Goal: Task Accomplishment & Management: Use online tool/utility

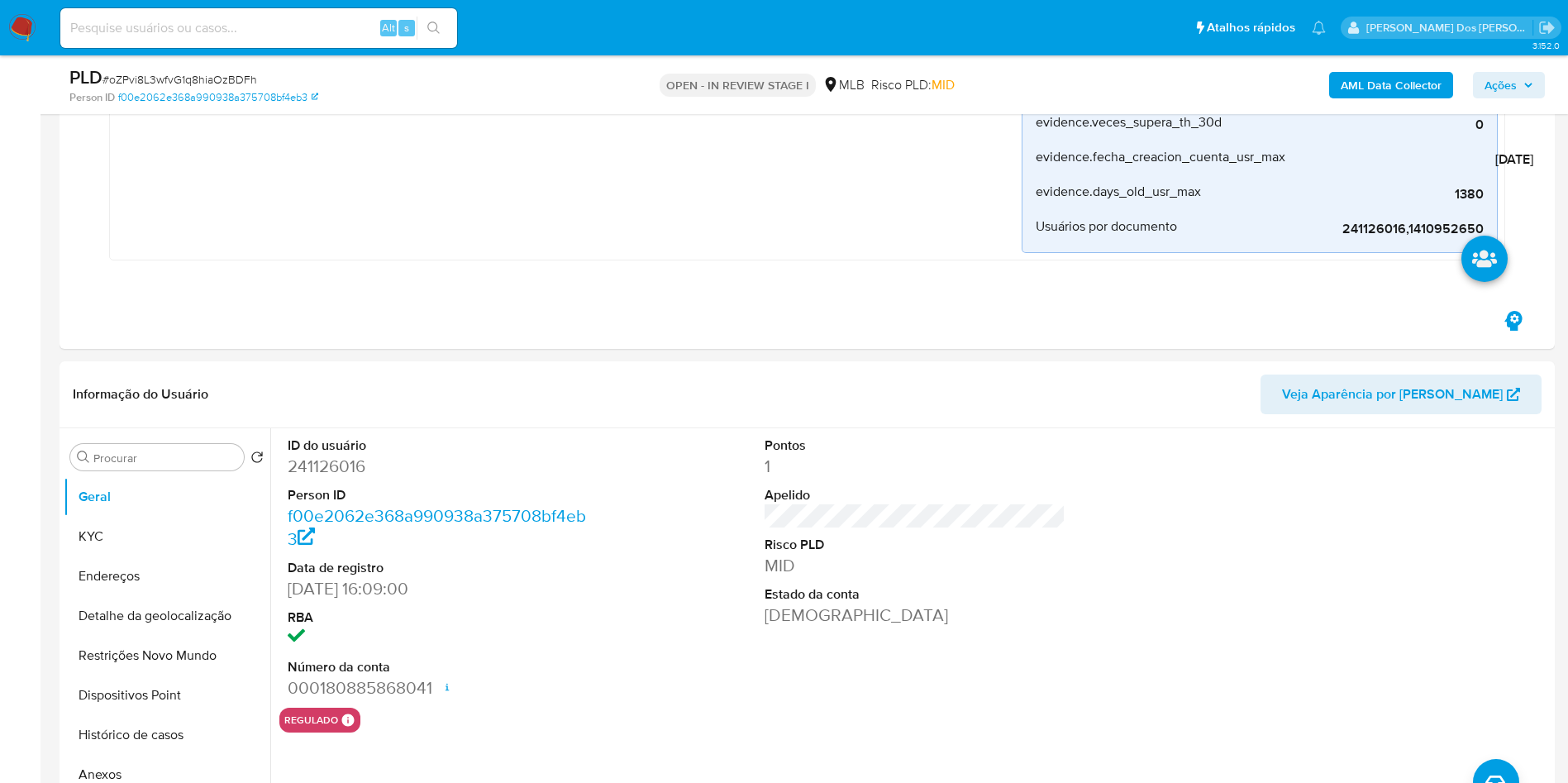
scroll to position [433, 0]
click at [132, 725] on button "Histórico de casos" at bounding box center [160, 733] width 193 height 40
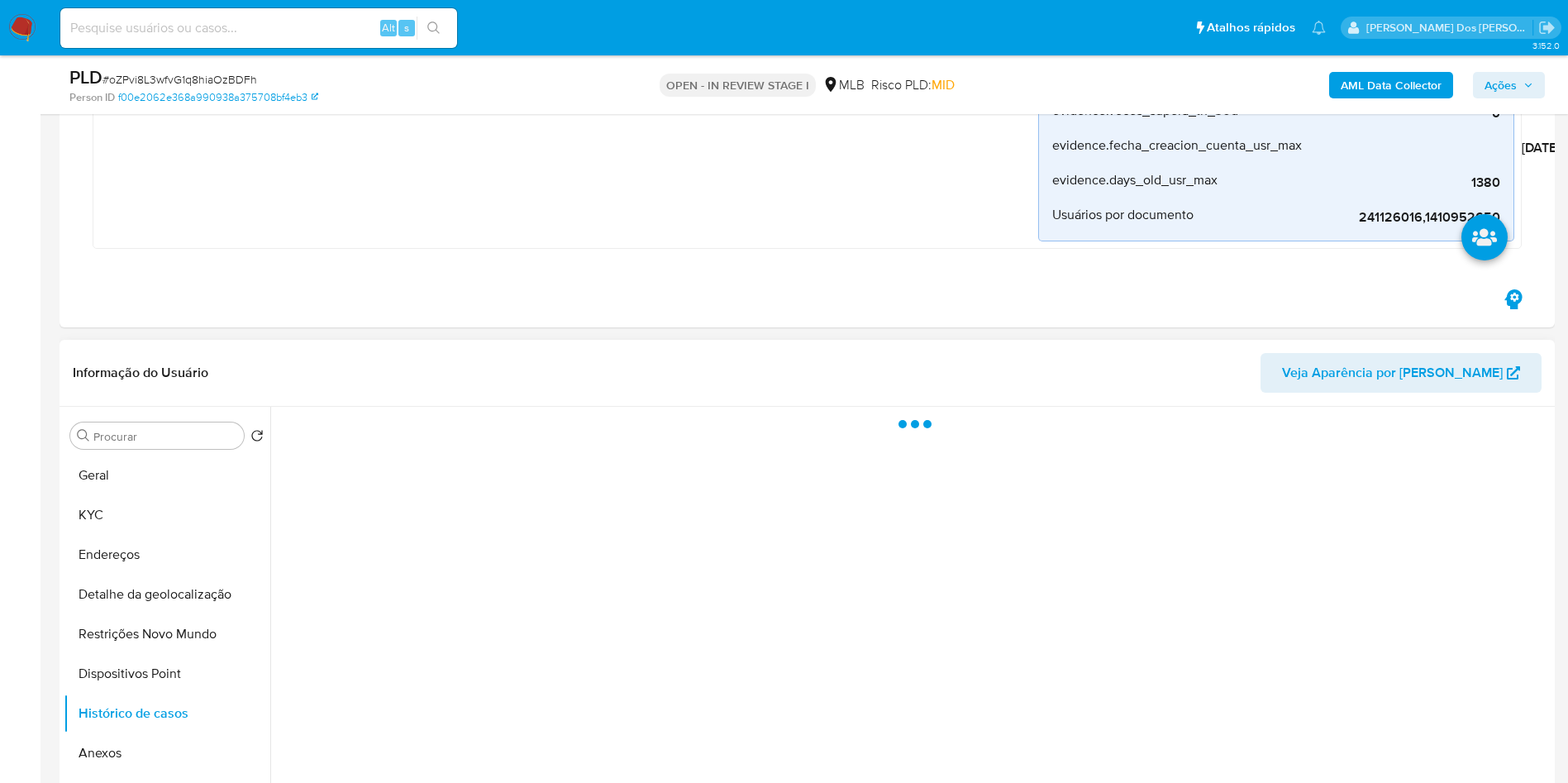
scroll to position [552, 0]
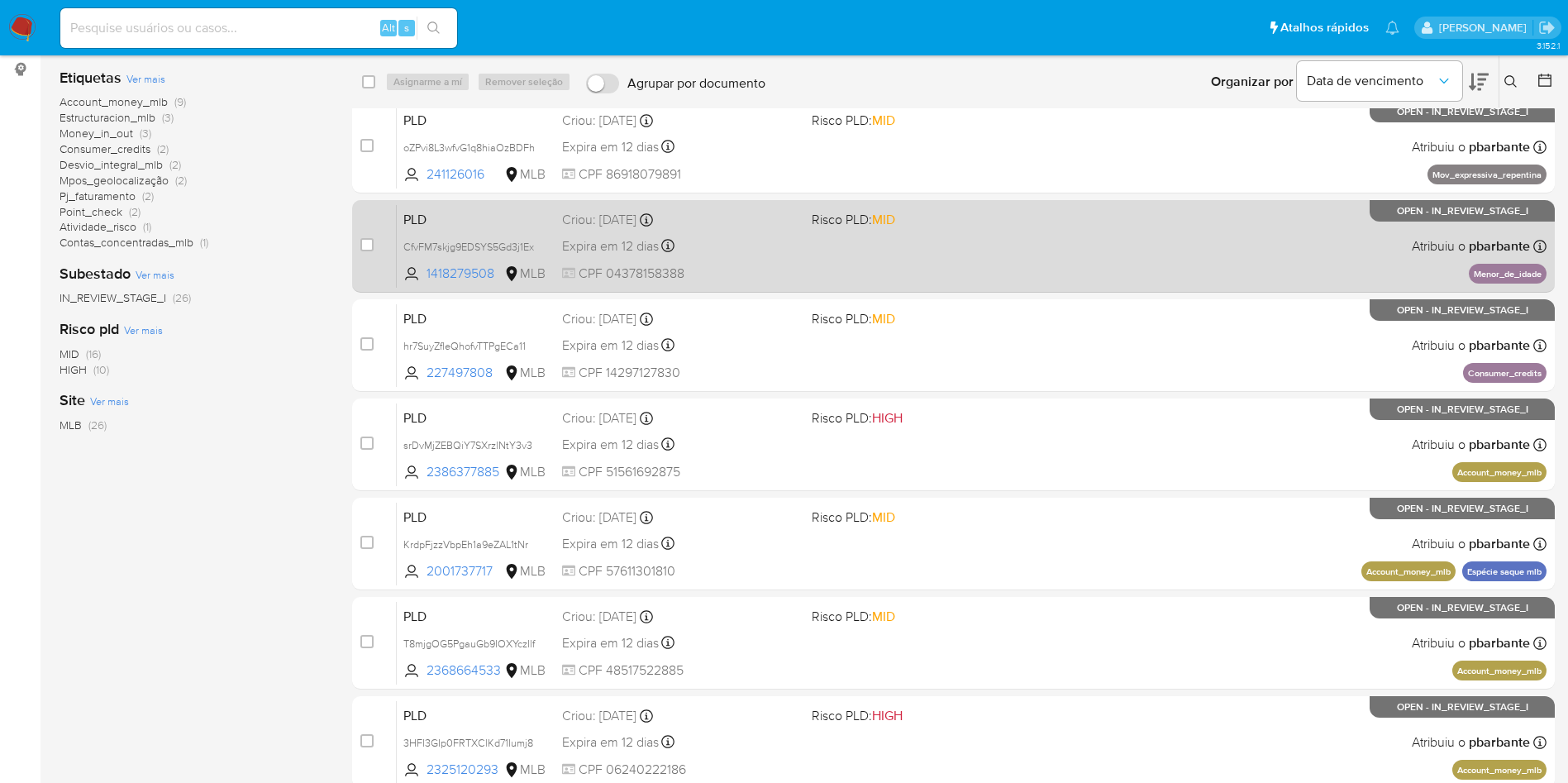
scroll to position [221, 0]
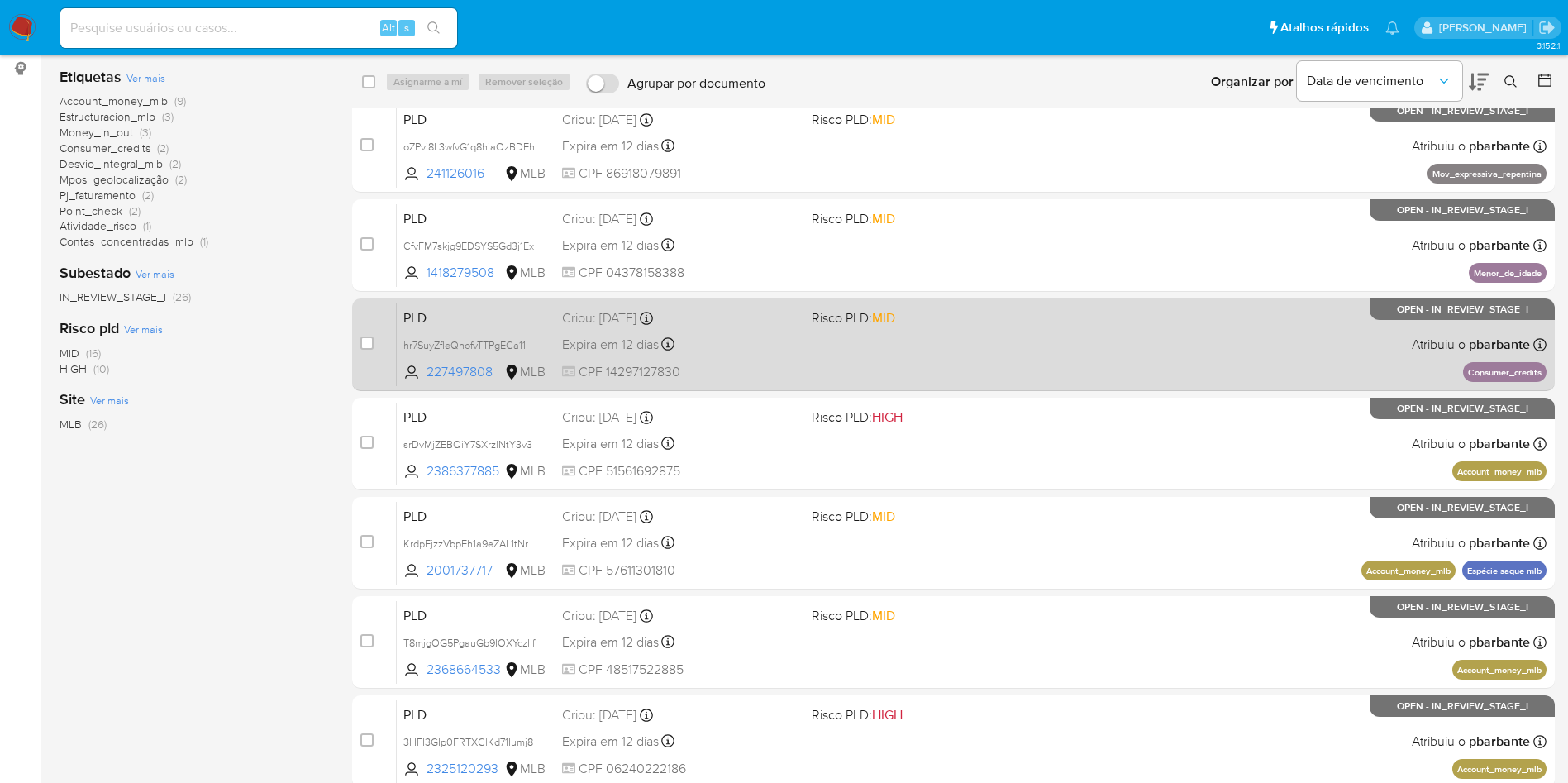
click at [980, 386] on div "PLD hr7SuyZfIeQhofvTTPgECa11 227497808 MLB Risco PLD: MID Criou: 12/07/2025 Cri…" at bounding box center [972, 344] width 1150 height 83
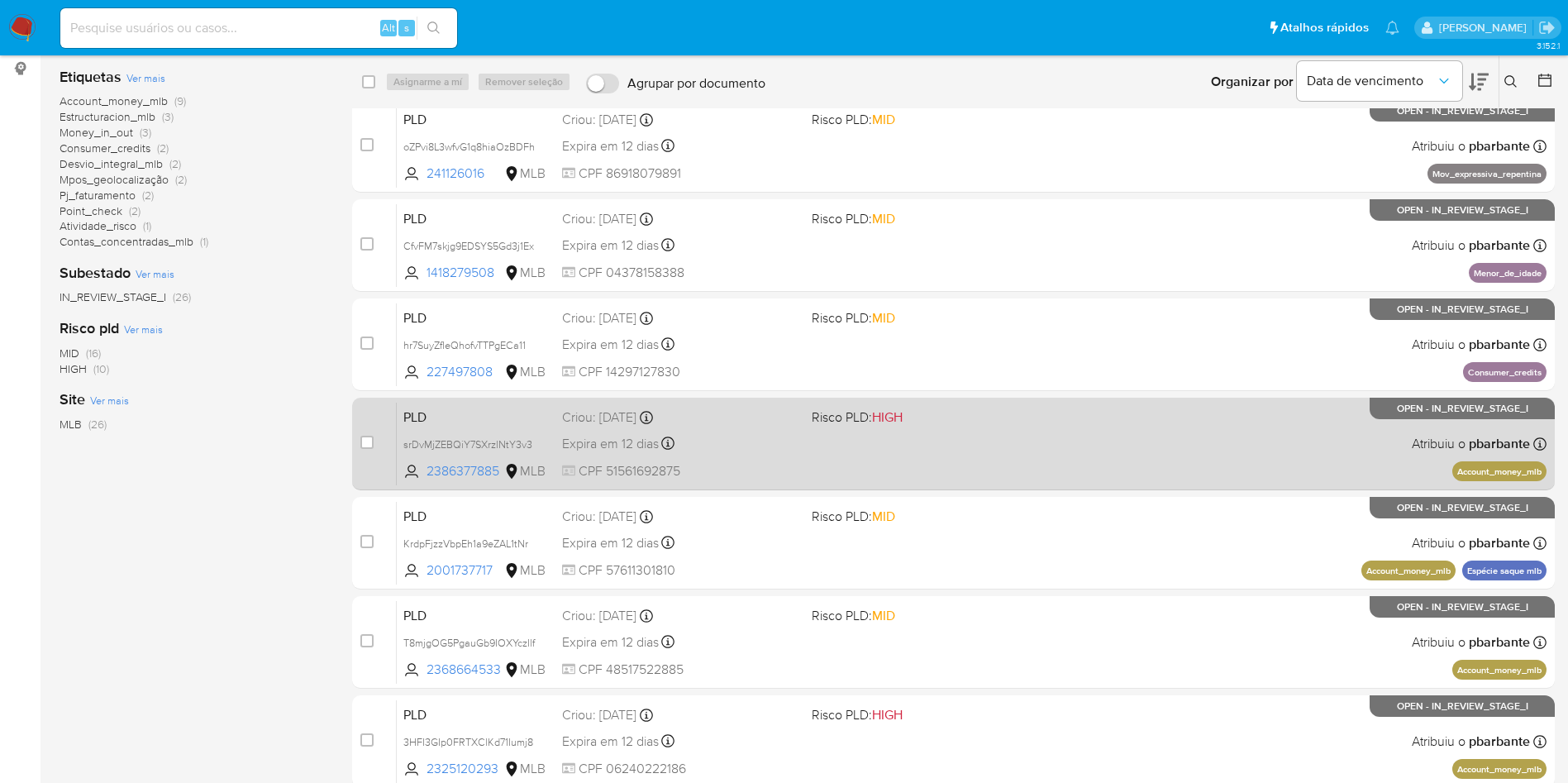
click at [978, 485] on div "PLD srDvMjZEBQiY7SXrzlNtY3v3 2386377885 MLB Risco PLD: HIGH Criou: 12/07/2025 C…" at bounding box center [972, 444] width 1150 height 83
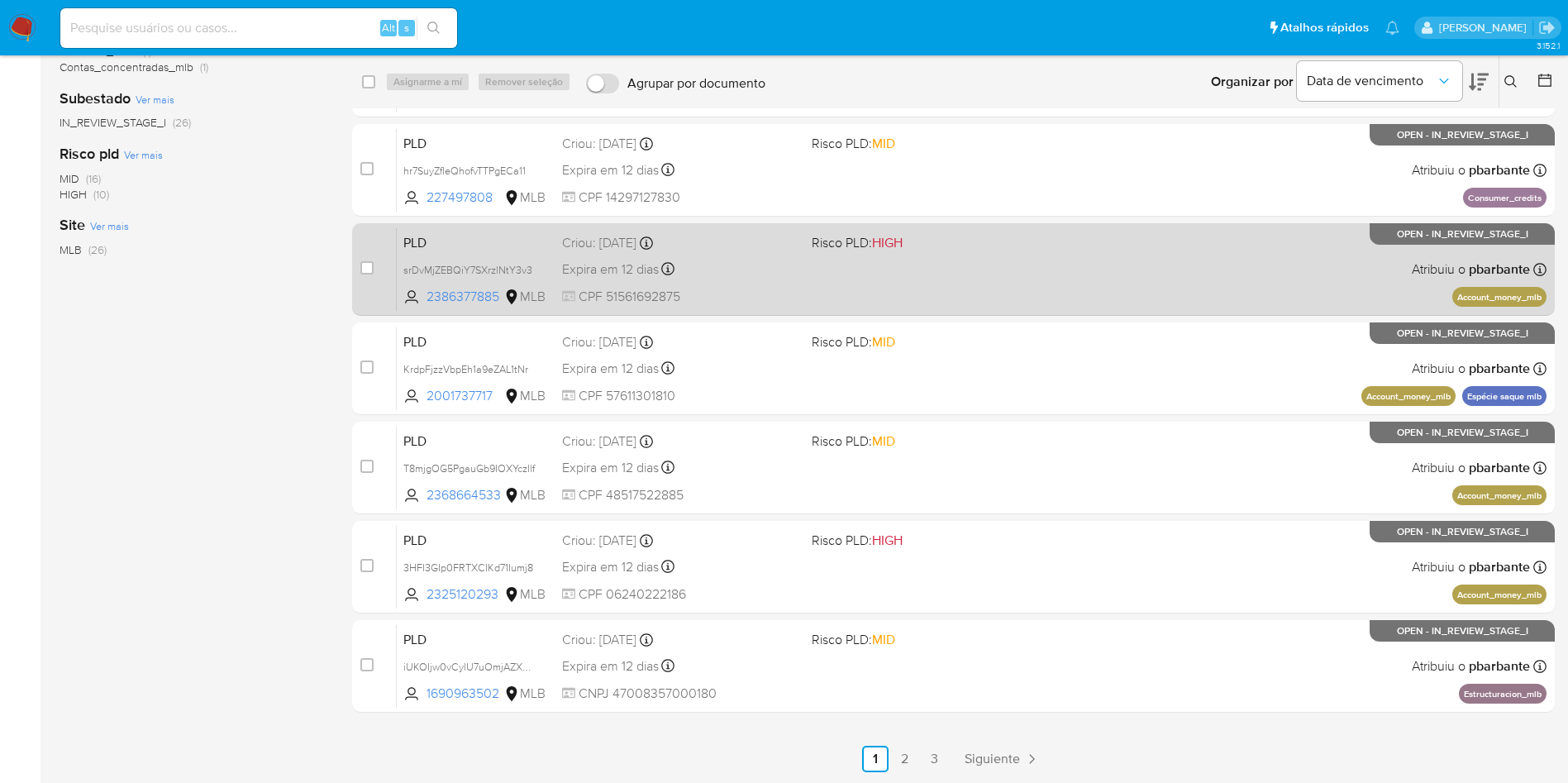
scroll to position [401, 0]
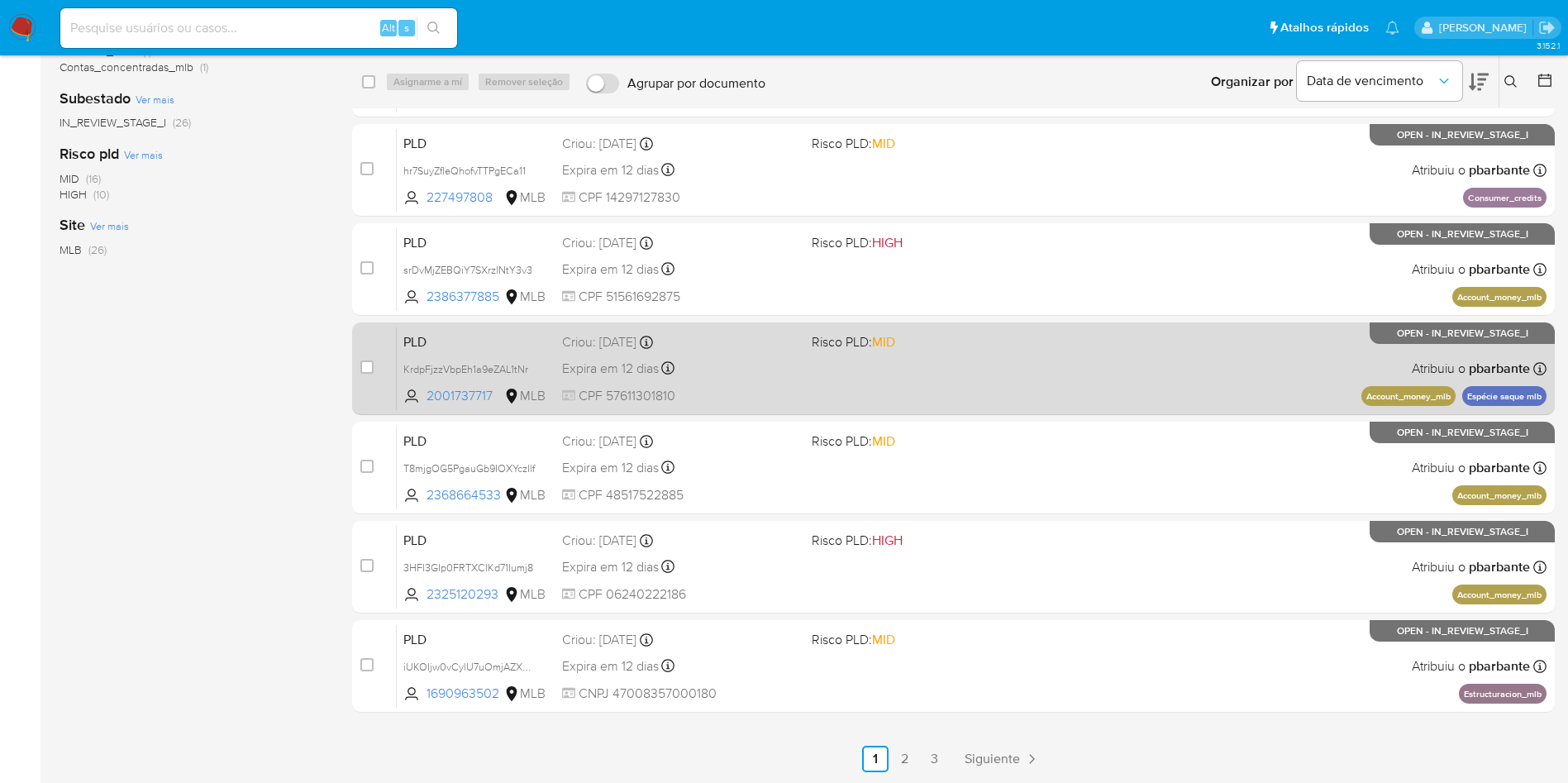
click at [1026, 410] on div "PLD KrdpFjzzVbpEh1a9eZAL1tNr 2001737717 MLB Risco PLD: MID Criou: 12/07/2025 Cr…" at bounding box center [972, 368] width 1150 height 83
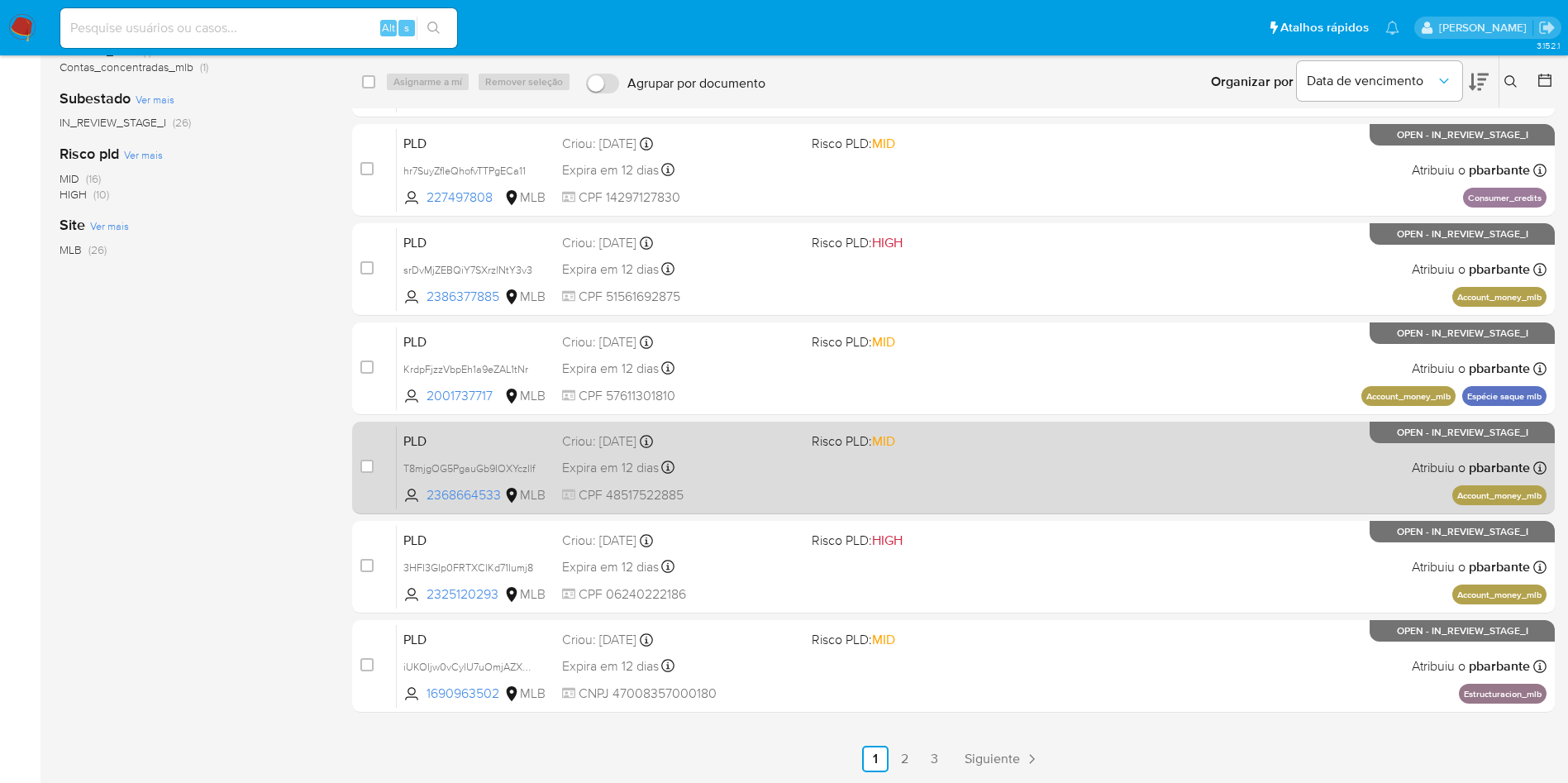
click at [983, 509] on div "PLD T8mjgOG5PgauGb9IOXYczIlf 2368664533 MLB Risco PLD: MID Criou: 12/07/2025 Cr…" at bounding box center [972, 467] width 1150 height 83
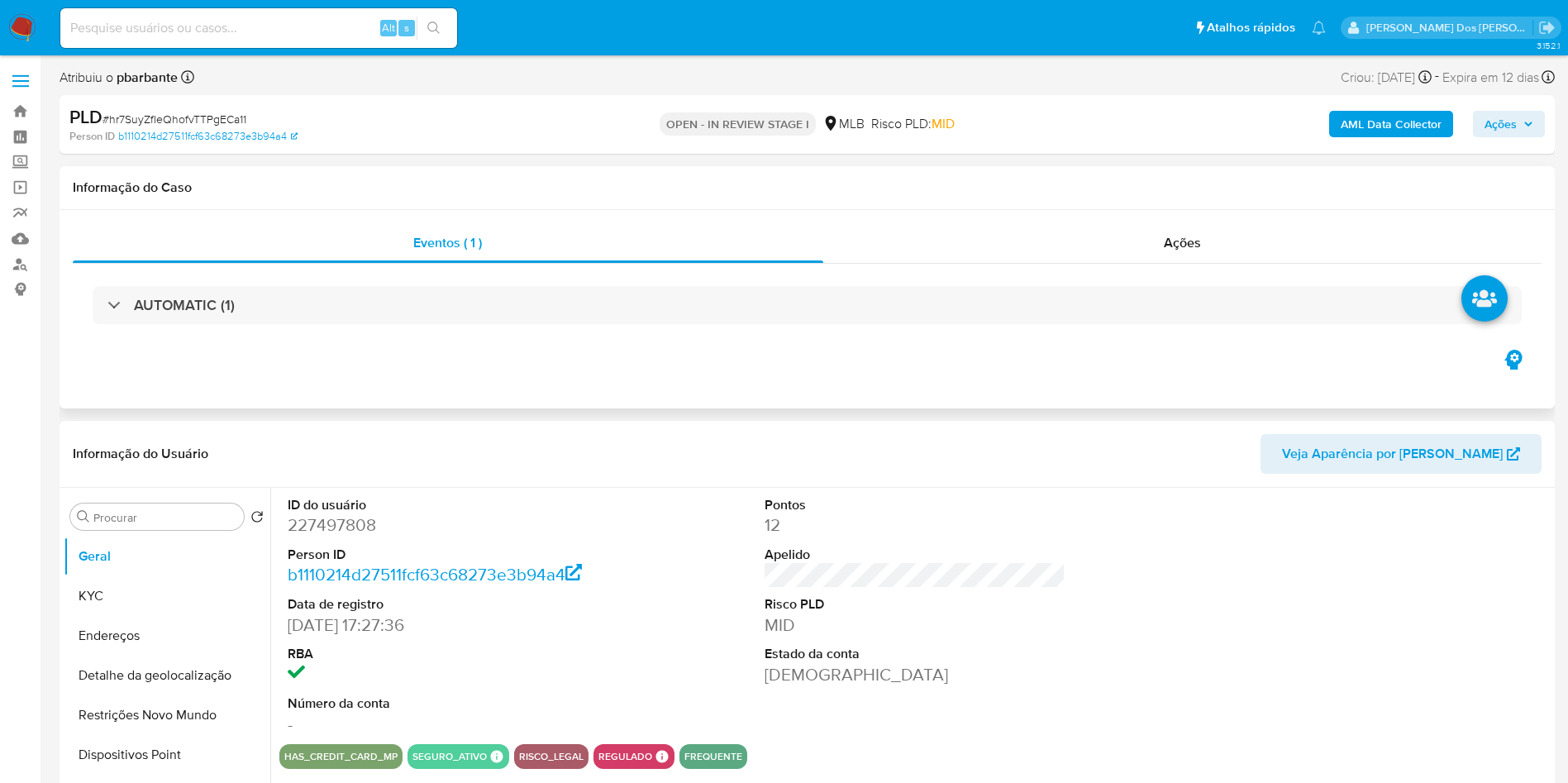
scroll to position [70, 0]
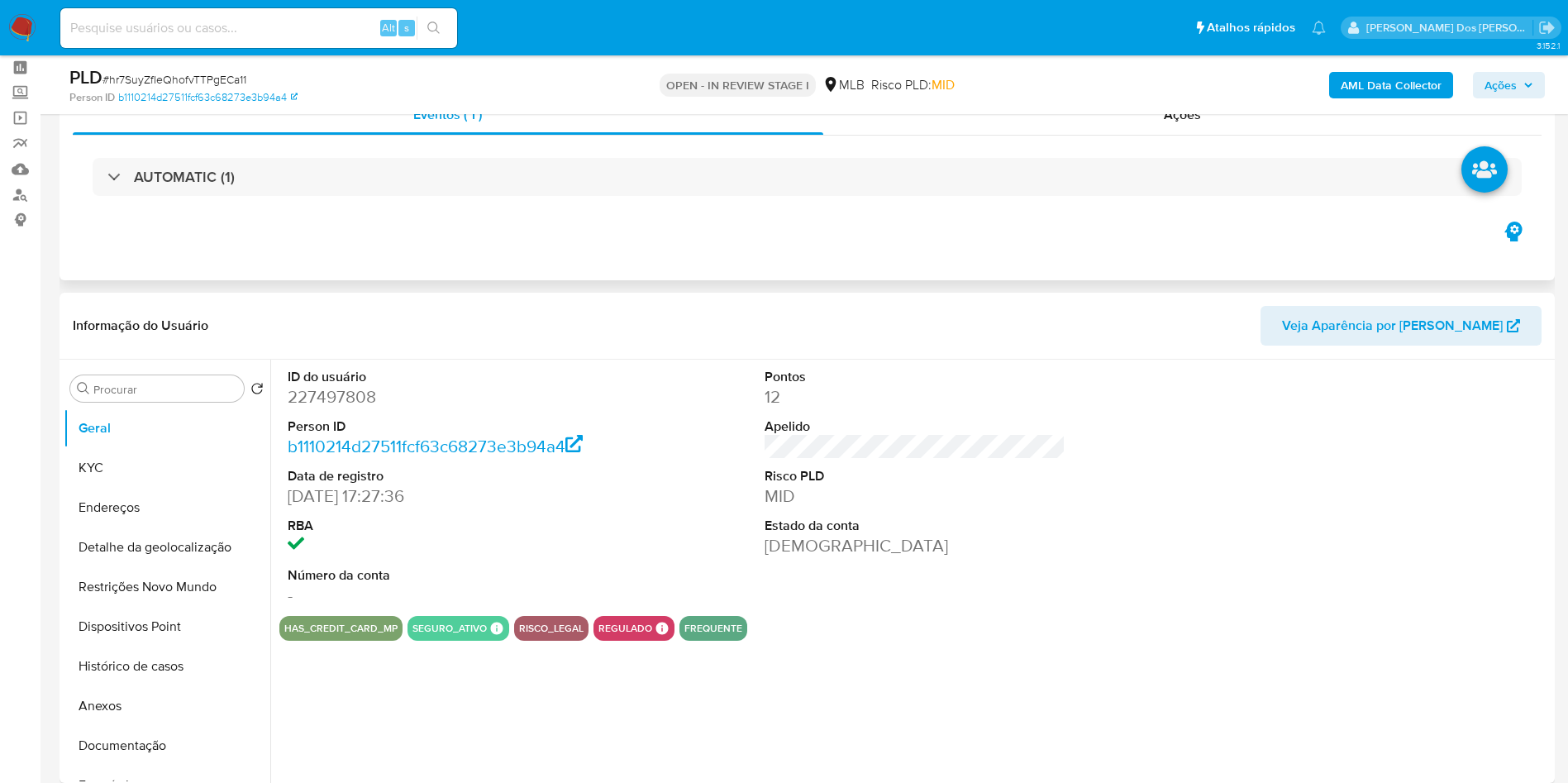
select select "10"
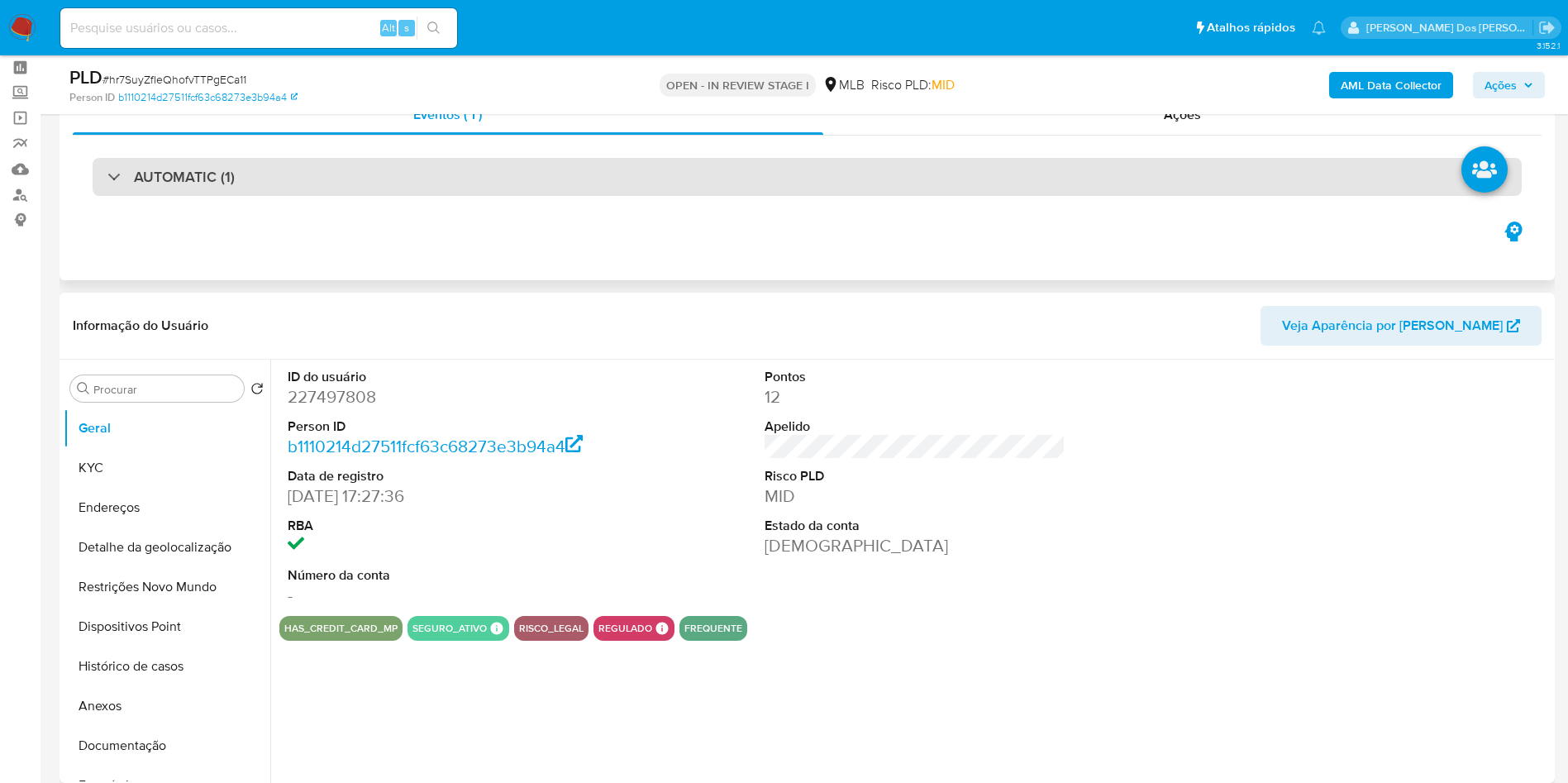
click at [788, 171] on div "AUTOMATIC (1)" at bounding box center [806, 176] width 1429 height 38
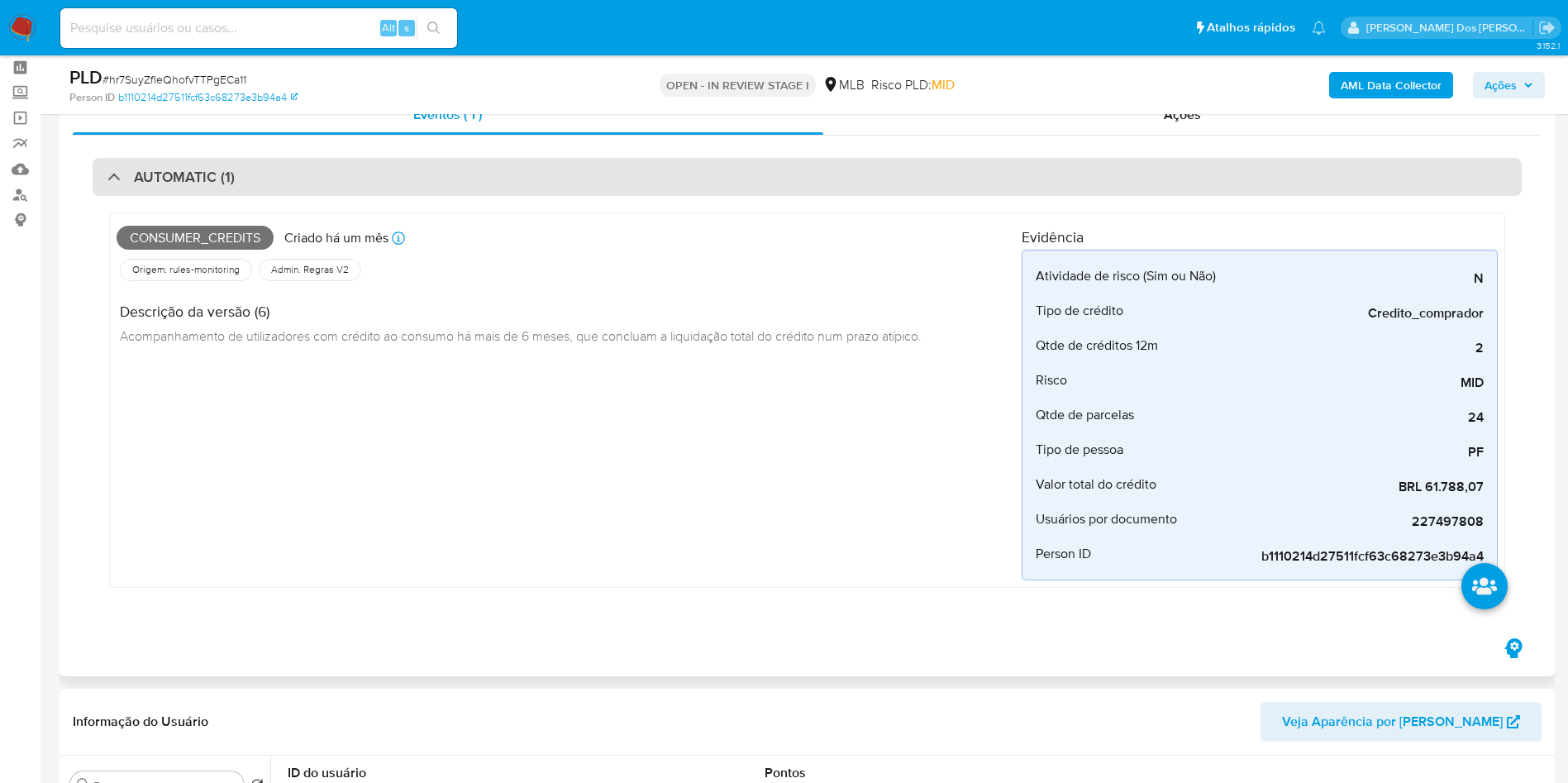
click at [788, 171] on div "AUTOMATIC (1)" at bounding box center [806, 176] width 1429 height 38
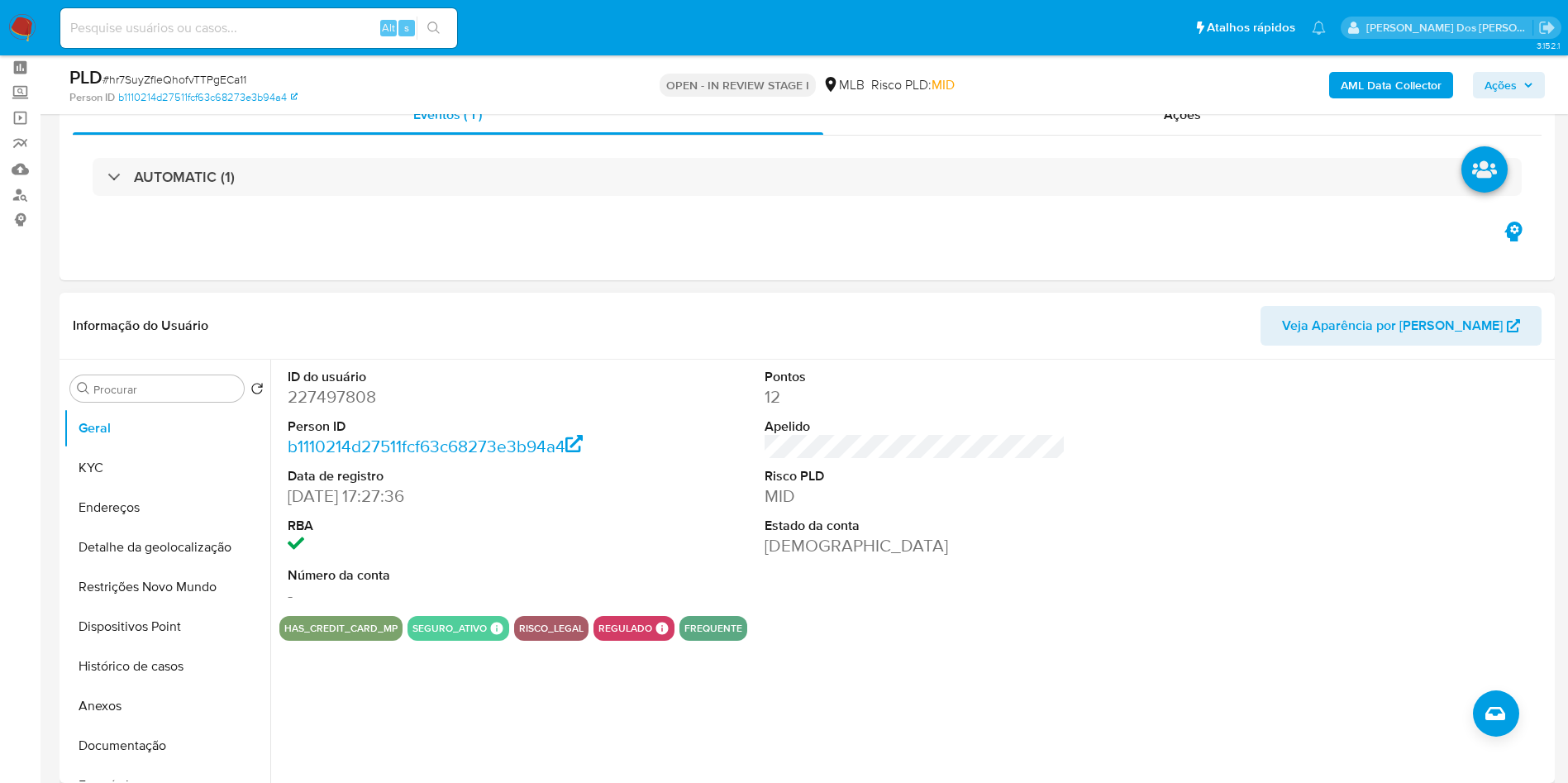
scroll to position [114, 0]
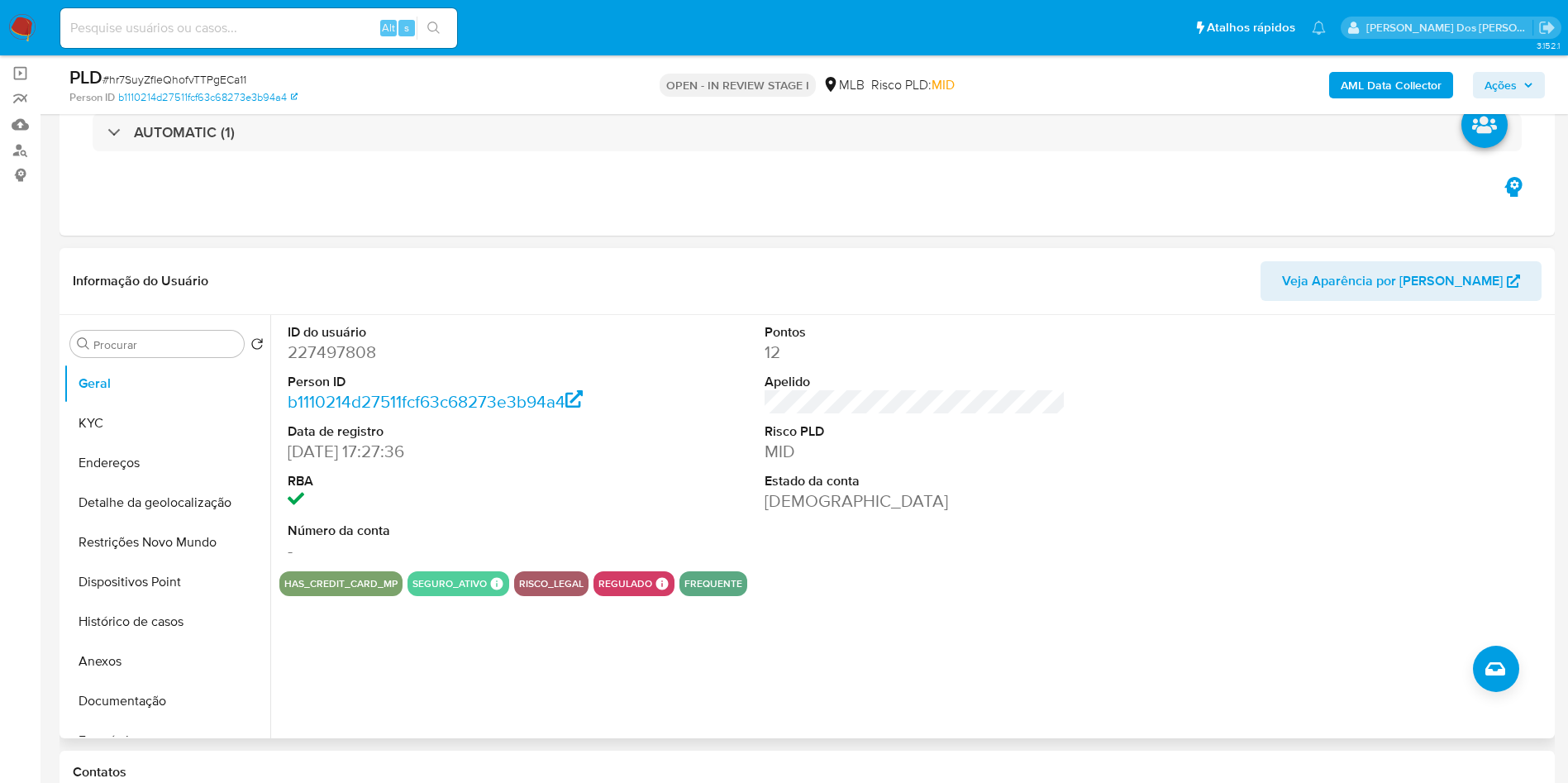
click at [338, 364] on dd "227497808" at bounding box center [438, 351] width 302 height 23
copy dd "227497808"
click at [129, 435] on button "KYC" at bounding box center [160, 423] width 193 height 40
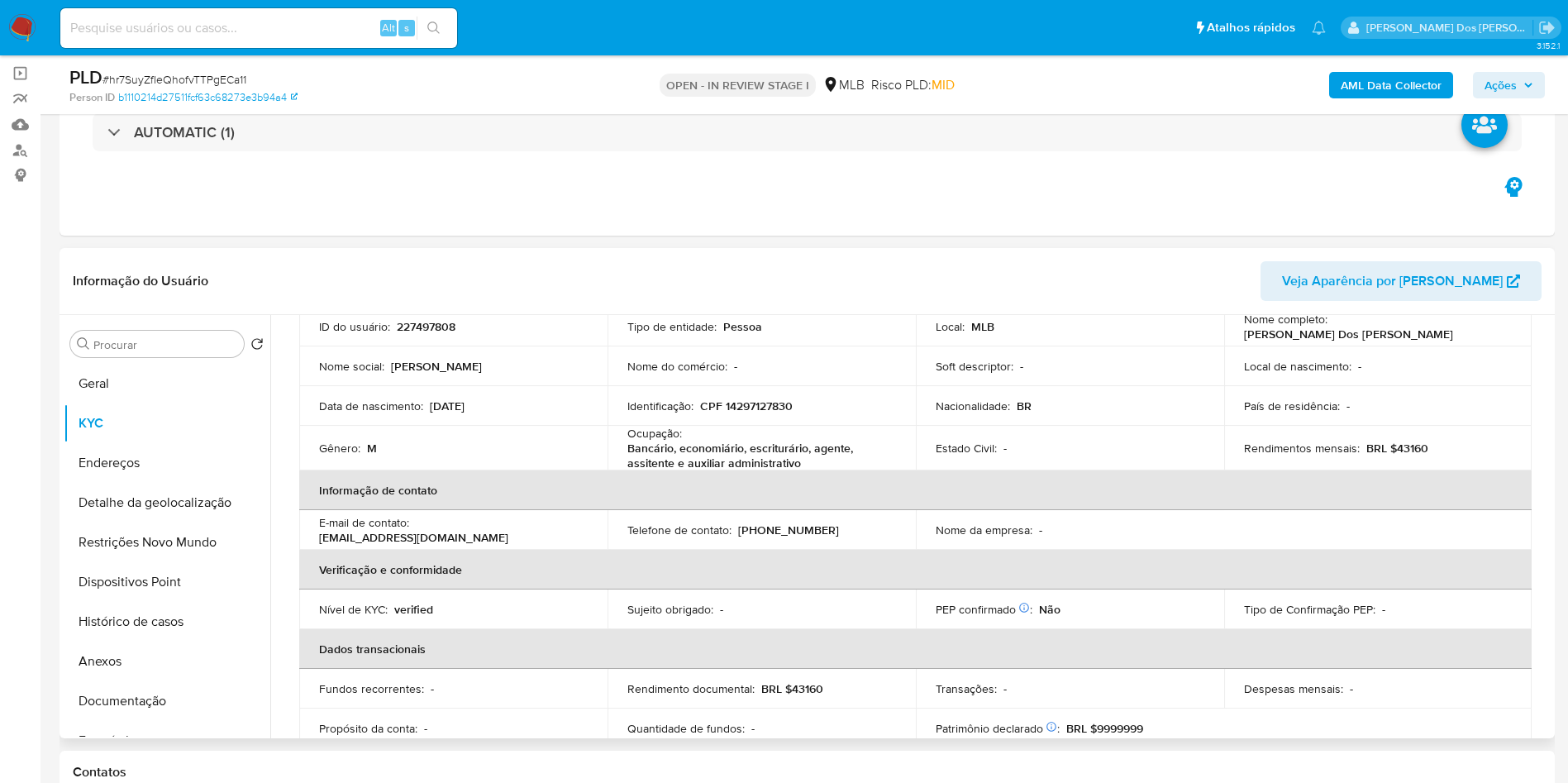
scroll to position [131, 0]
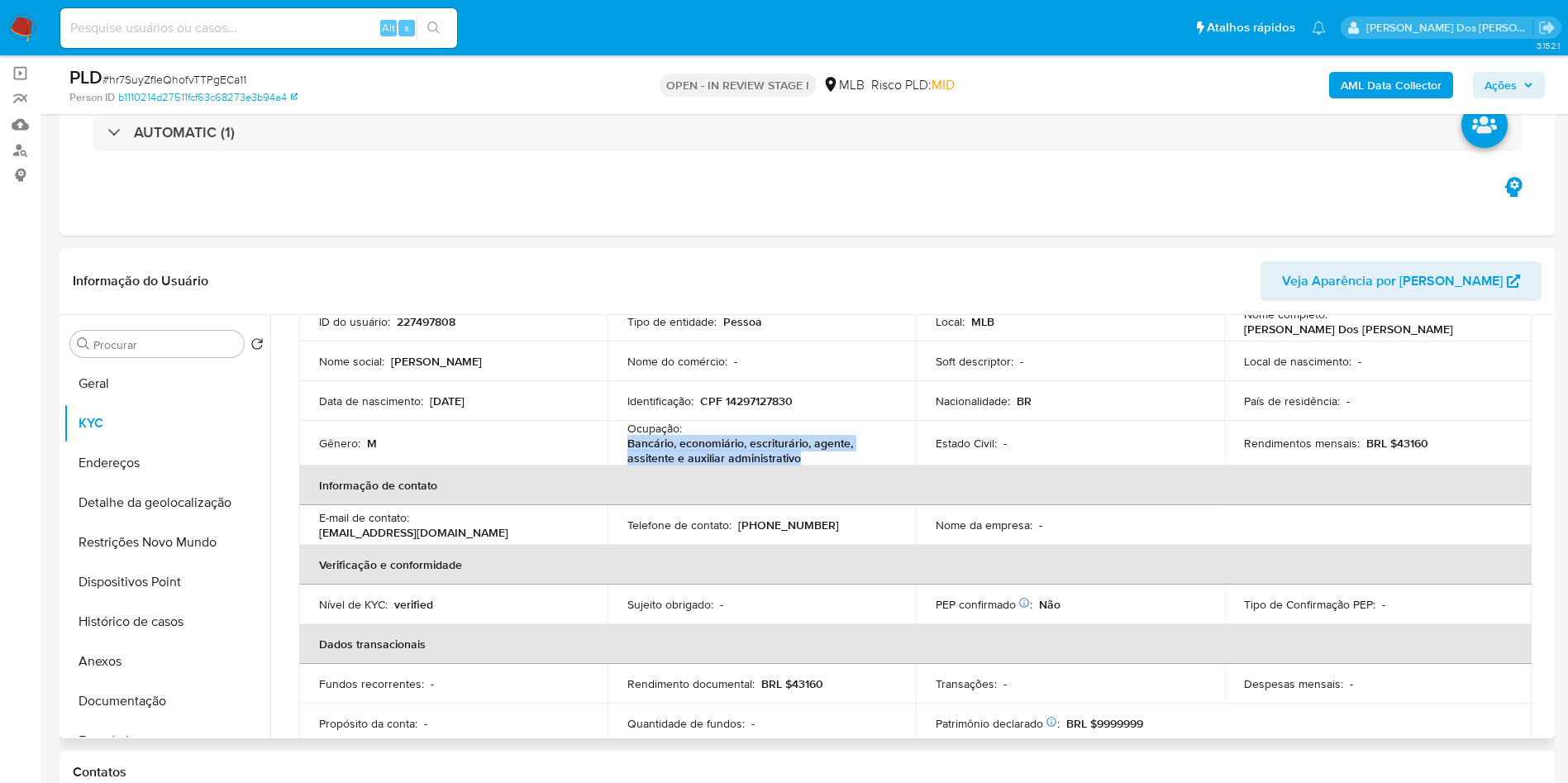
drag, startPoint x: 801, startPoint y: 486, endPoint x: 624, endPoint y: 474, distance: 177.4
click at [624, 466] on td "Ocupação : Bancário, economiário, escriturário, agente, assitente e auxiliar ad…" at bounding box center [761, 443] width 308 height 45
copy p "Bancário, economiário, escriturário, agente, assitente e auxiliar administrativo"
click at [126, 721] on button "Documentação" at bounding box center [160, 701] width 193 height 40
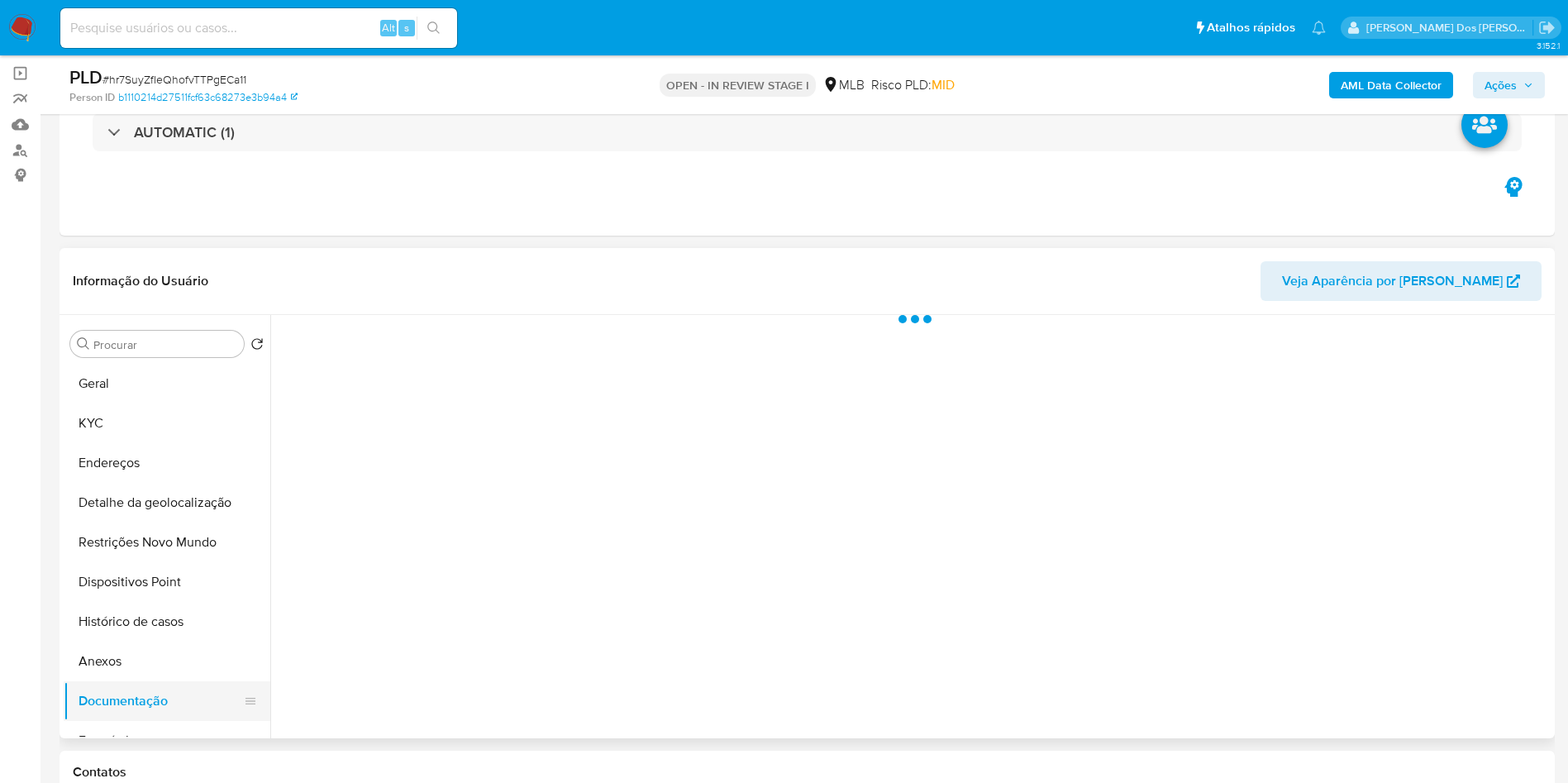
scroll to position [0, 0]
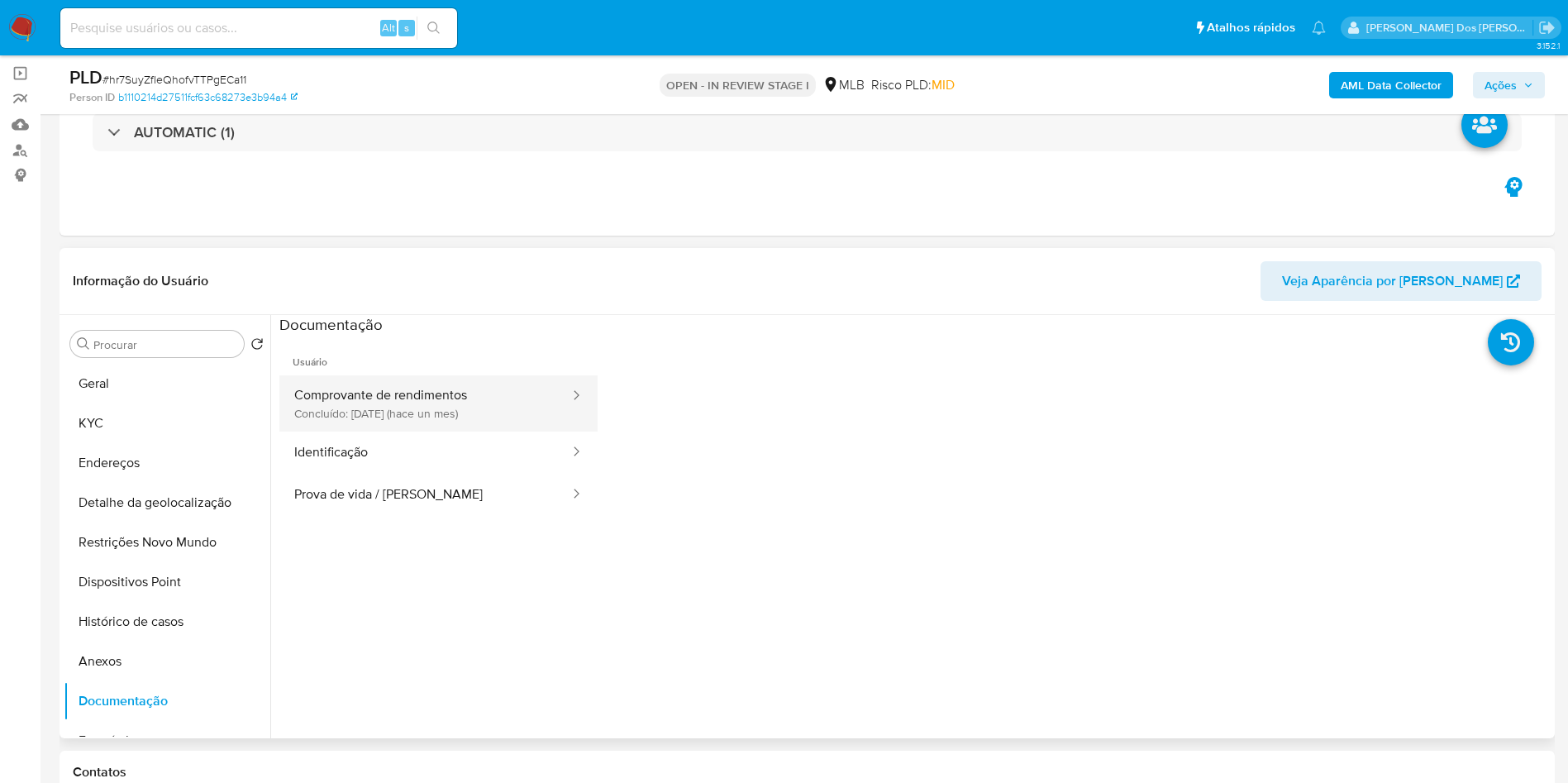
click at [410, 411] on button "Comprovante de rendimentos Concluído: 18/07/2025 (hace un mes)" at bounding box center [425, 403] width 292 height 56
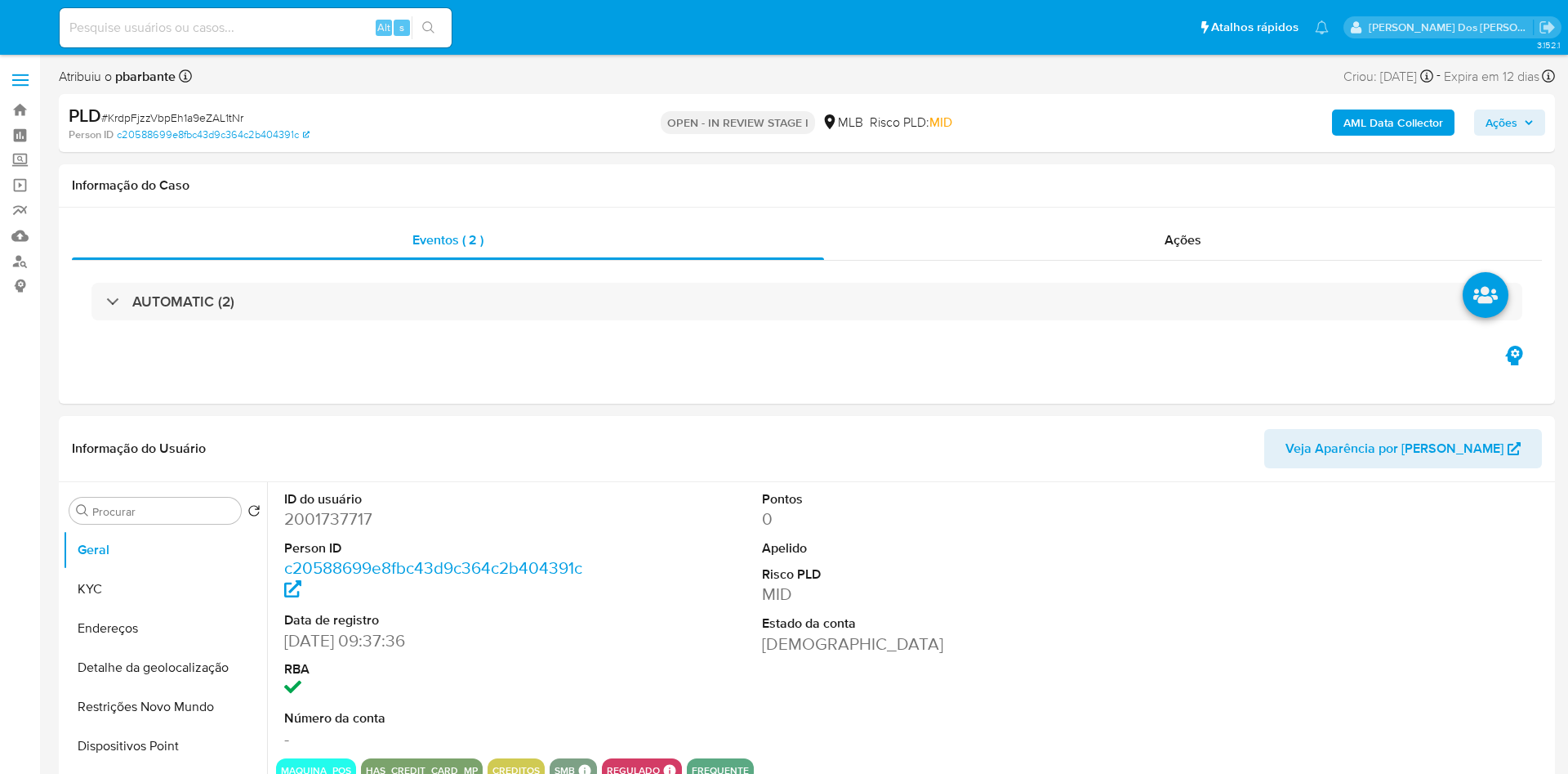
select select "10"
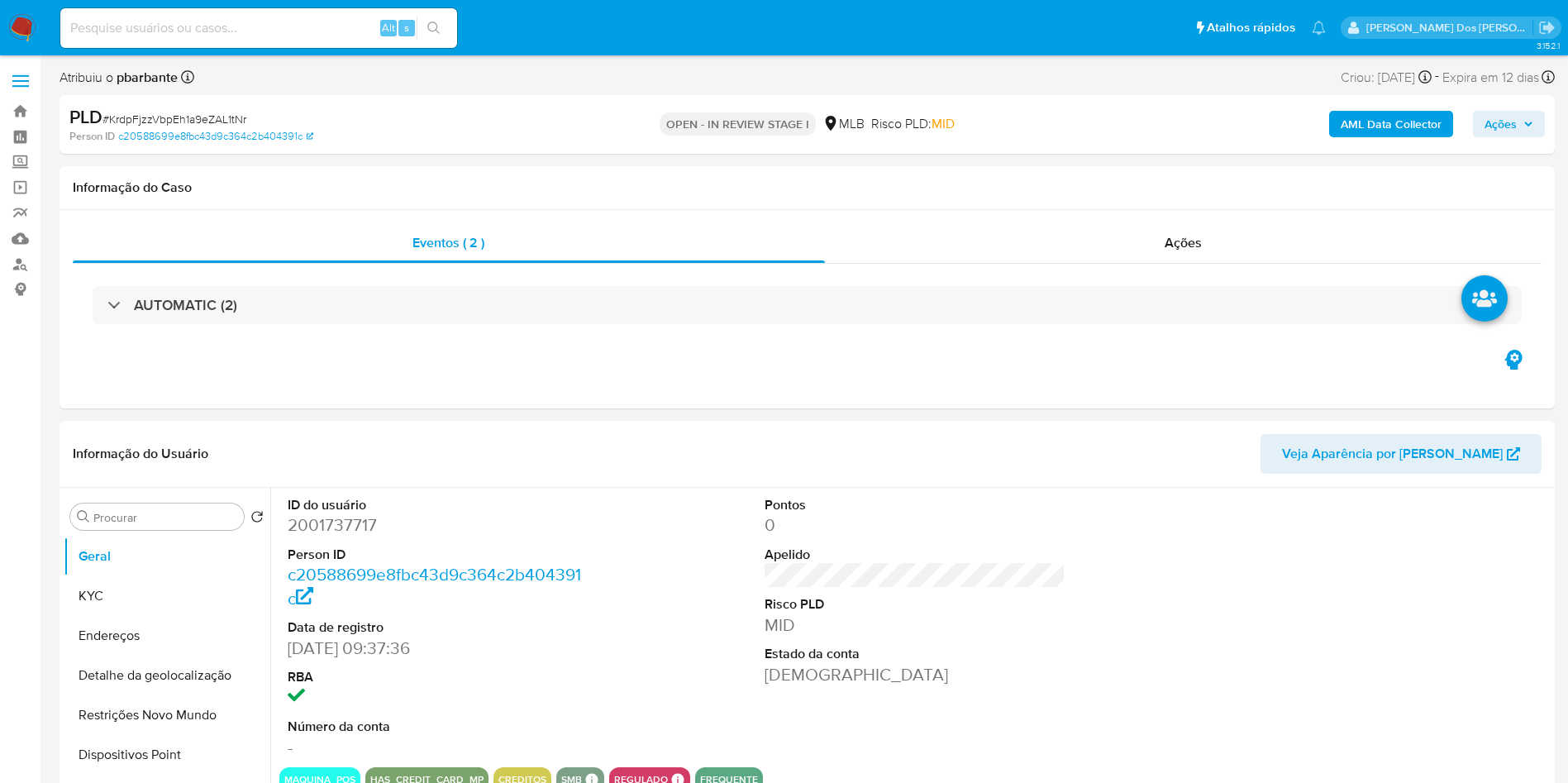
click at [309, 536] on dd "2001737717" at bounding box center [438, 524] width 302 height 23
copy dd "2001737717"
click at [1406, 129] on b "AML Data Collector" at bounding box center [1391, 124] width 101 height 26
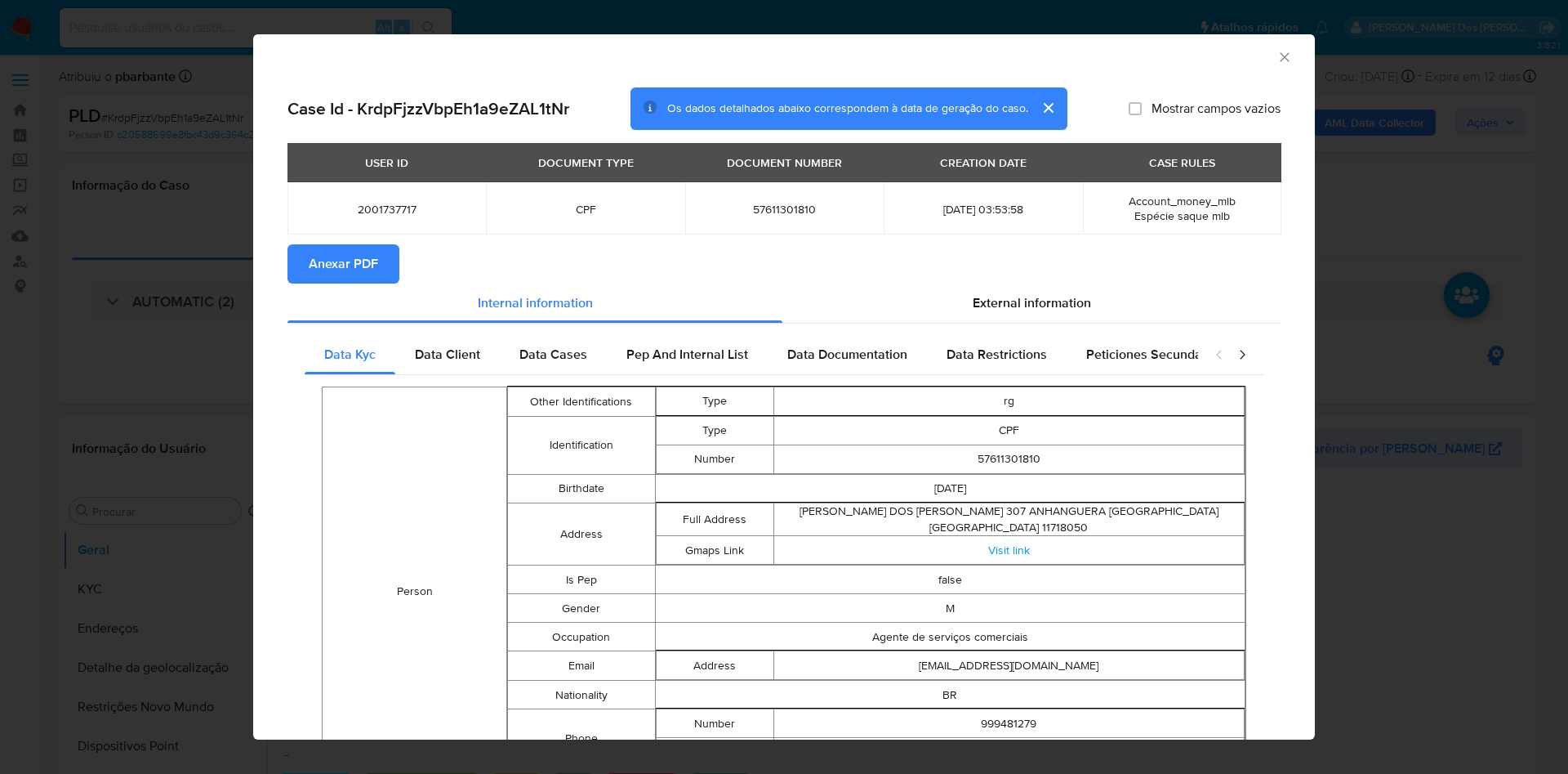
click at [313, 258] on span "Anexar PDF" at bounding box center [343, 263] width 70 height 36
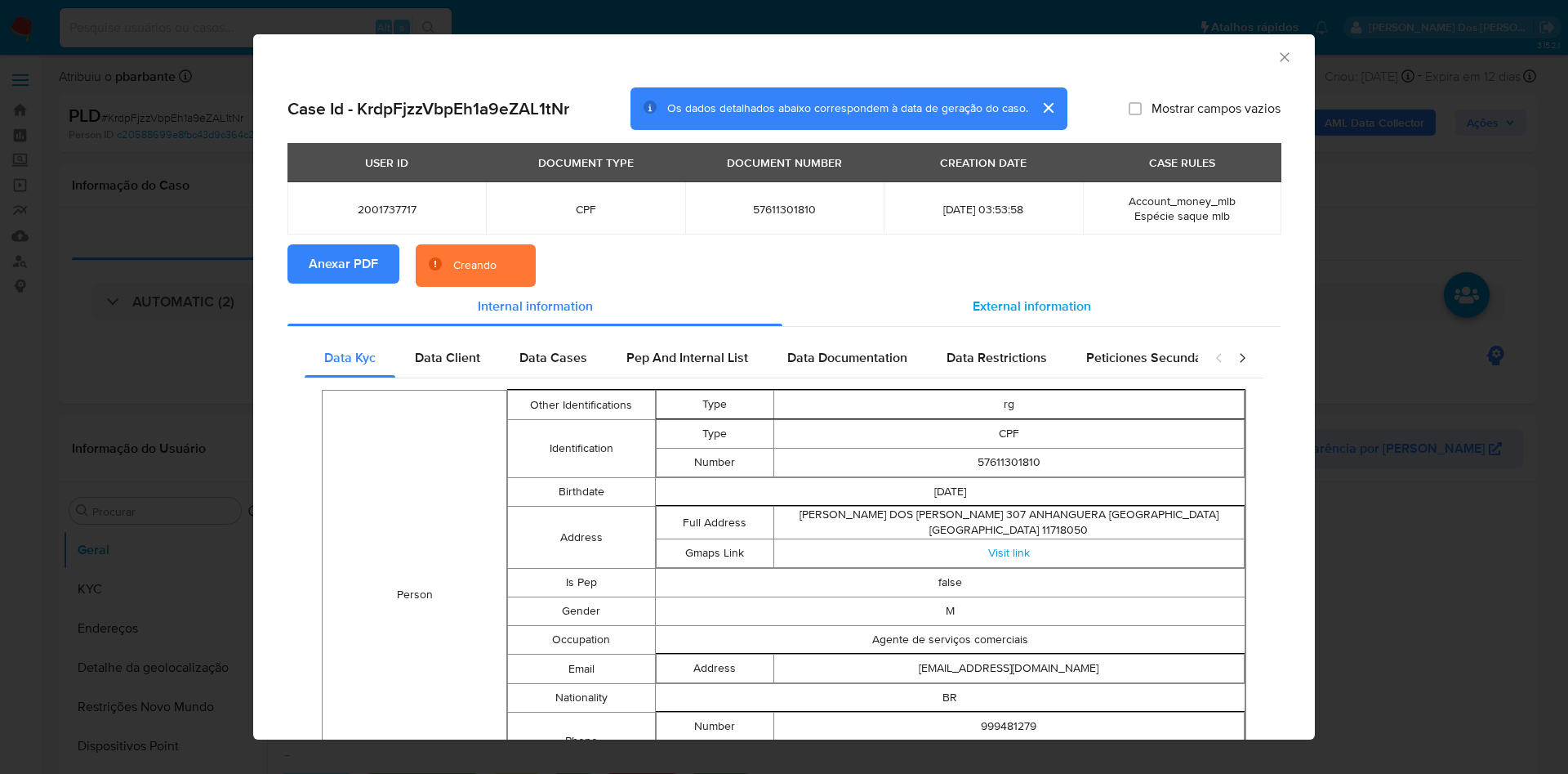
click at [1073, 296] on div "External information" at bounding box center [1032, 306] width 498 height 39
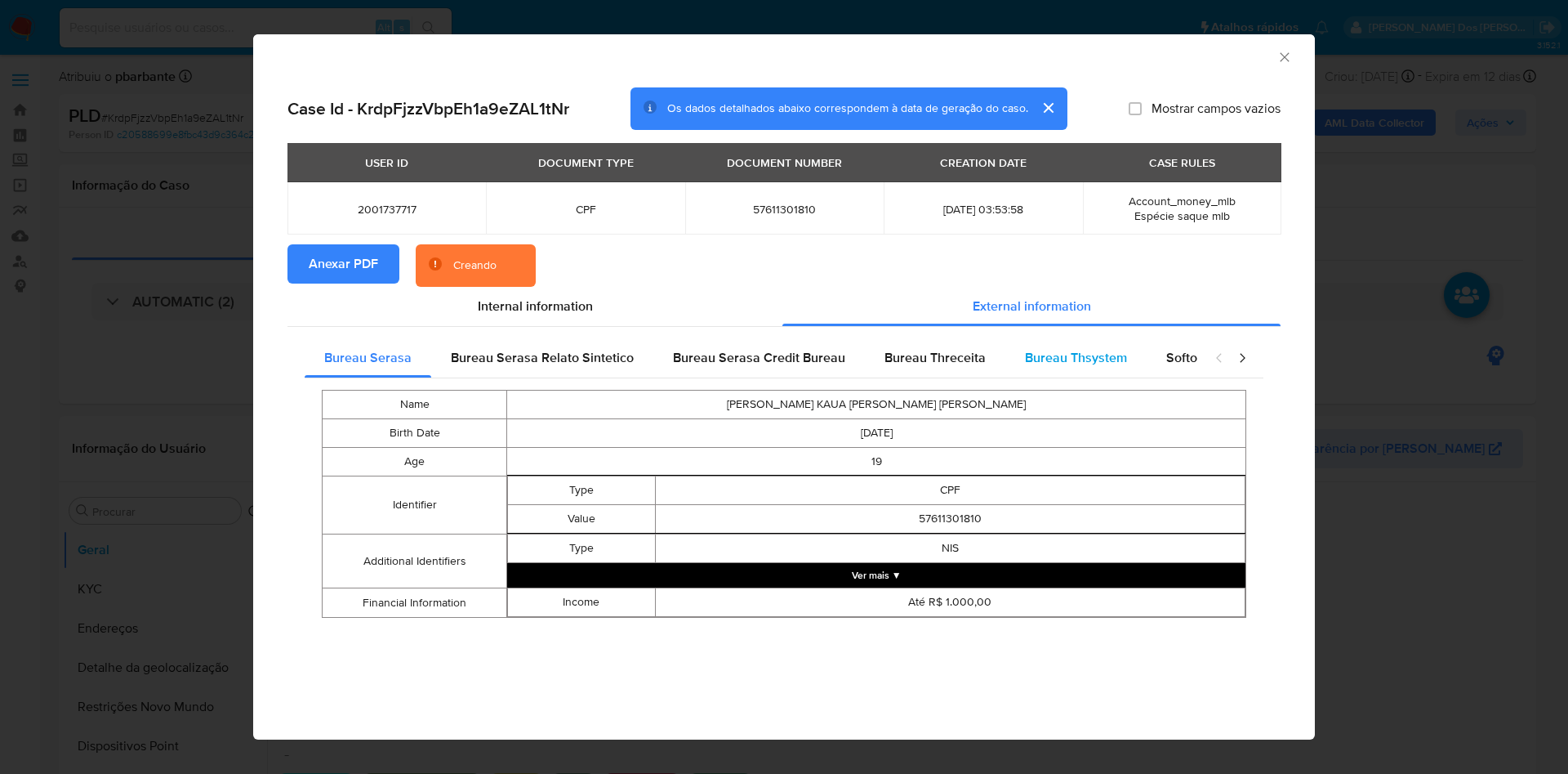
click at [1031, 357] on span "Bureau Thsystem" at bounding box center [1076, 357] width 102 height 18
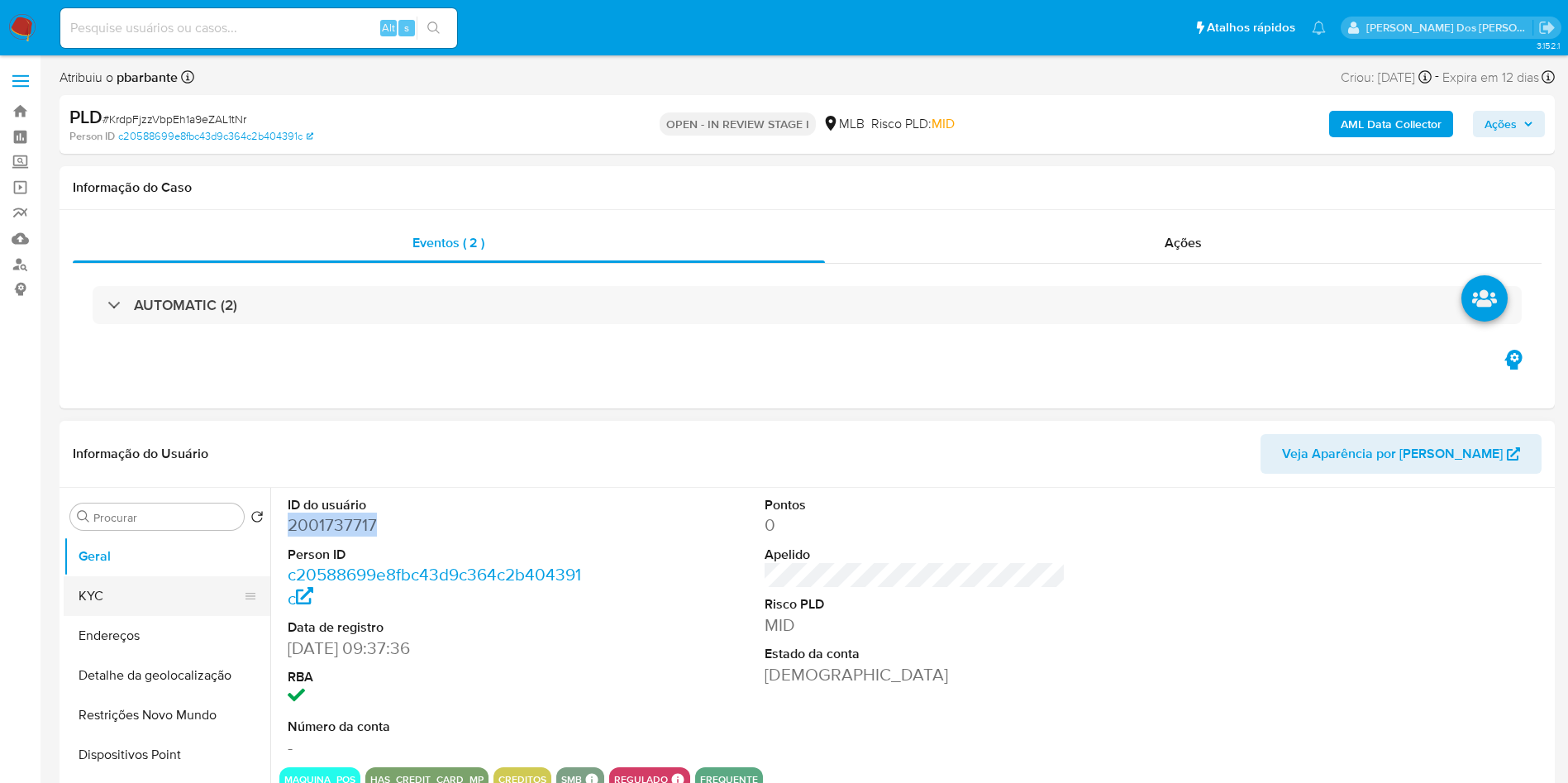
click at [190, 612] on button "KYC" at bounding box center [160, 596] width 193 height 40
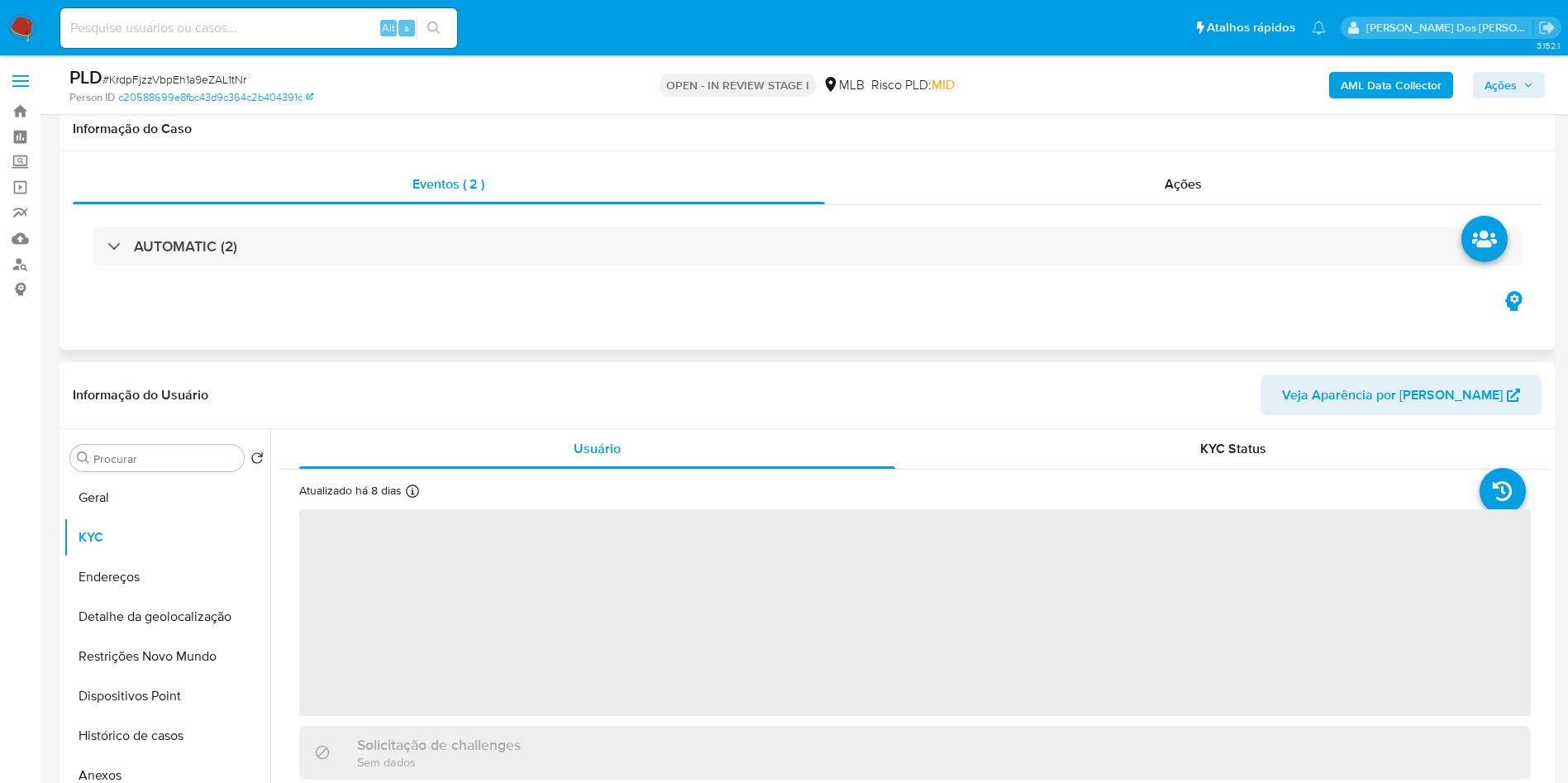
scroll to position [379, 0]
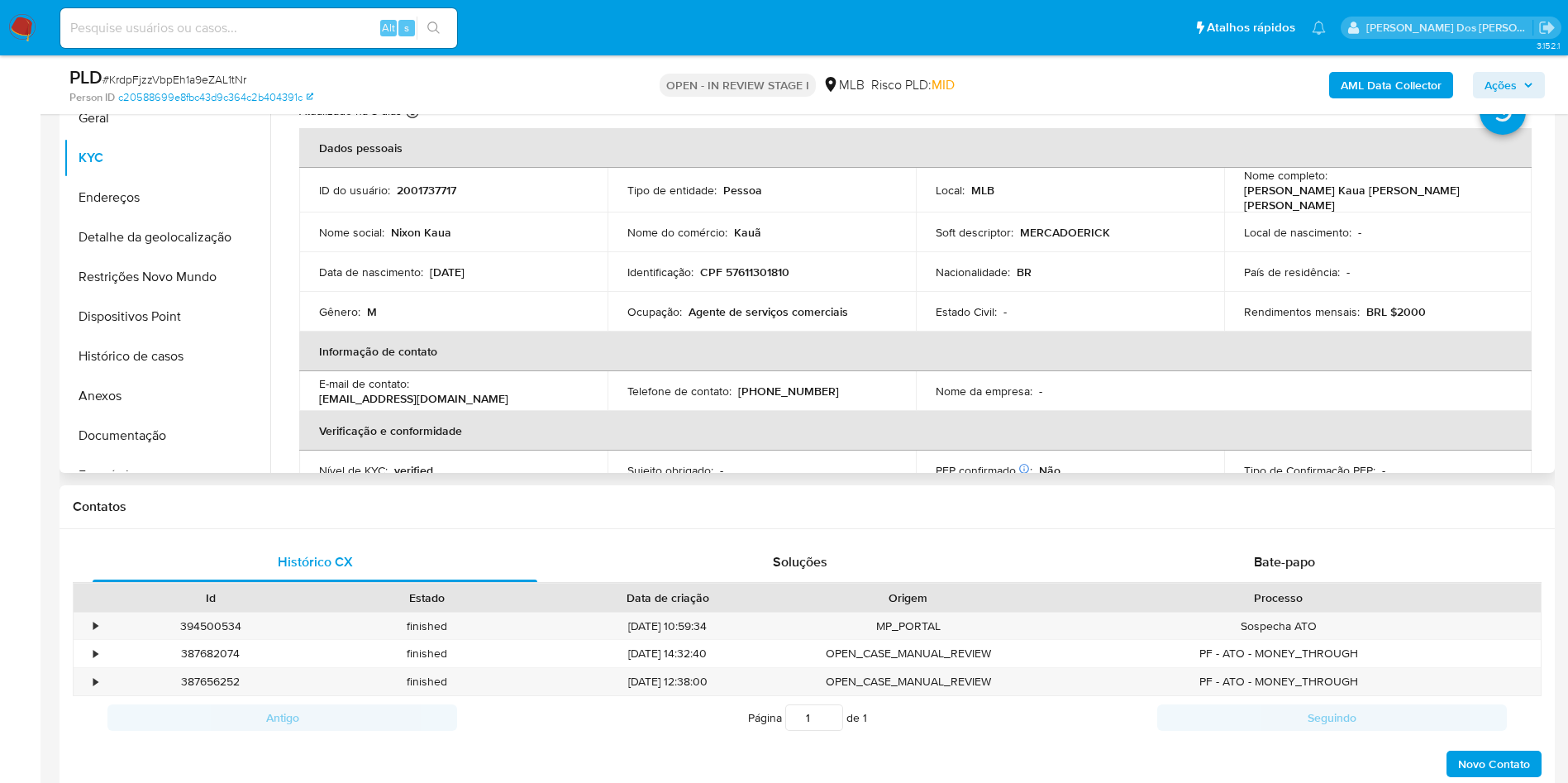
click at [838, 319] on p "Agente de serviços comerciais" at bounding box center [768, 312] width 159 height 15
drag, startPoint x: 853, startPoint y: 333, endPoint x: 695, endPoint y: 332, distance: 158.0
click at [695, 319] on div "Ocupação : Agente de serviços comerciais" at bounding box center [762, 312] width 269 height 15
copy p "Agente de serviços comerciais"
click at [163, 492] on button "Empréstimos" at bounding box center [160, 475] width 193 height 40
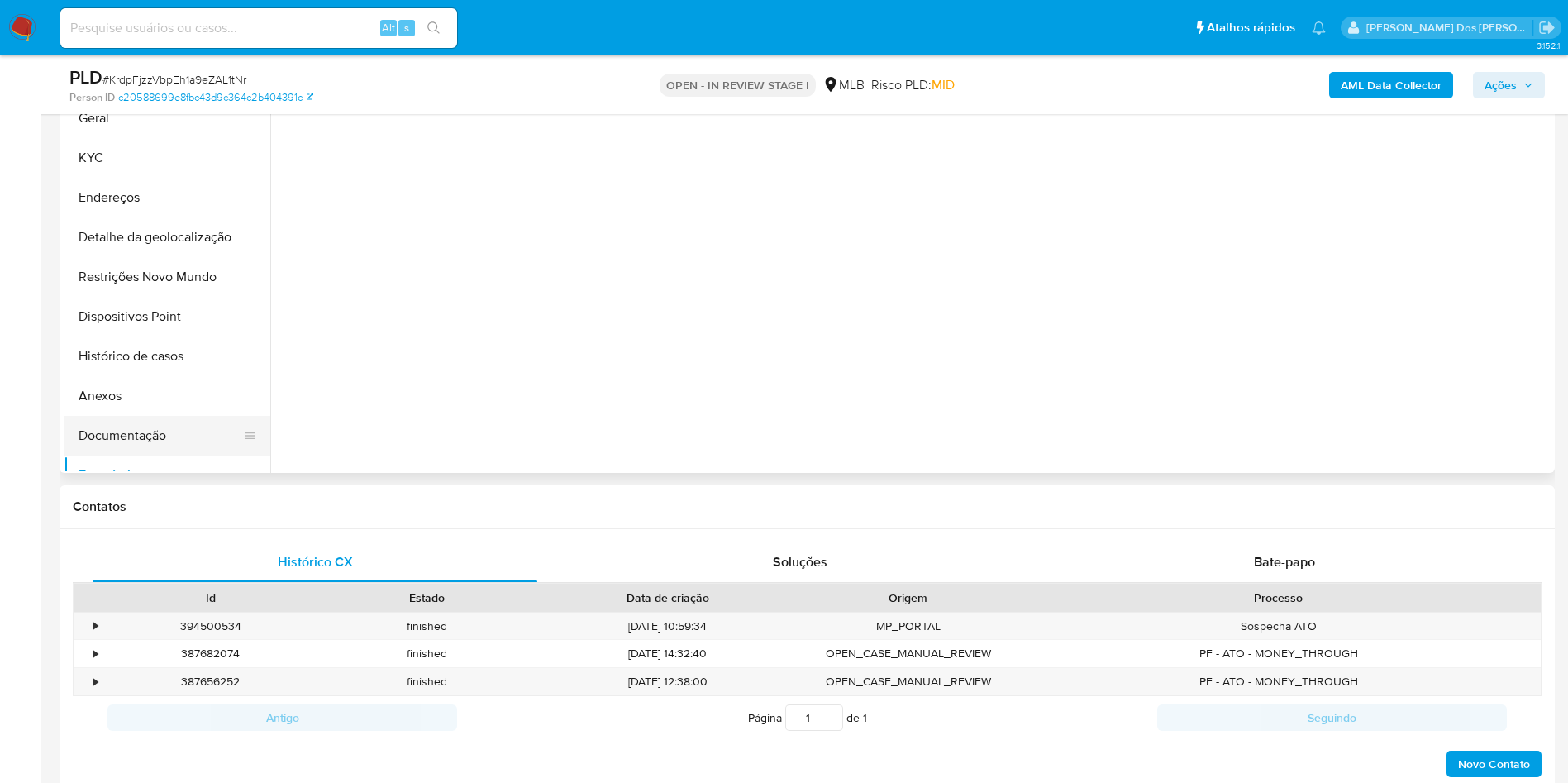
click at [166, 456] on button "Documentação" at bounding box center [160, 435] width 193 height 40
click at [432, 148] on button "Prova de vida / Selfie" at bounding box center [425, 131] width 292 height 42
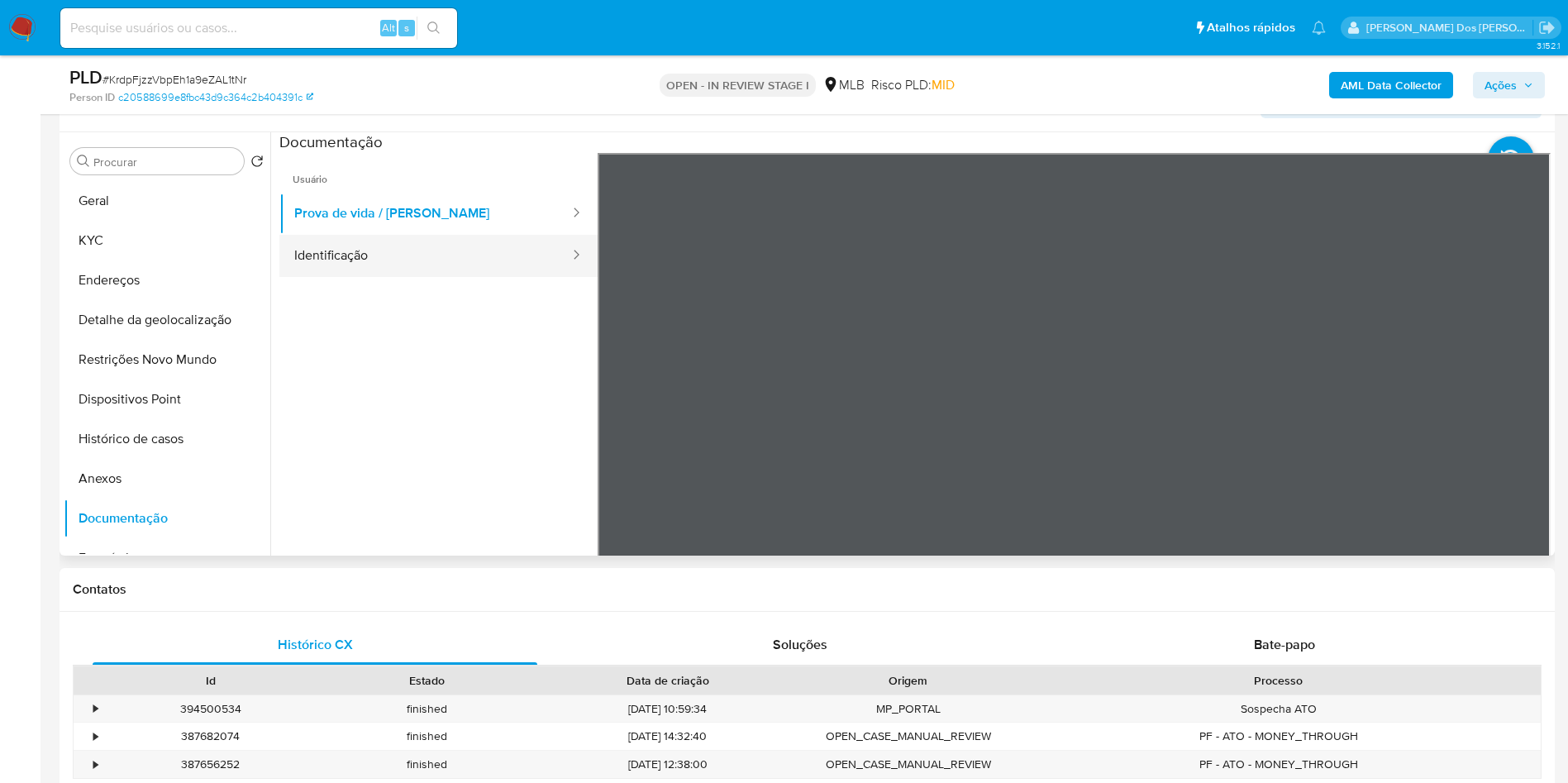
scroll to position [295, 0]
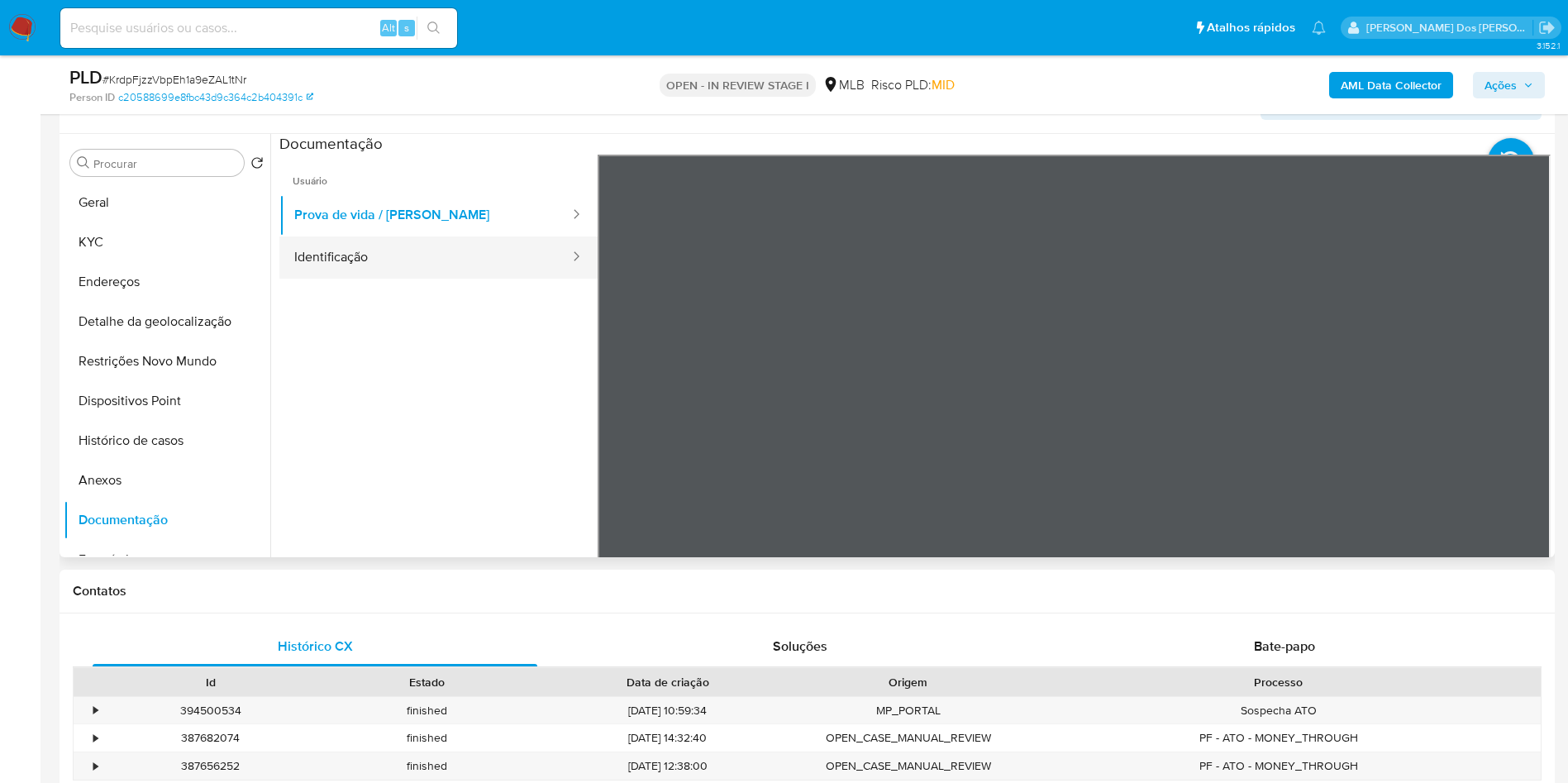
click at [360, 278] on button "Identificação" at bounding box center [425, 258] width 292 height 42
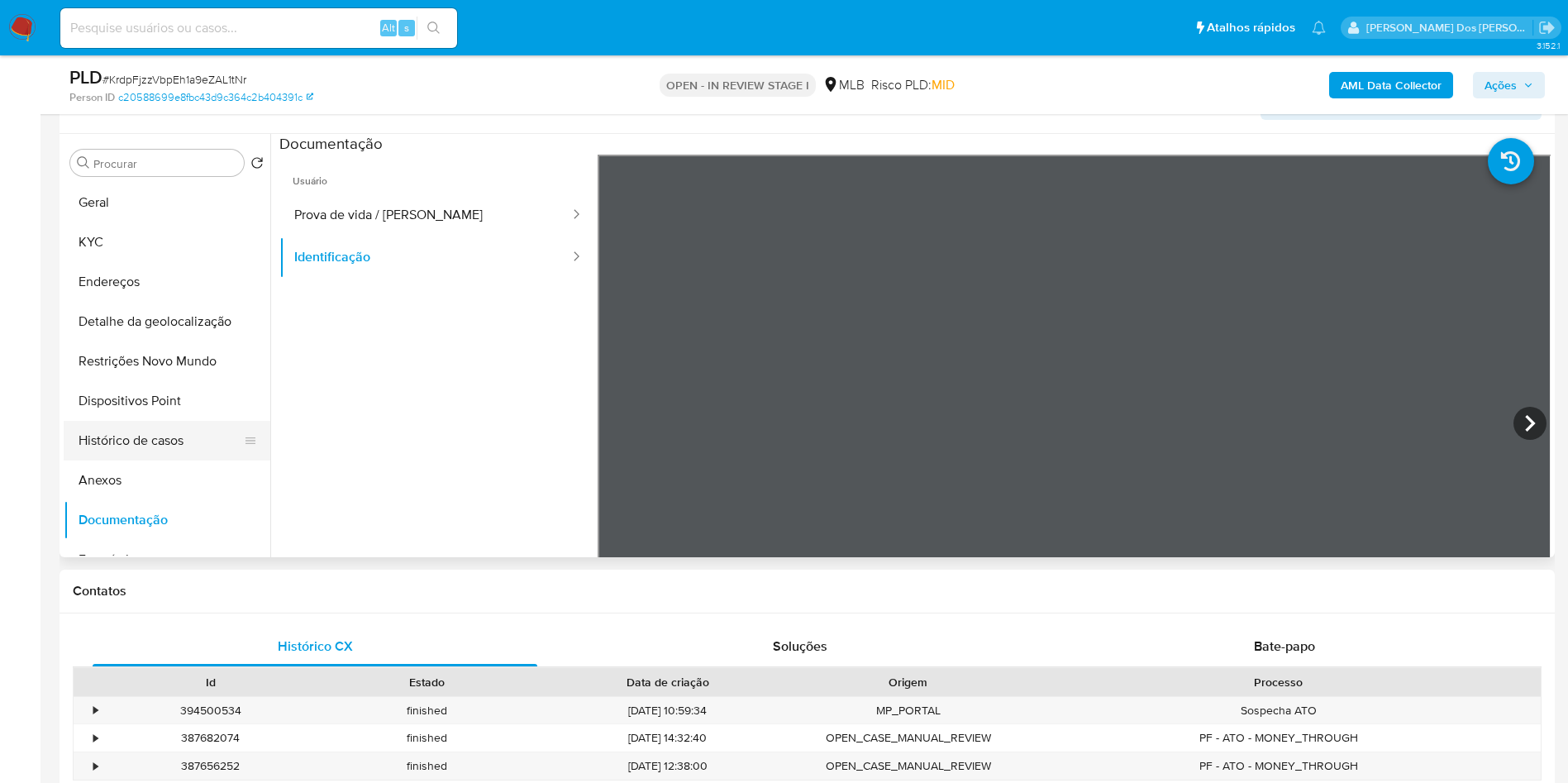
click at [138, 458] on button "Histórico de casos" at bounding box center [160, 440] width 193 height 40
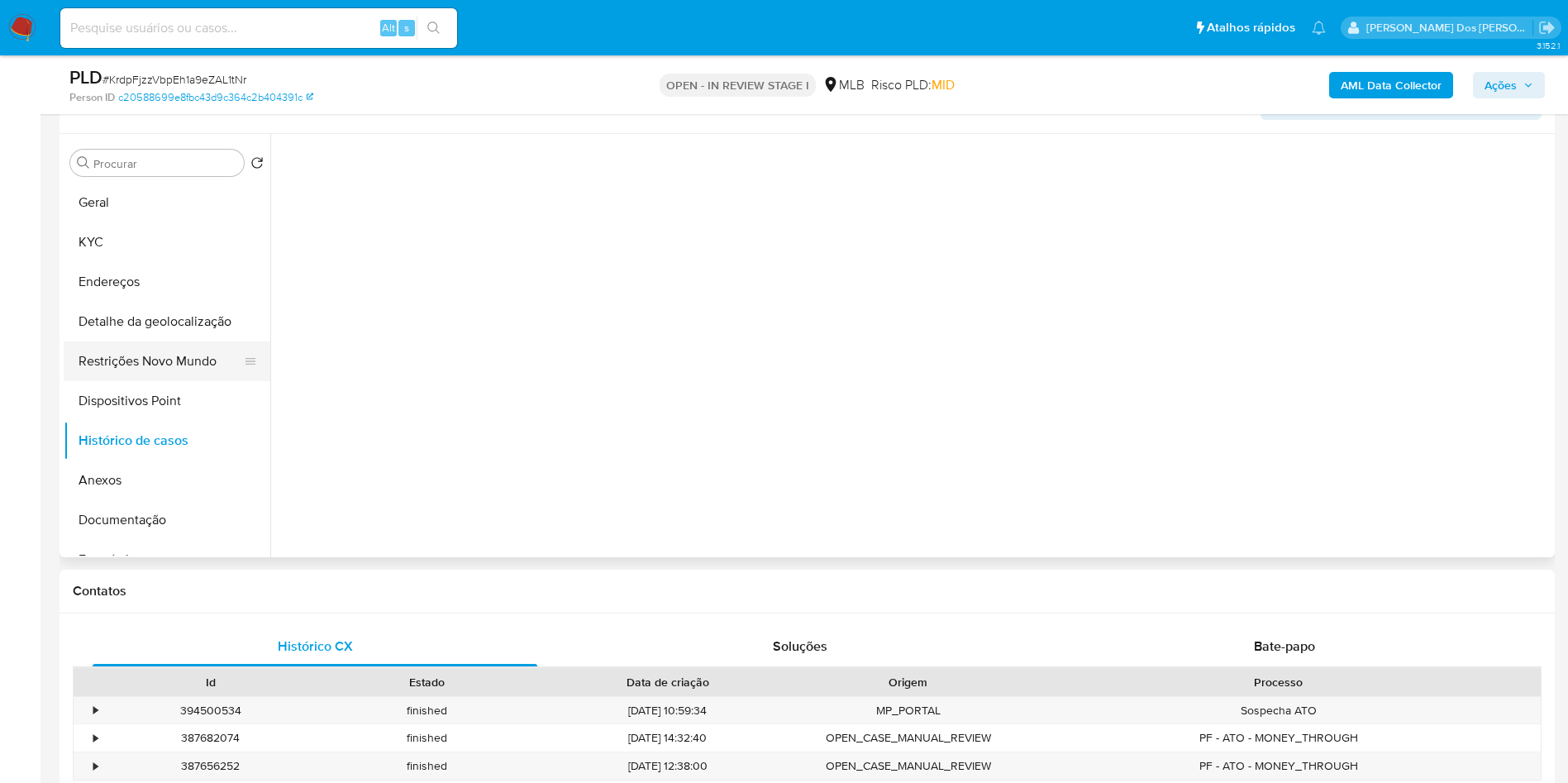
click at [175, 381] on button "Restrições Novo Mundo" at bounding box center [160, 361] width 193 height 40
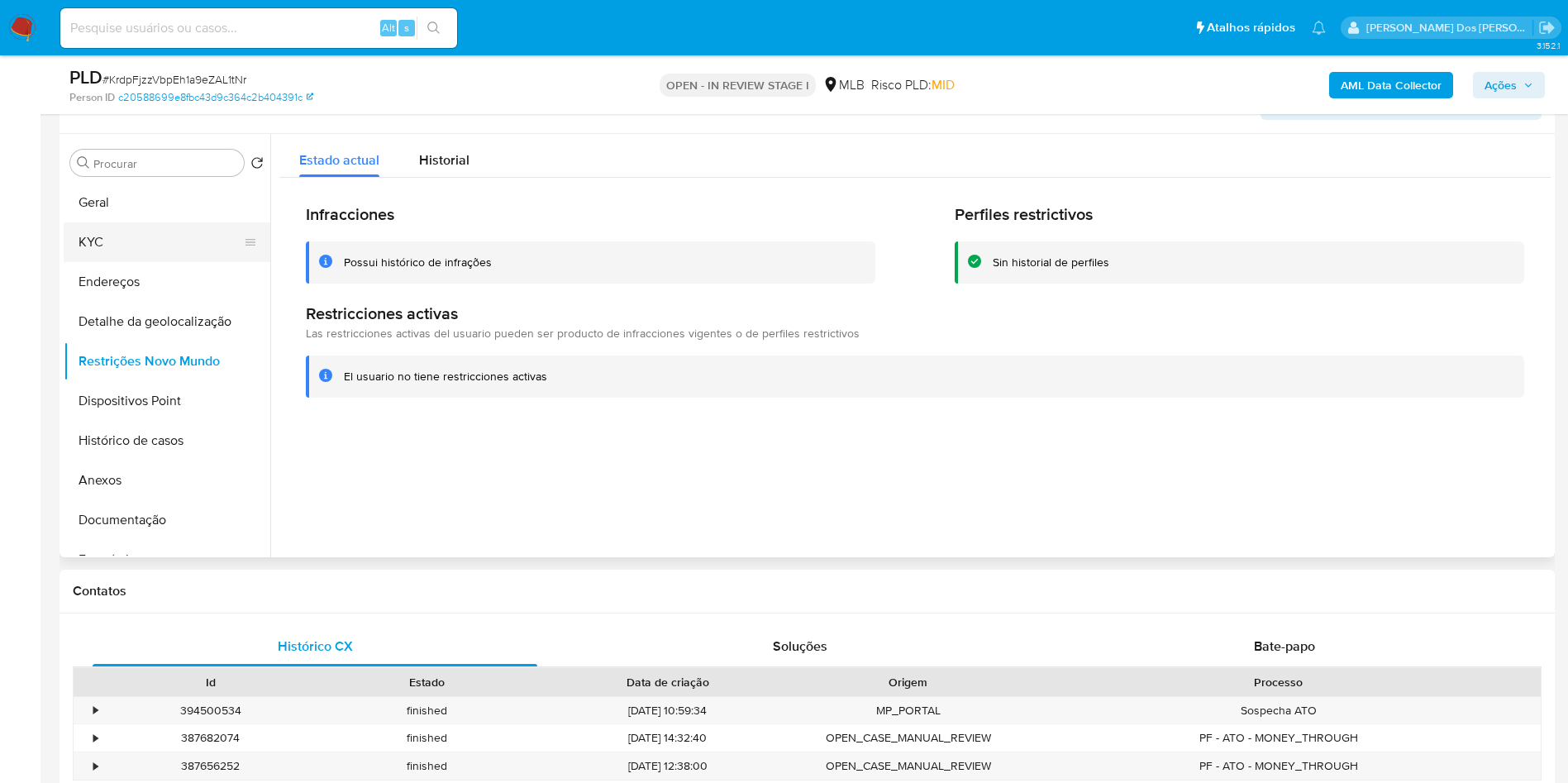
click at [164, 262] on button "KYC" at bounding box center [160, 242] width 193 height 40
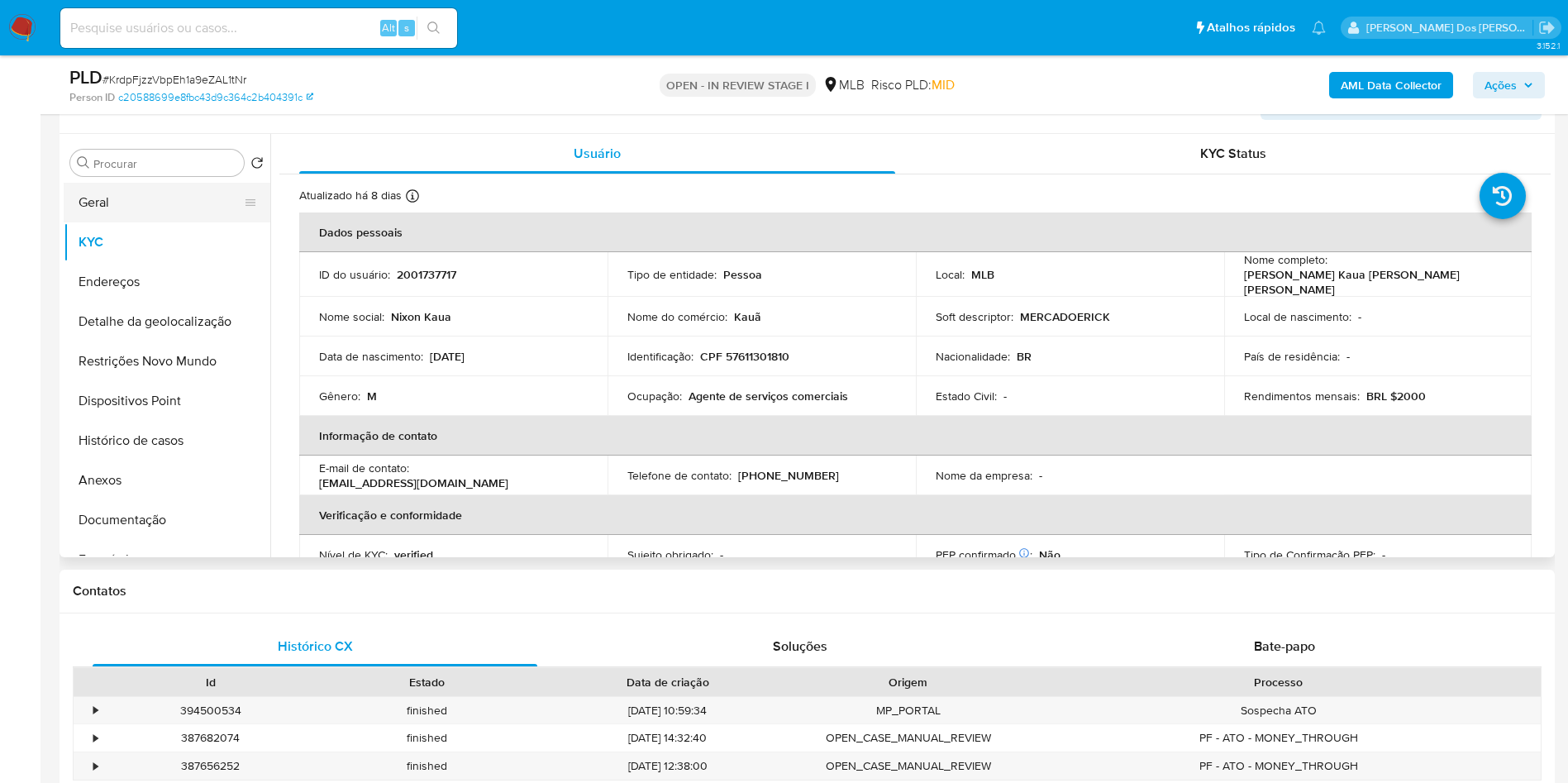
click at [148, 222] on button "Geral" at bounding box center [160, 202] width 193 height 40
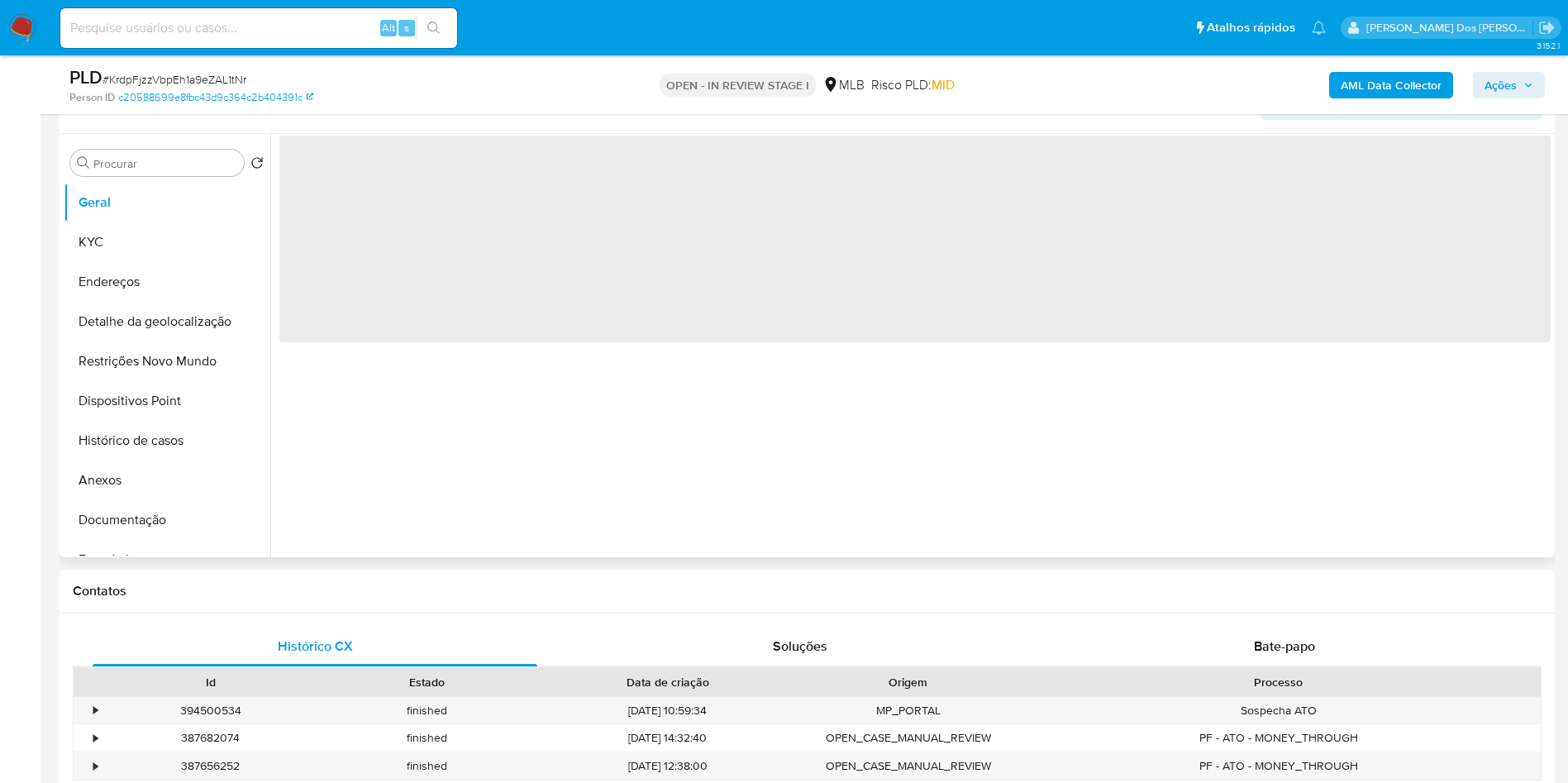
click at [522, 459] on div "‌" at bounding box center [911, 345] width 1281 height 423
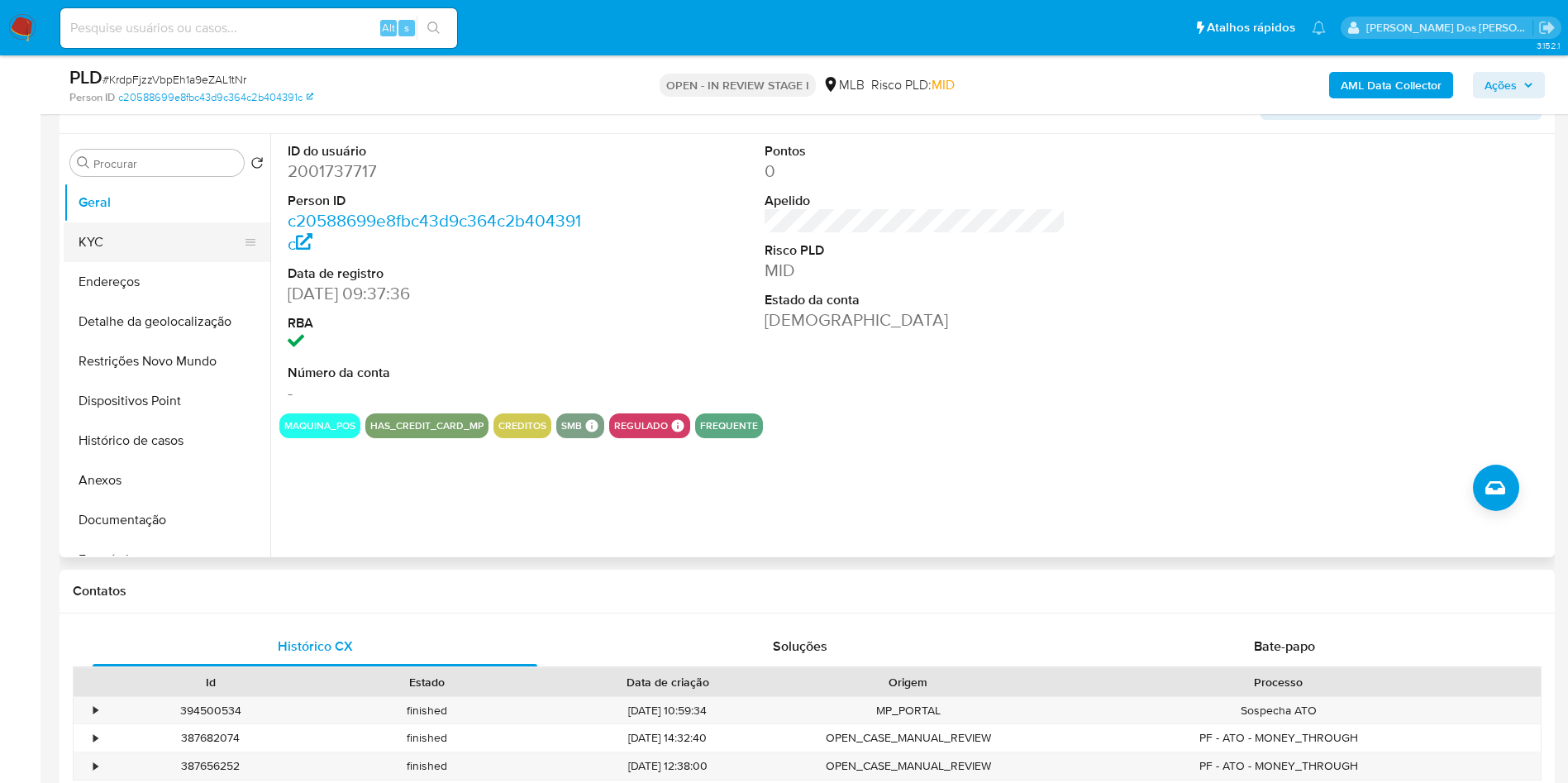
click at [98, 262] on button "KYC" at bounding box center [160, 242] width 193 height 40
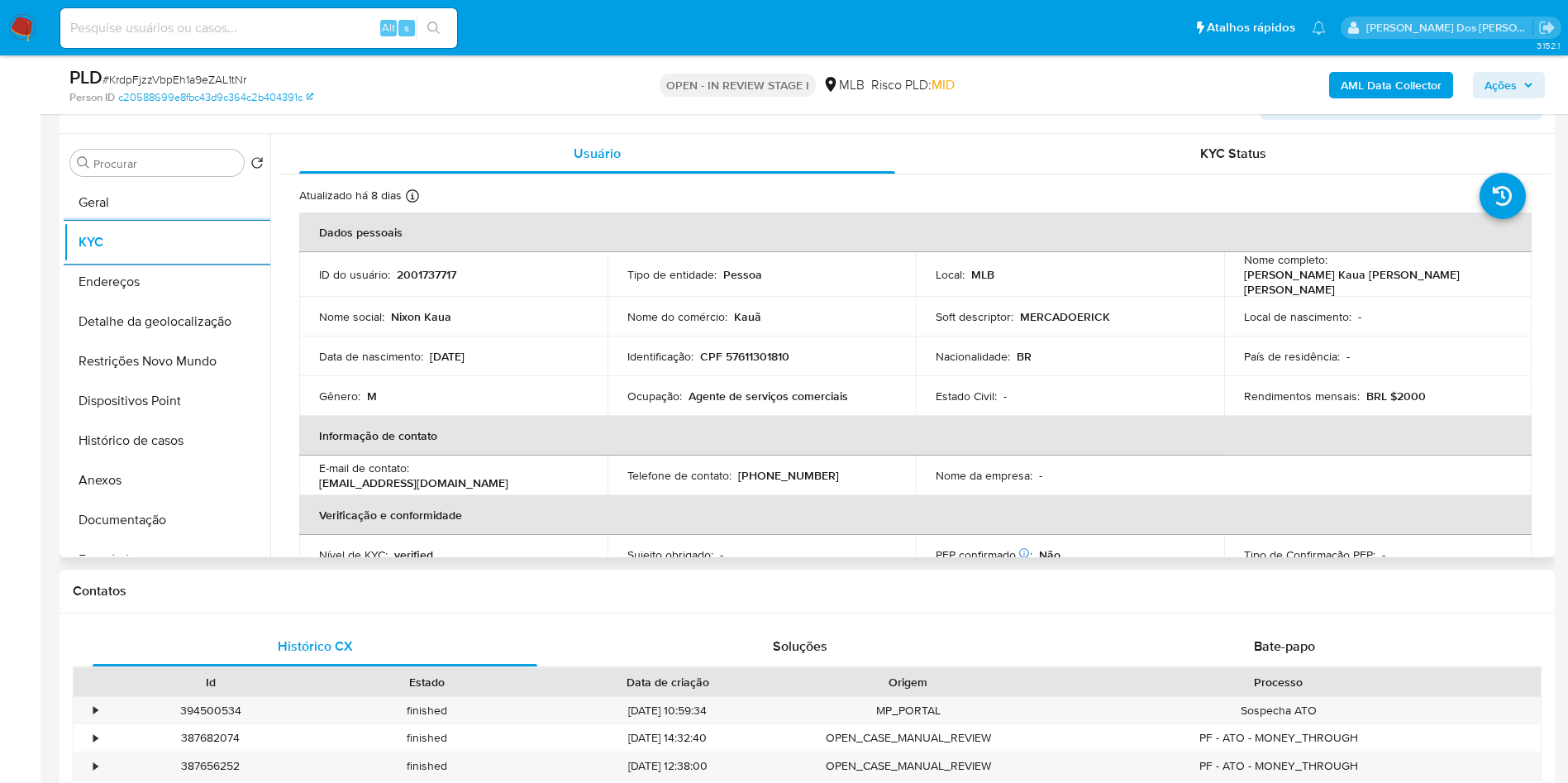
scroll to position [704, 0]
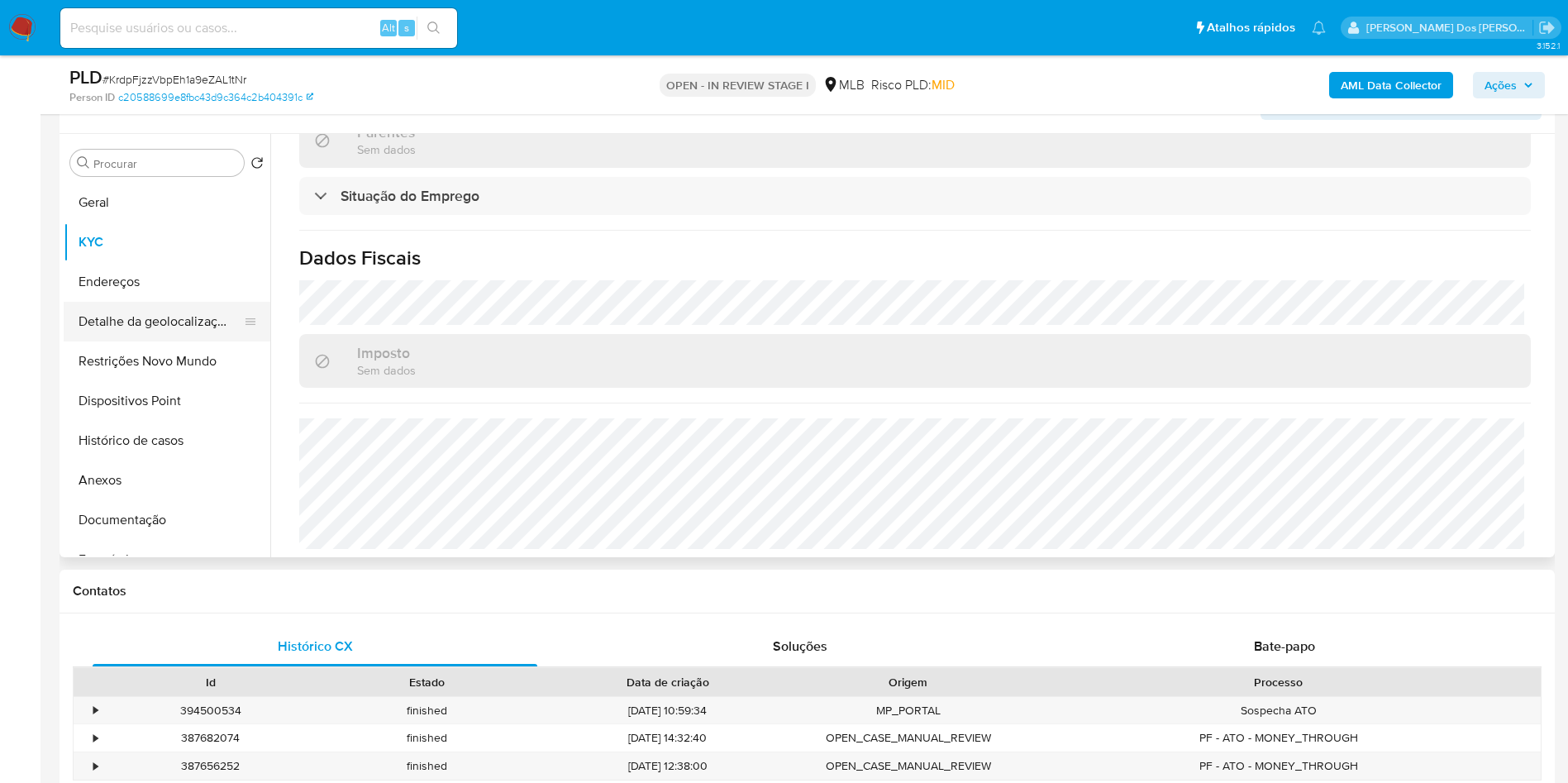
click at [153, 341] on button "Detalhe da geolocalização" at bounding box center [160, 322] width 193 height 40
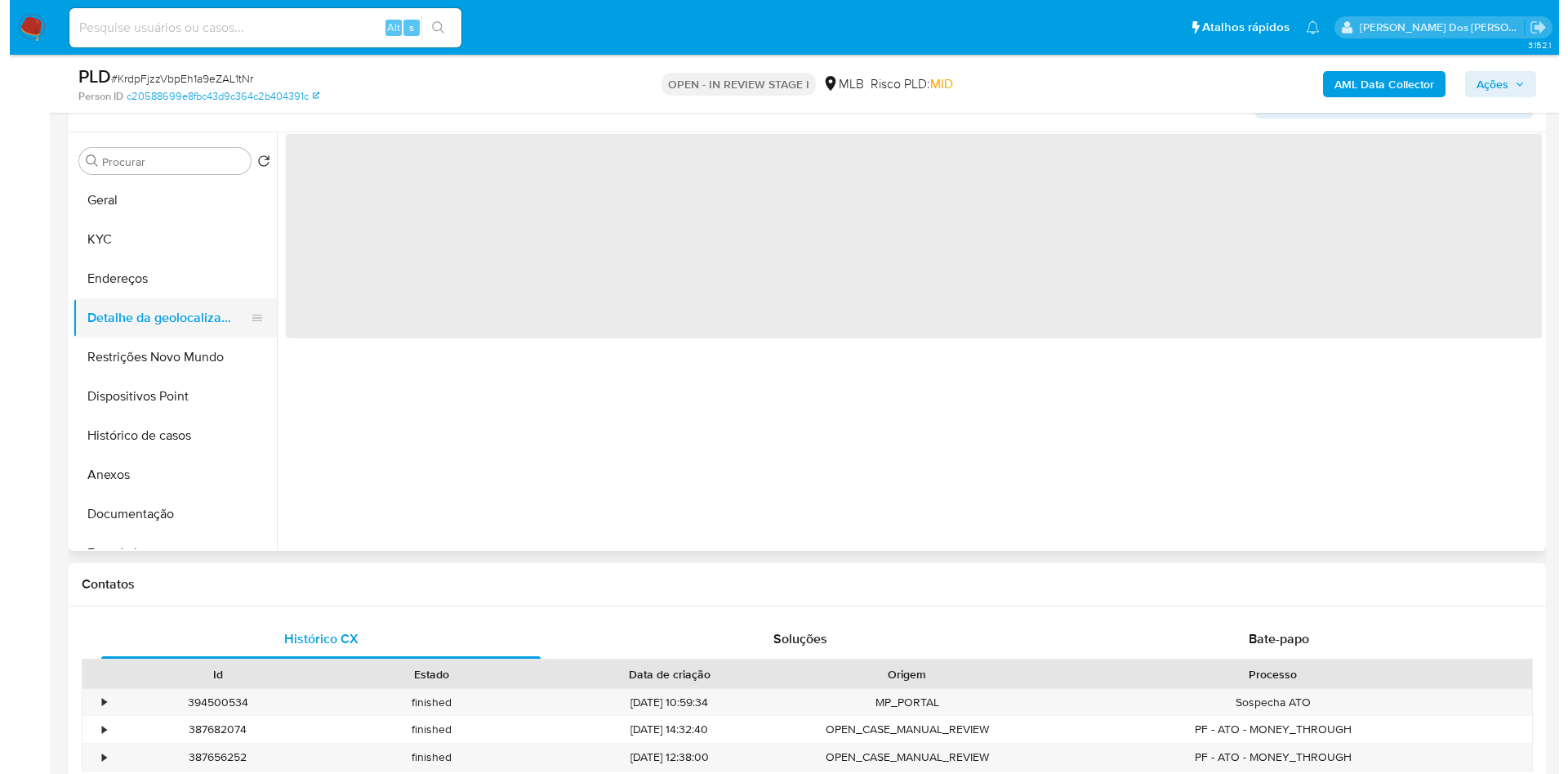
scroll to position [0, 0]
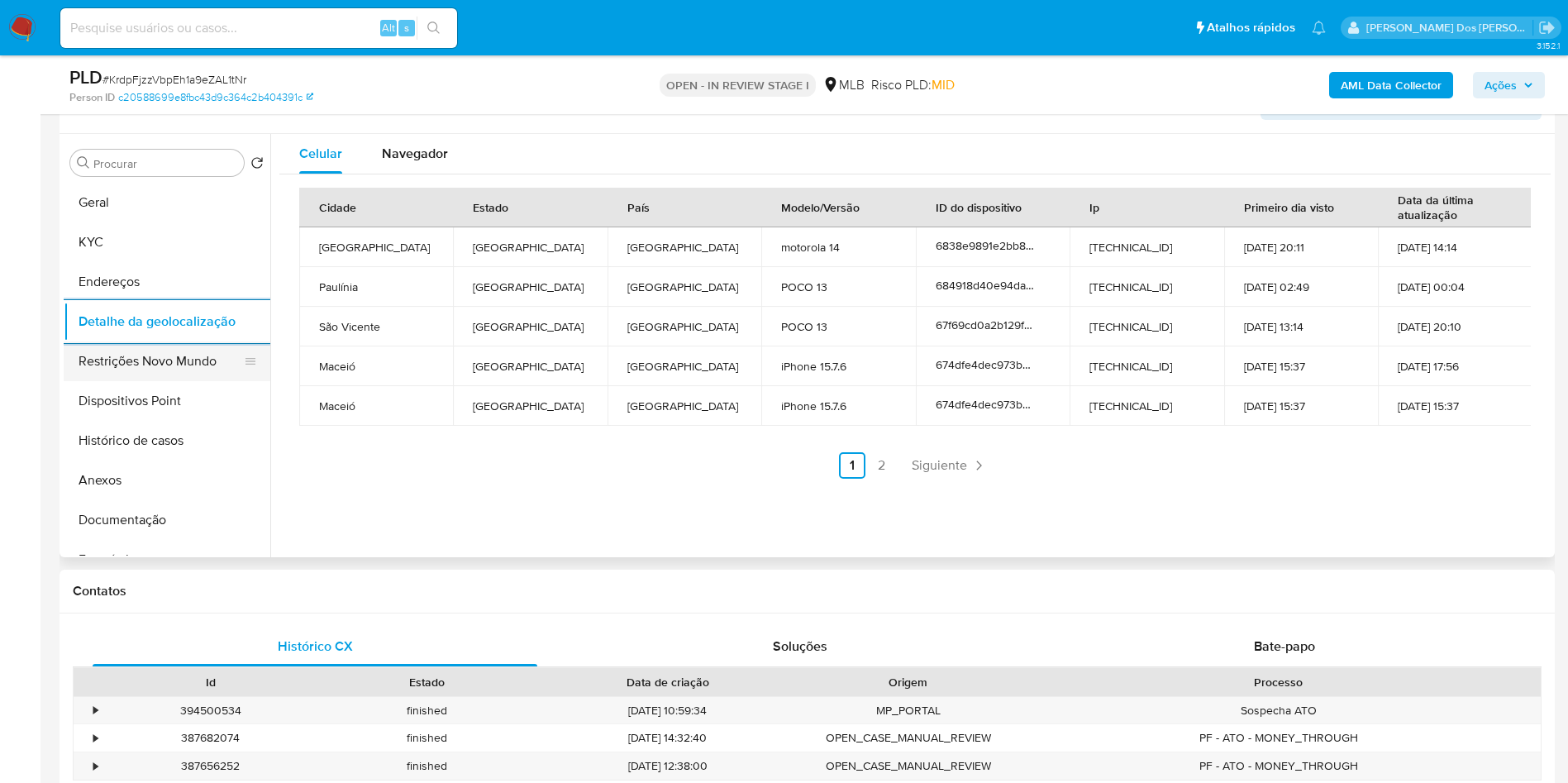
click at [205, 381] on button "Restrições Novo Mundo" at bounding box center [160, 361] width 193 height 40
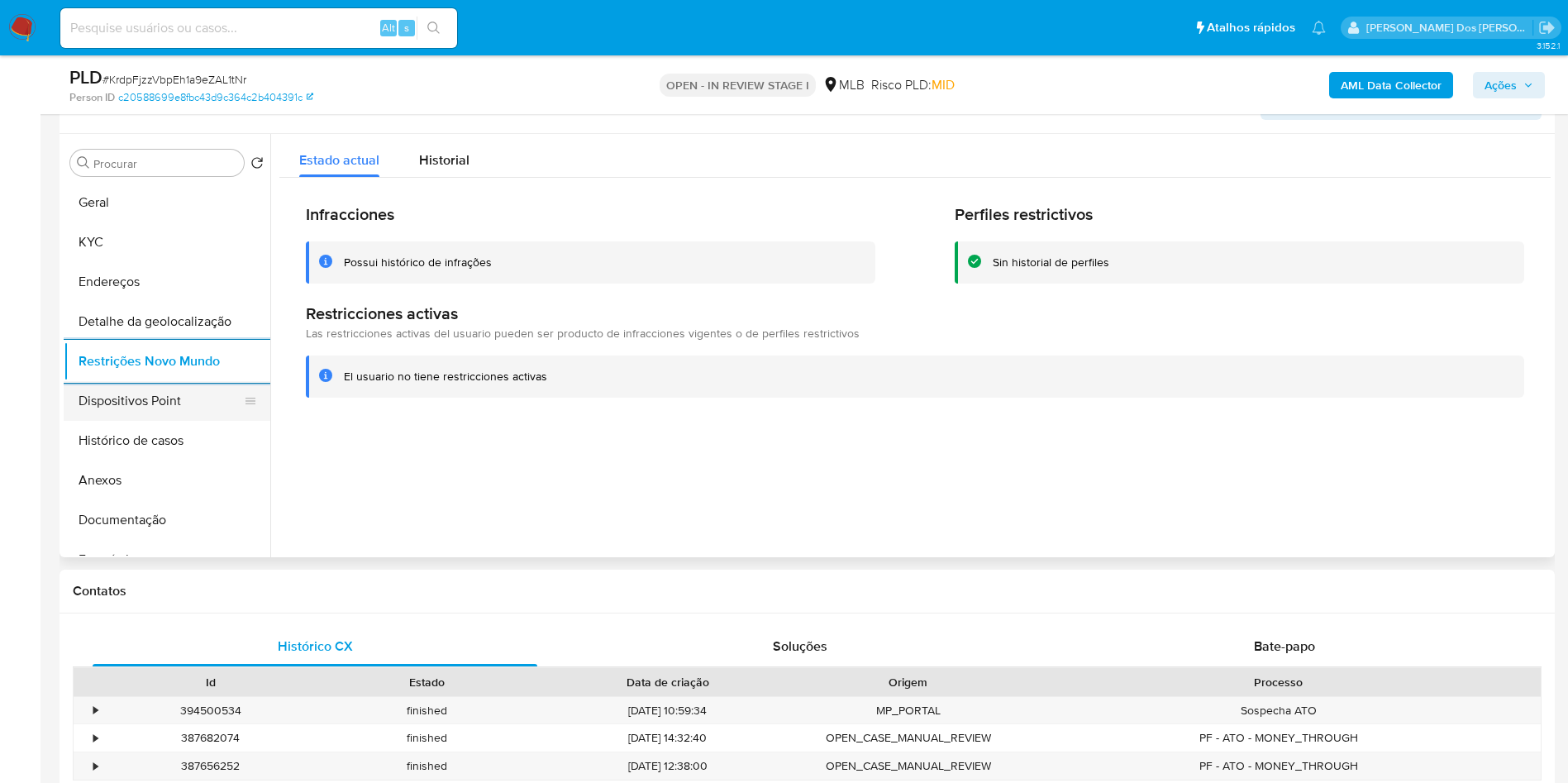
click at [149, 421] on button "Dispositivos Point" at bounding box center [160, 400] width 193 height 40
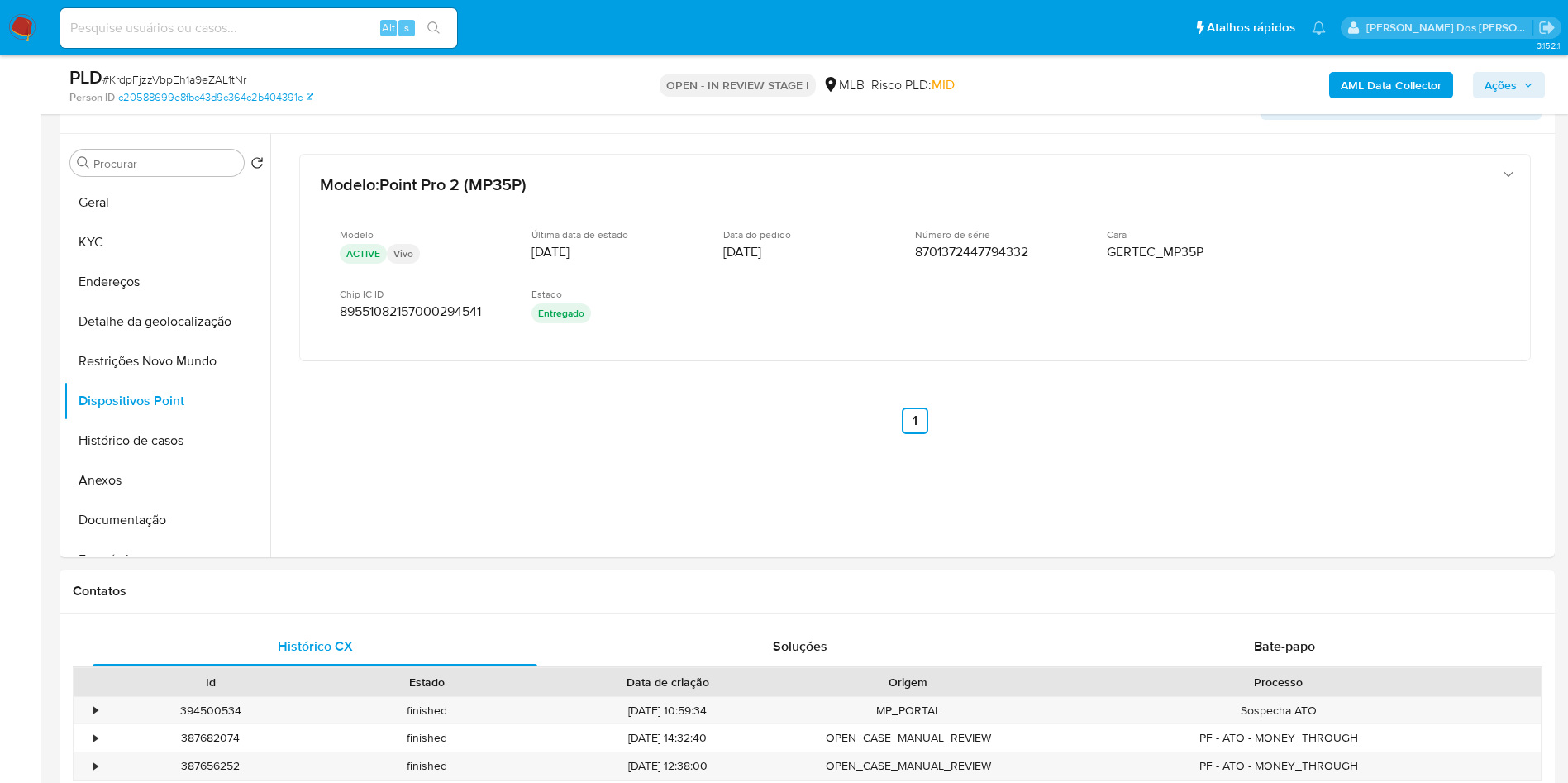
click at [1522, 74] on span "Ações" at bounding box center [1508, 85] width 48 height 23
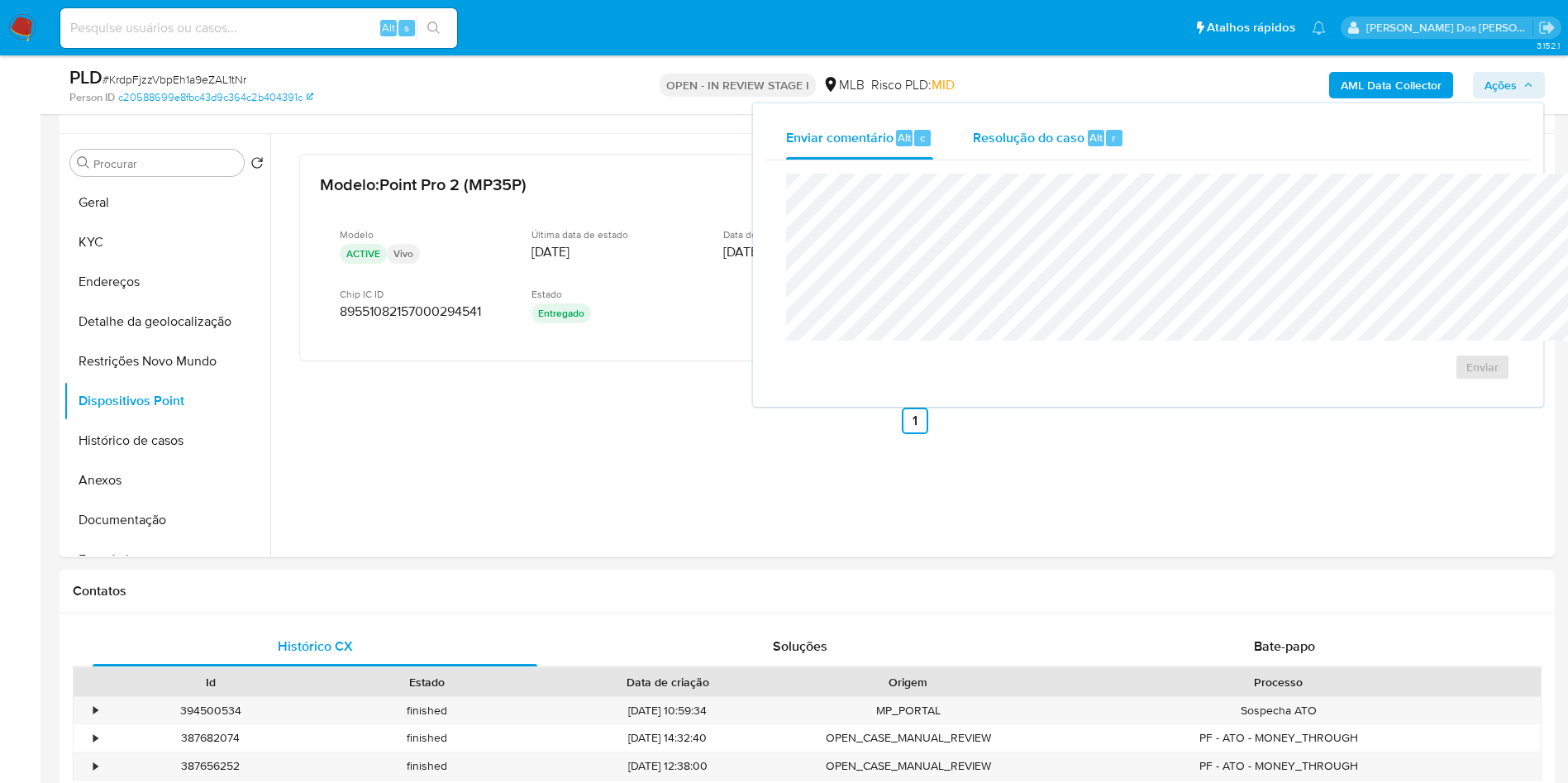
click at [973, 132] on span "Resolução do caso" at bounding box center [1029, 137] width 112 height 19
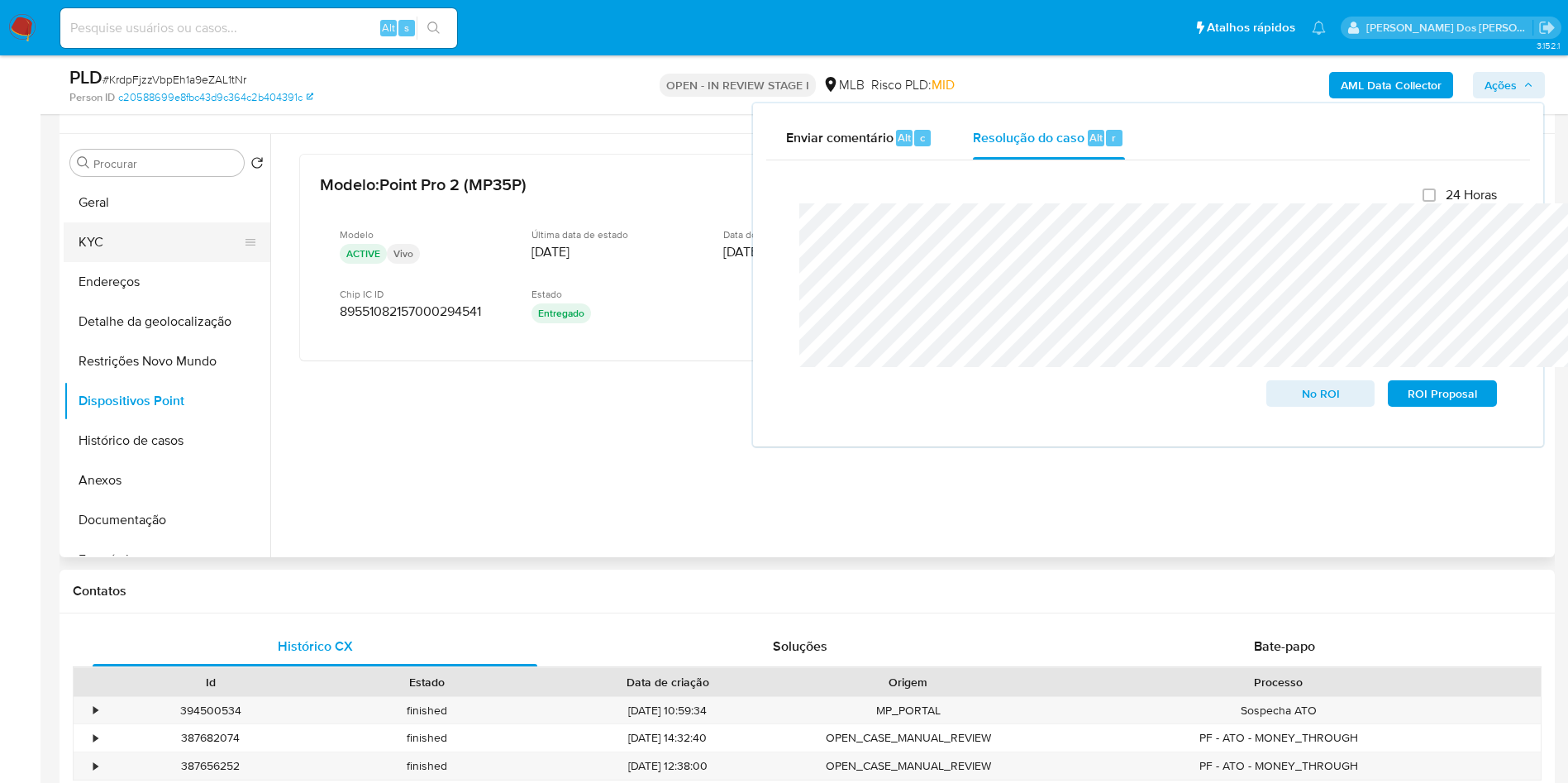
click at [149, 261] on button "KYC" at bounding box center [160, 242] width 193 height 40
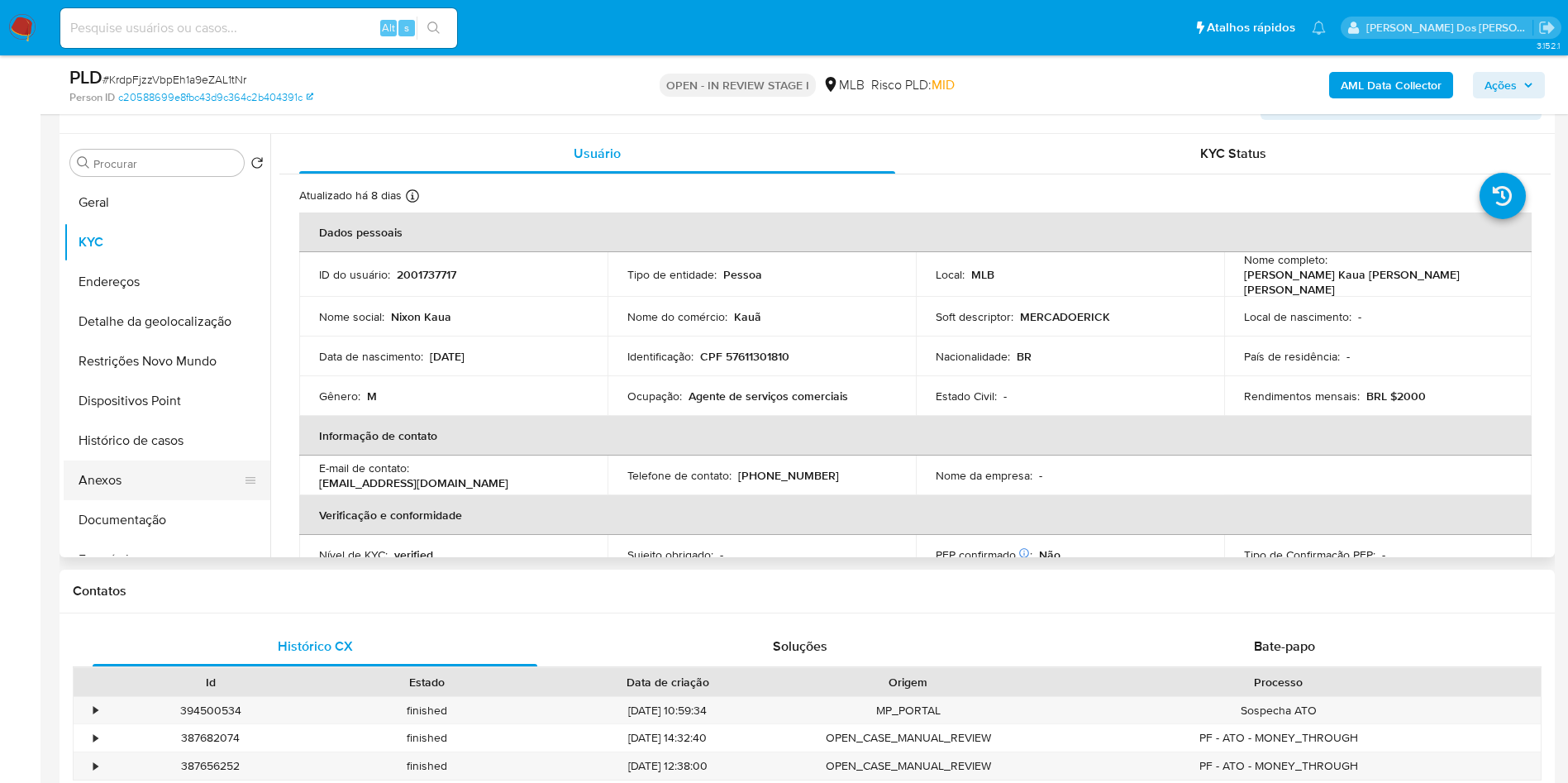
click at [114, 501] on button "Anexos" at bounding box center [160, 480] width 193 height 40
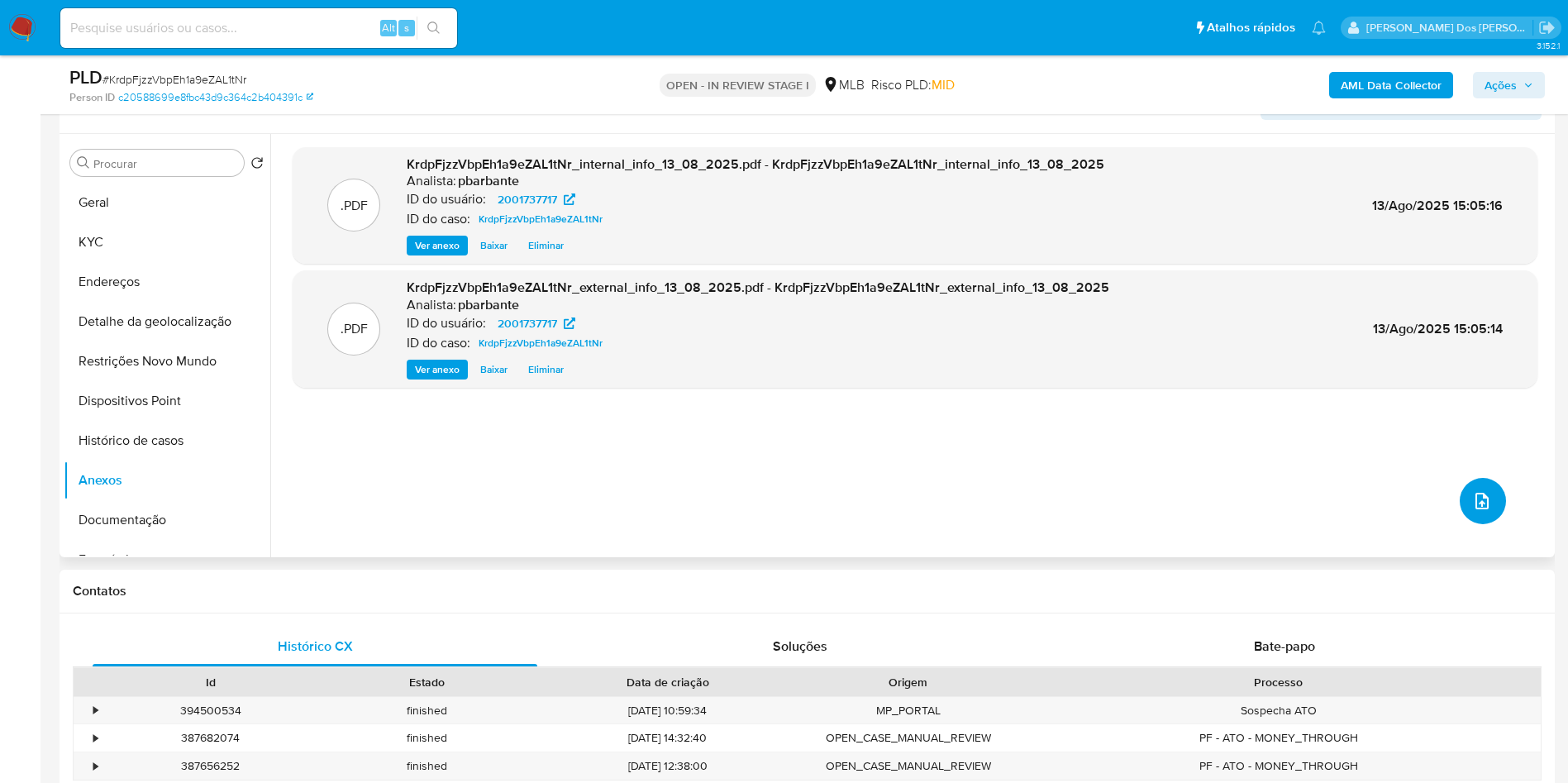
click at [1474, 524] on button "upload-file" at bounding box center [1482, 501] width 47 height 47
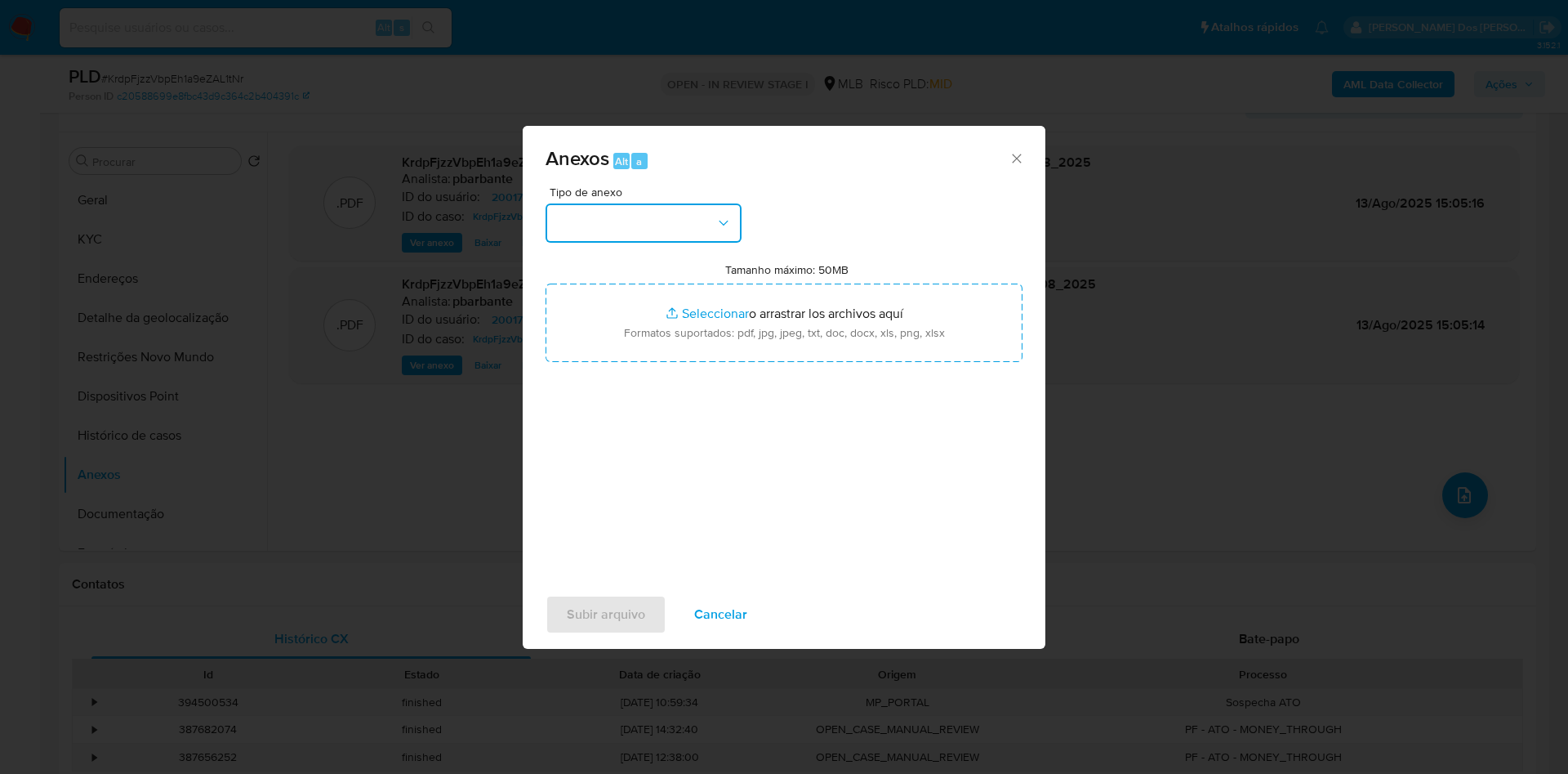
click at [647, 204] on button "button" at bounding box center [644, 223] width 196 height 39
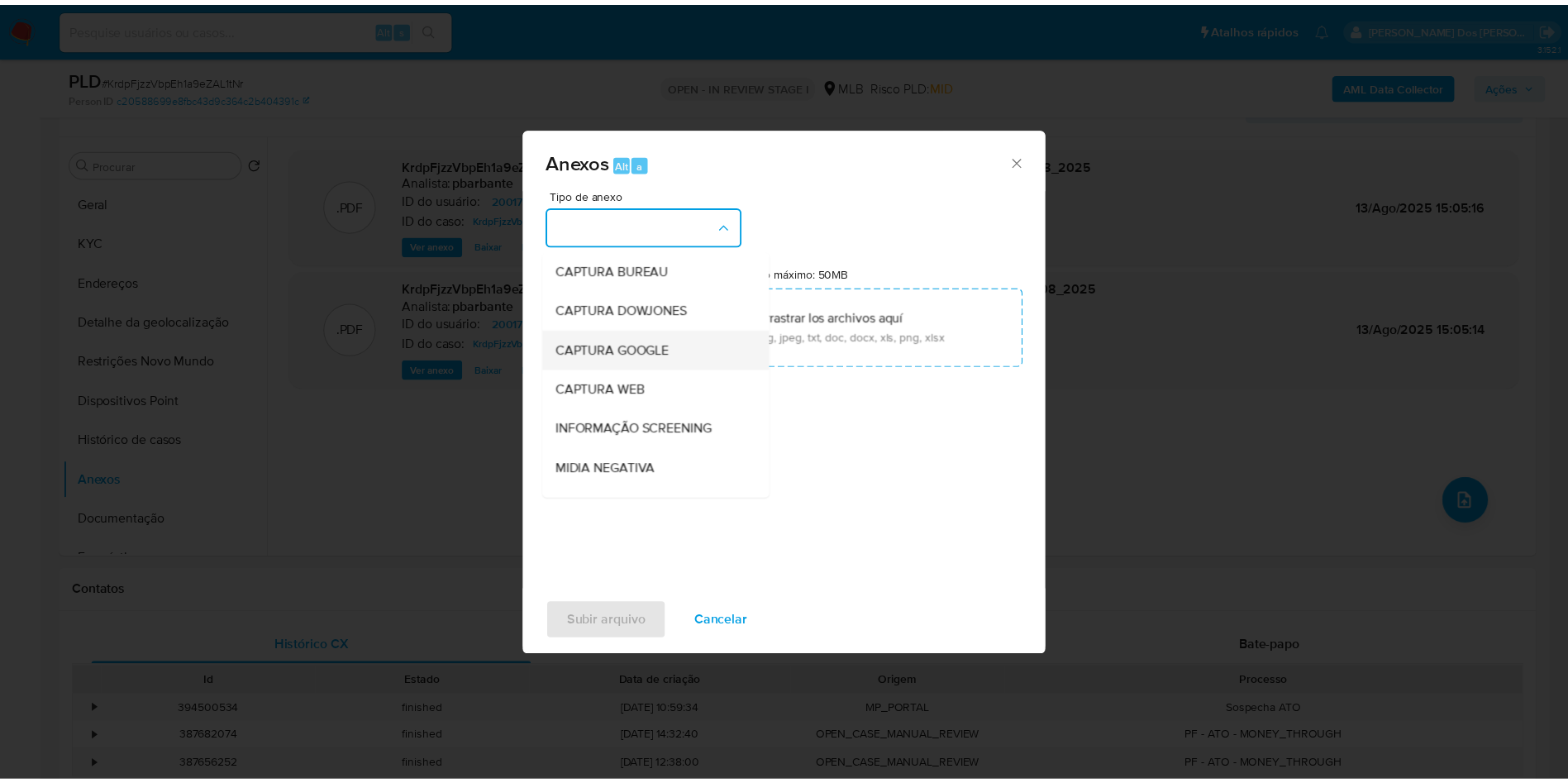
scroll to position [221, 0]
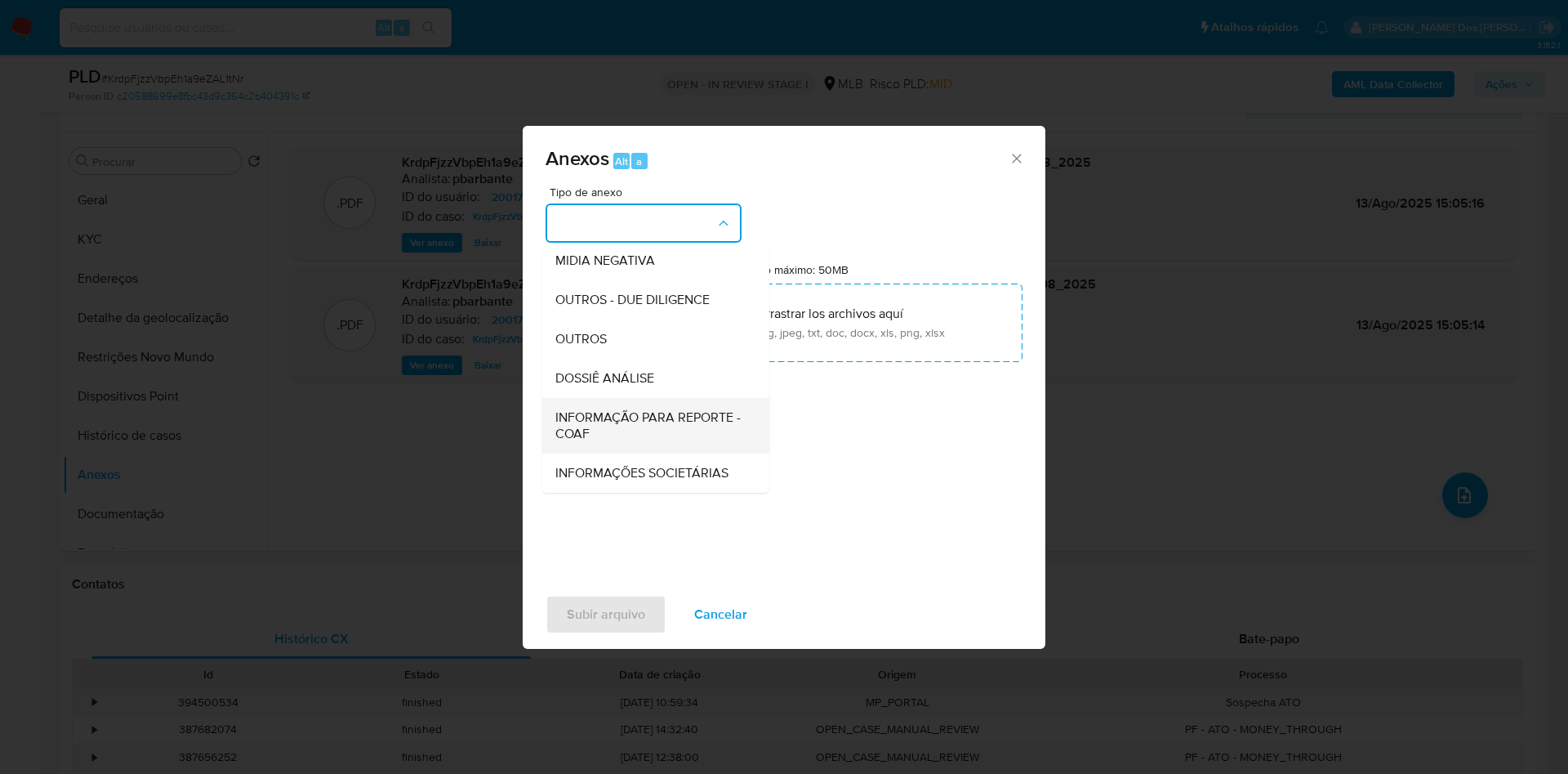
click at [588, 409] on span "INFORMAÇÃO PARA REPORTE - COAF" at bounding box center [651, 425] width 191 height 33
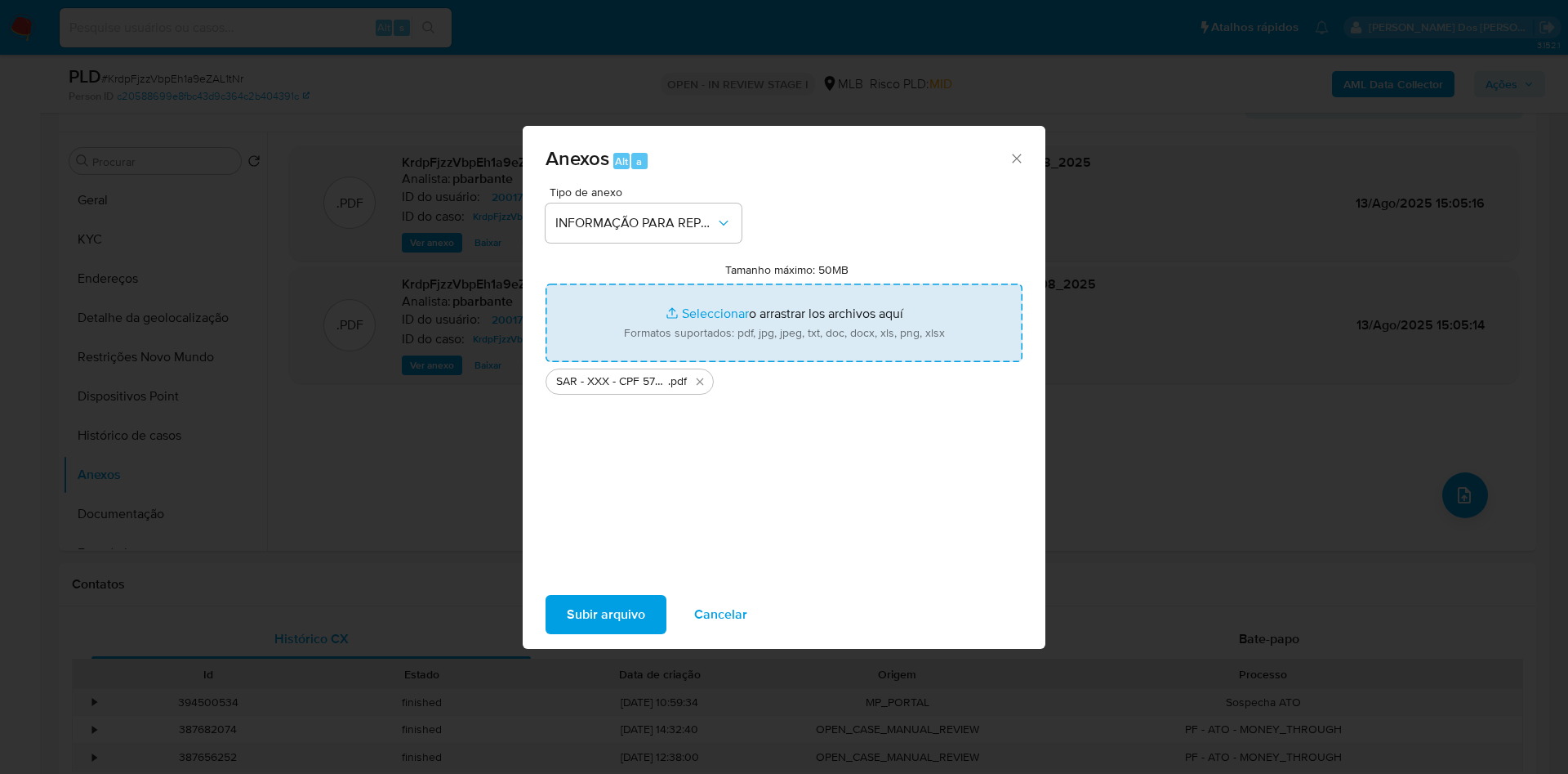
type input "C:\fakepath\Mulan 2001737717_2025_08_12_13_46_28.xlsx"
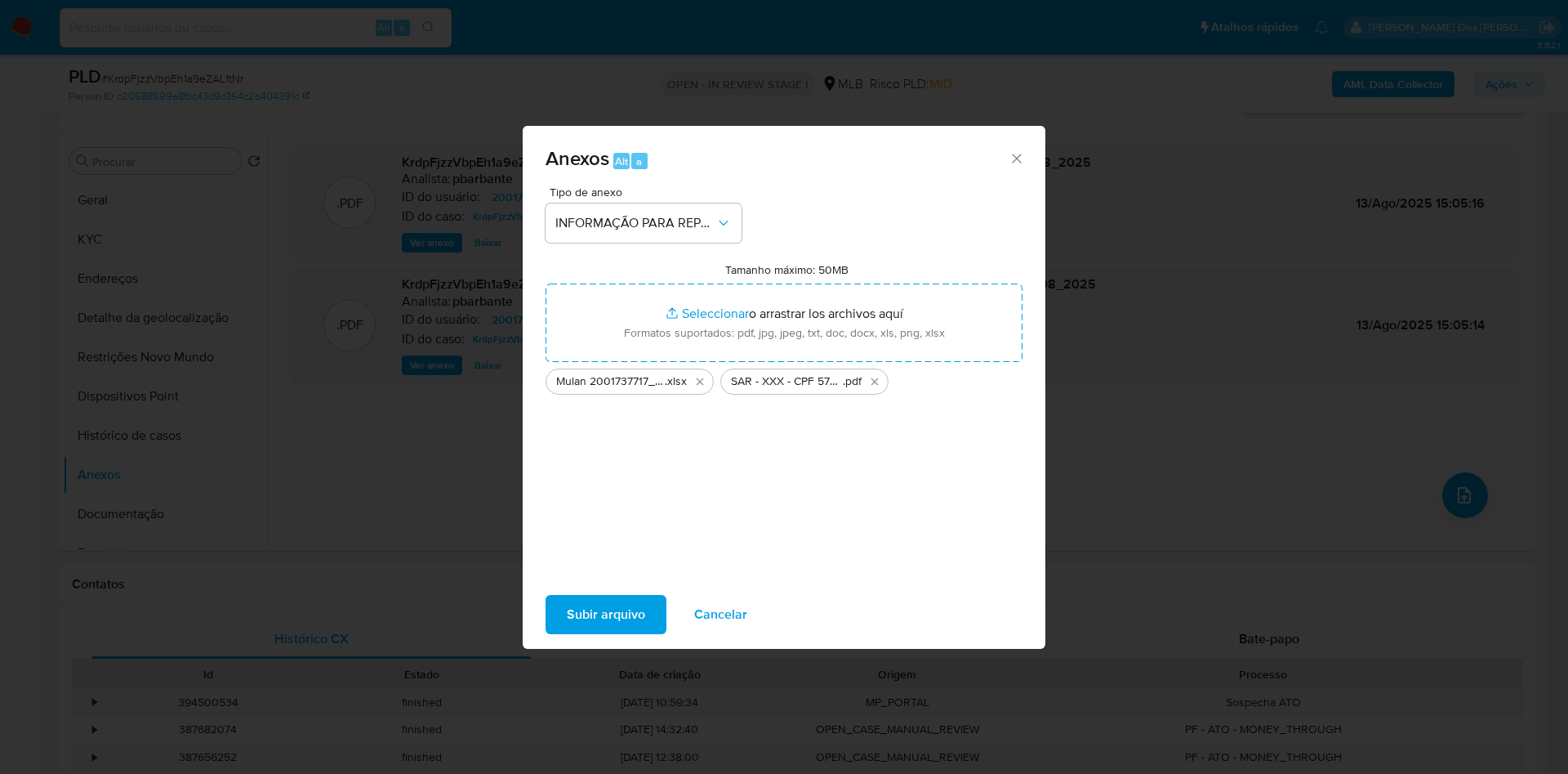
click at [547, 602] on div "Subir arquivo Cancelar" at bounding box center [784, 615] width 523 height 62
click at [567, 622] on span "Subir arquivo" at bounding box center [606, 614] width 79 height 36
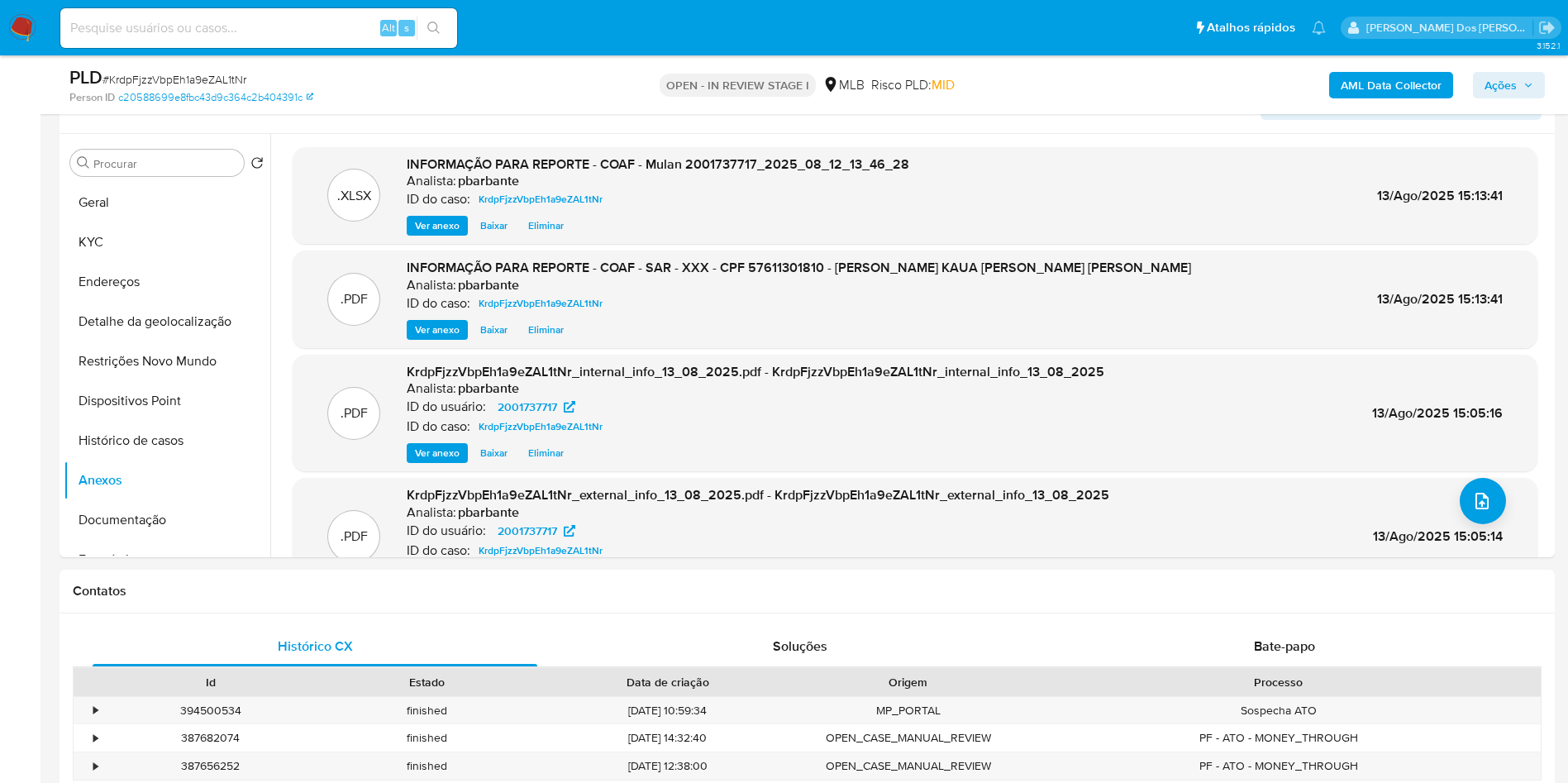
click at [1522, 90] on span "Ações" at bounding box center [1508, 85] width 48 height 23
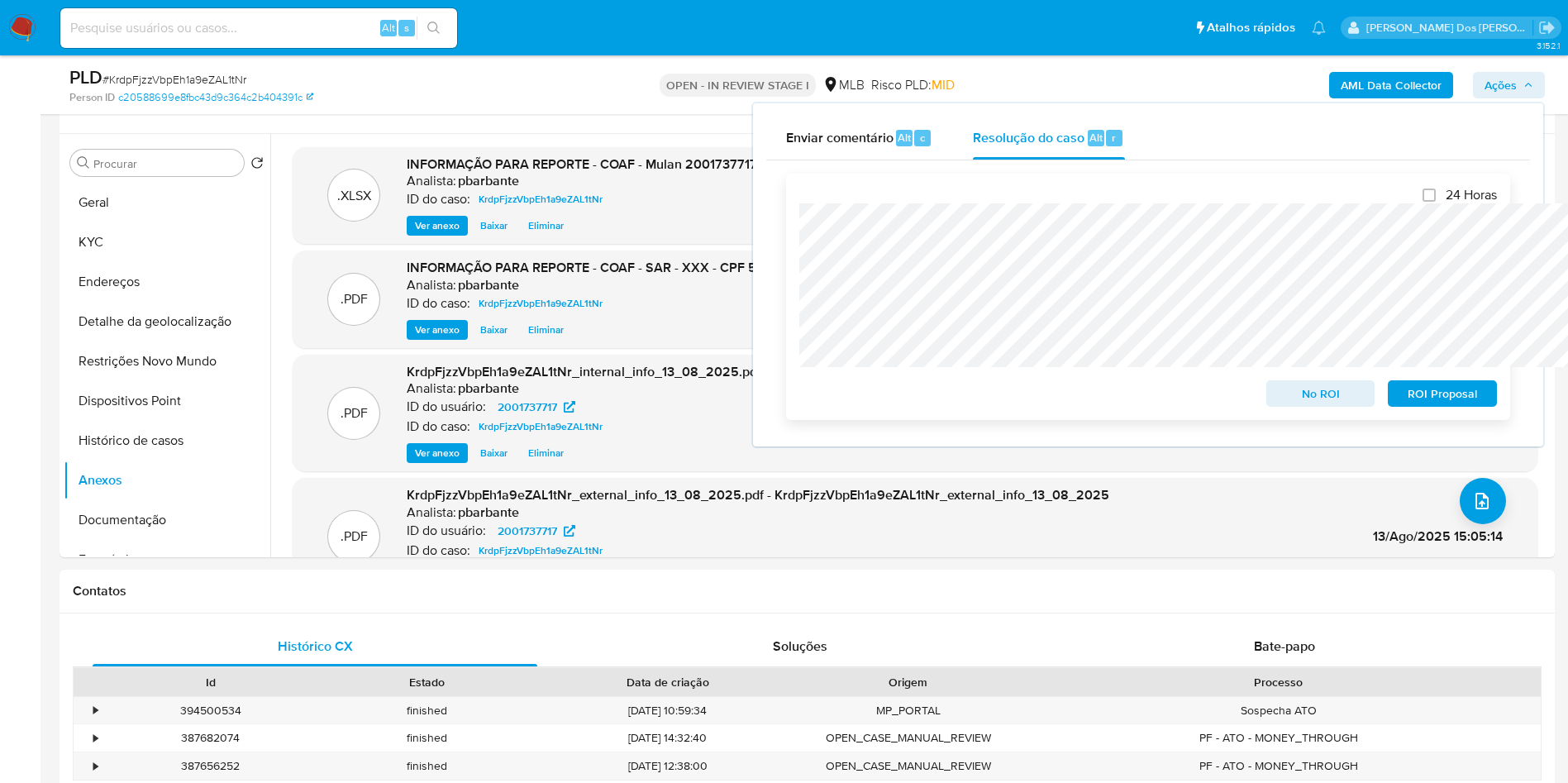
click at [1425, 405] on span "ROI Proposal" at bounding box center [1442, 393] width 86 height 23
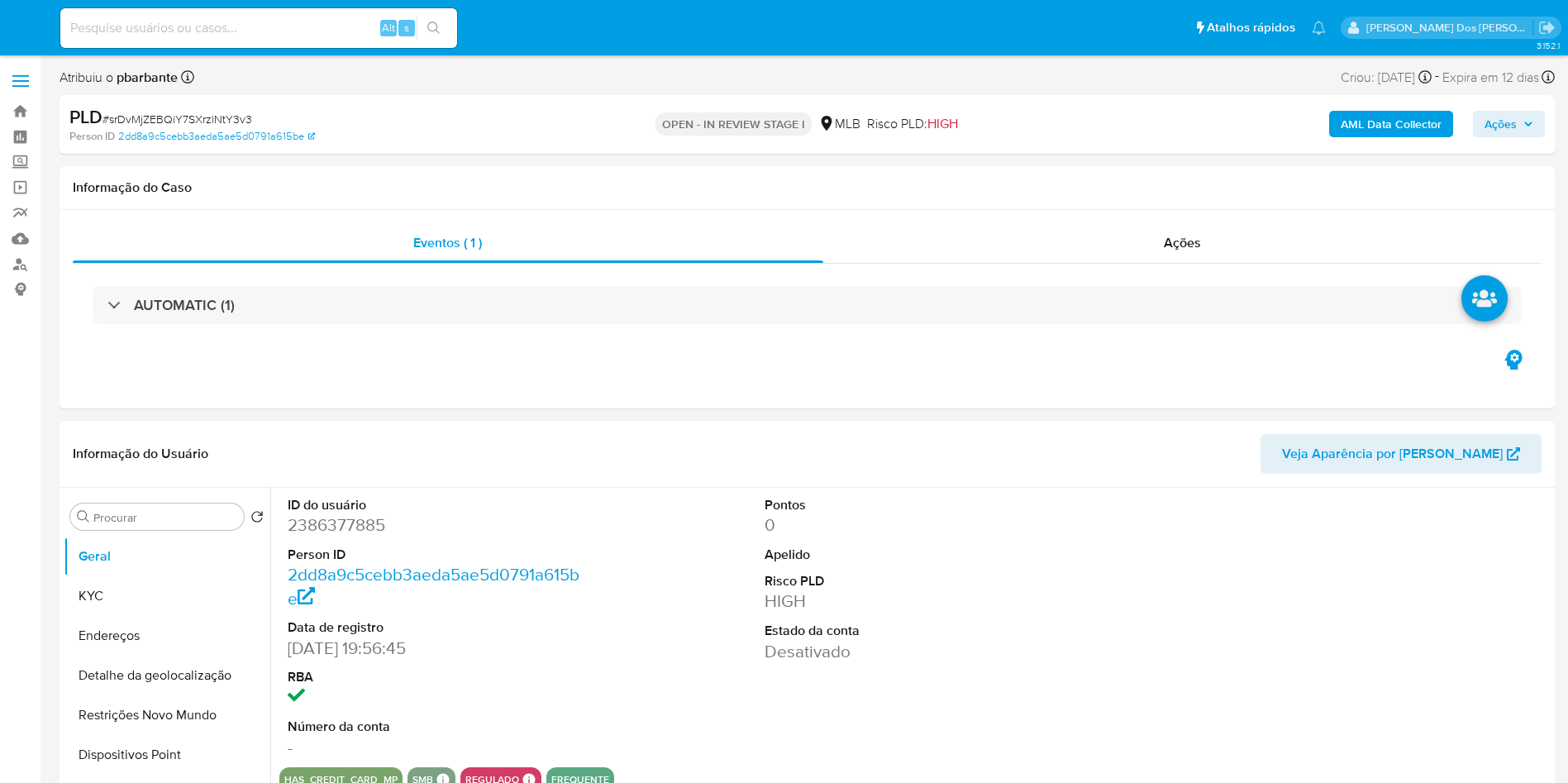
select select "10"
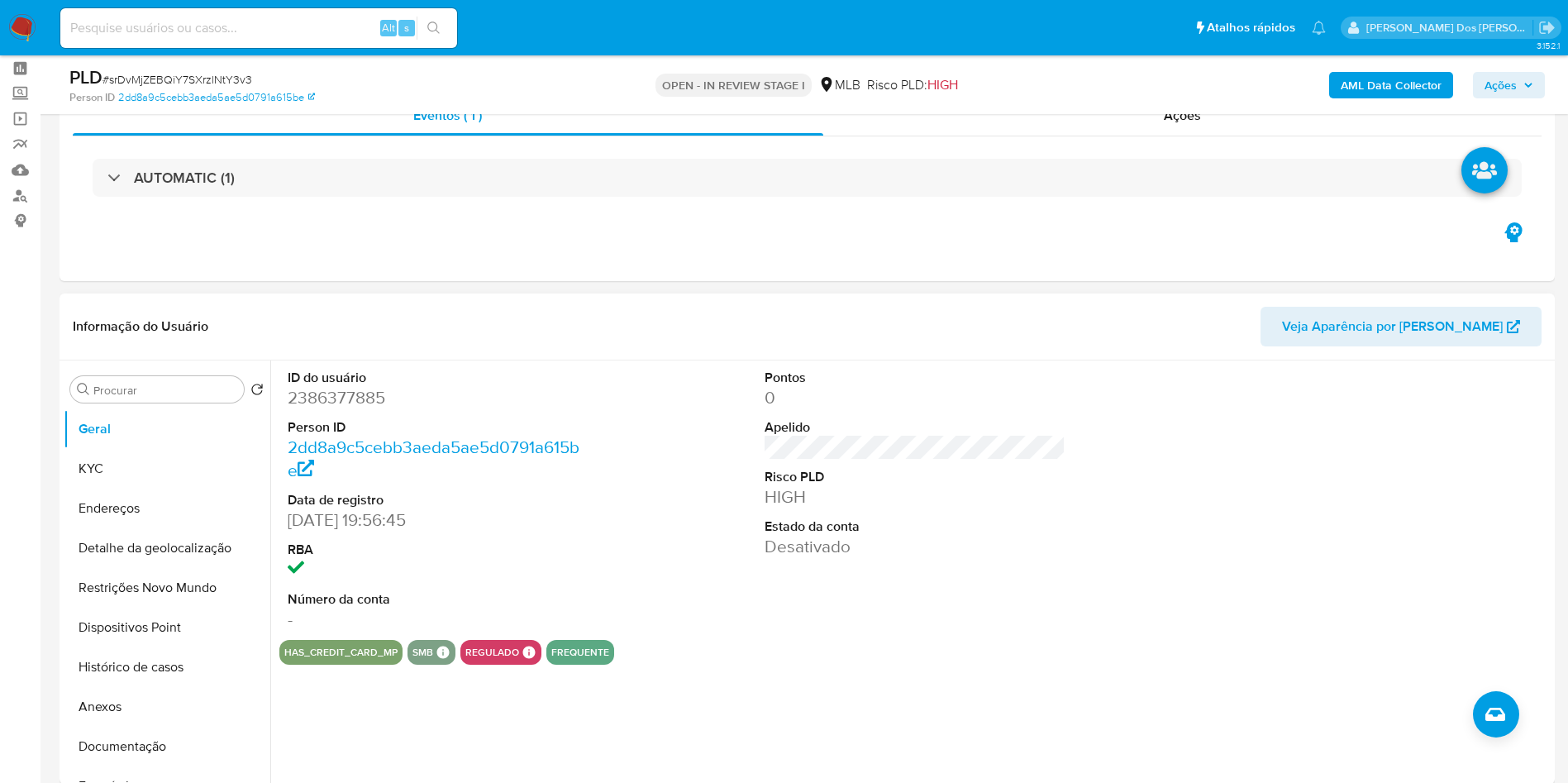
scroll to position [66, 0]
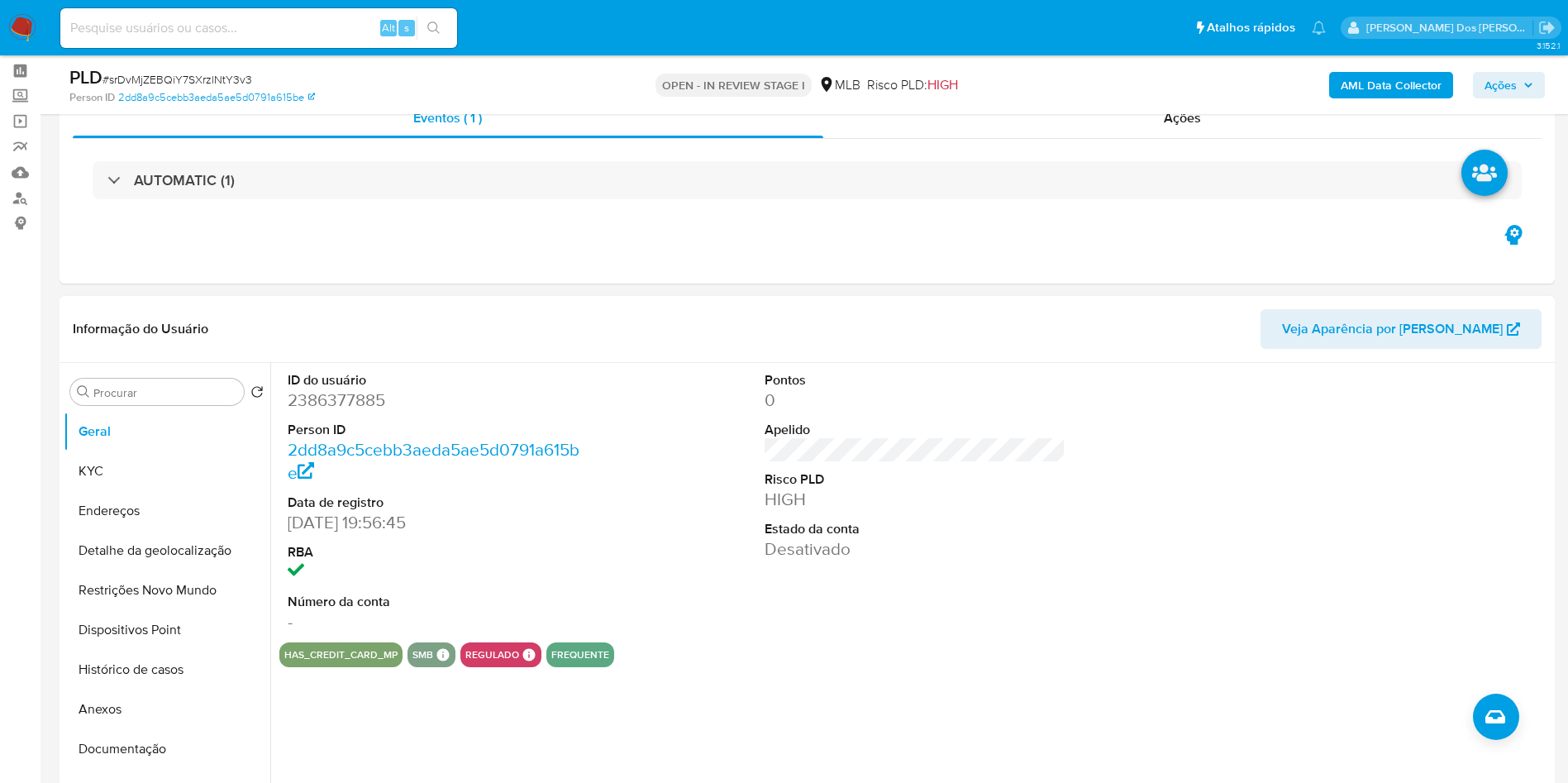
click at [319, 411] on dd "2386377885" at bounding box center [438, 400] width 302 height 23
copy dd "2386377885"
click at [699, 199] on div "AUTOMATIC (1)" at bounding box center [807, 180] width 1469 height 82
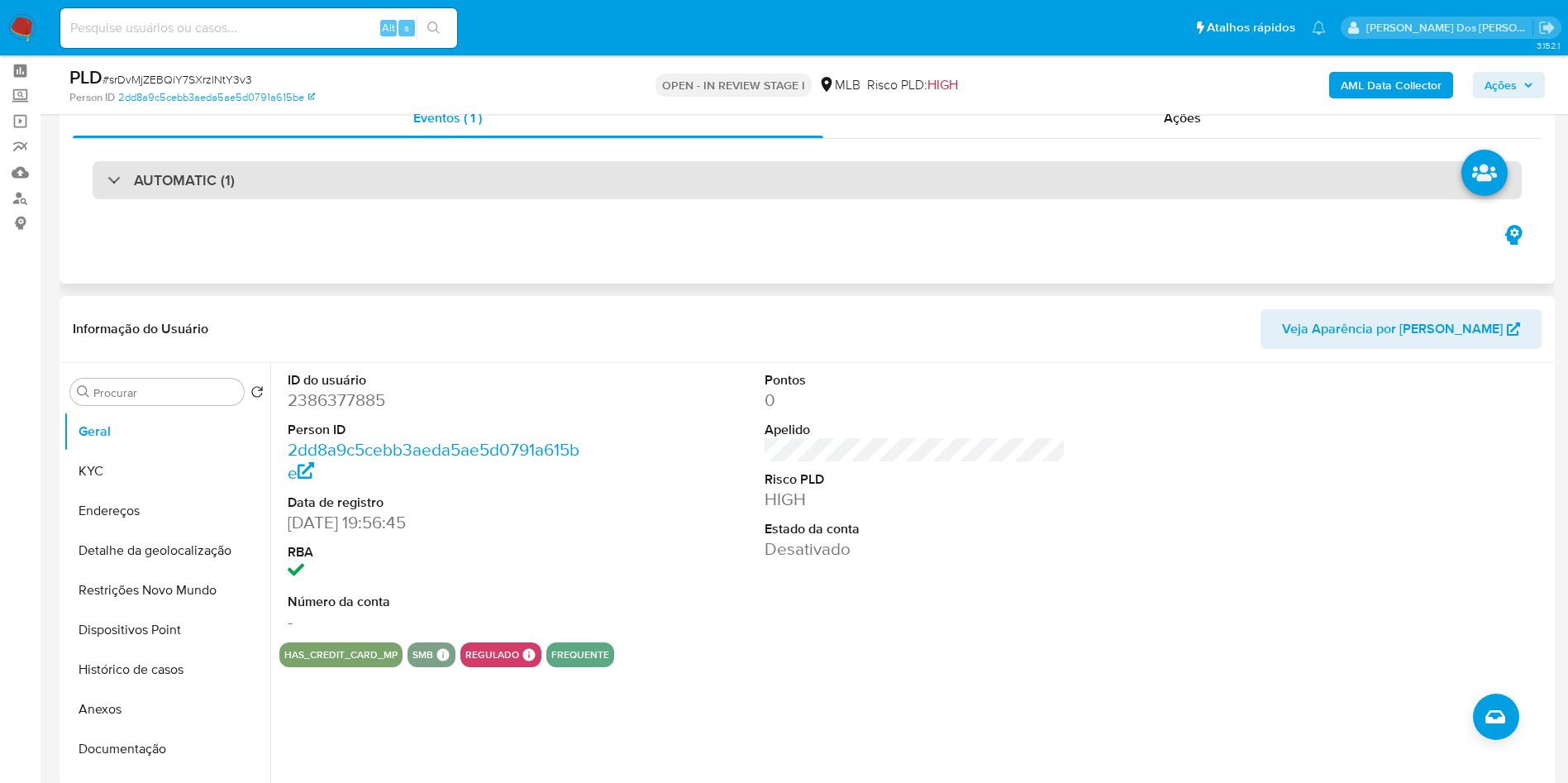
click at [718, 192] on div "AUTOMATIC (1)" at bounding box center [806, 180] width 1429 height 38
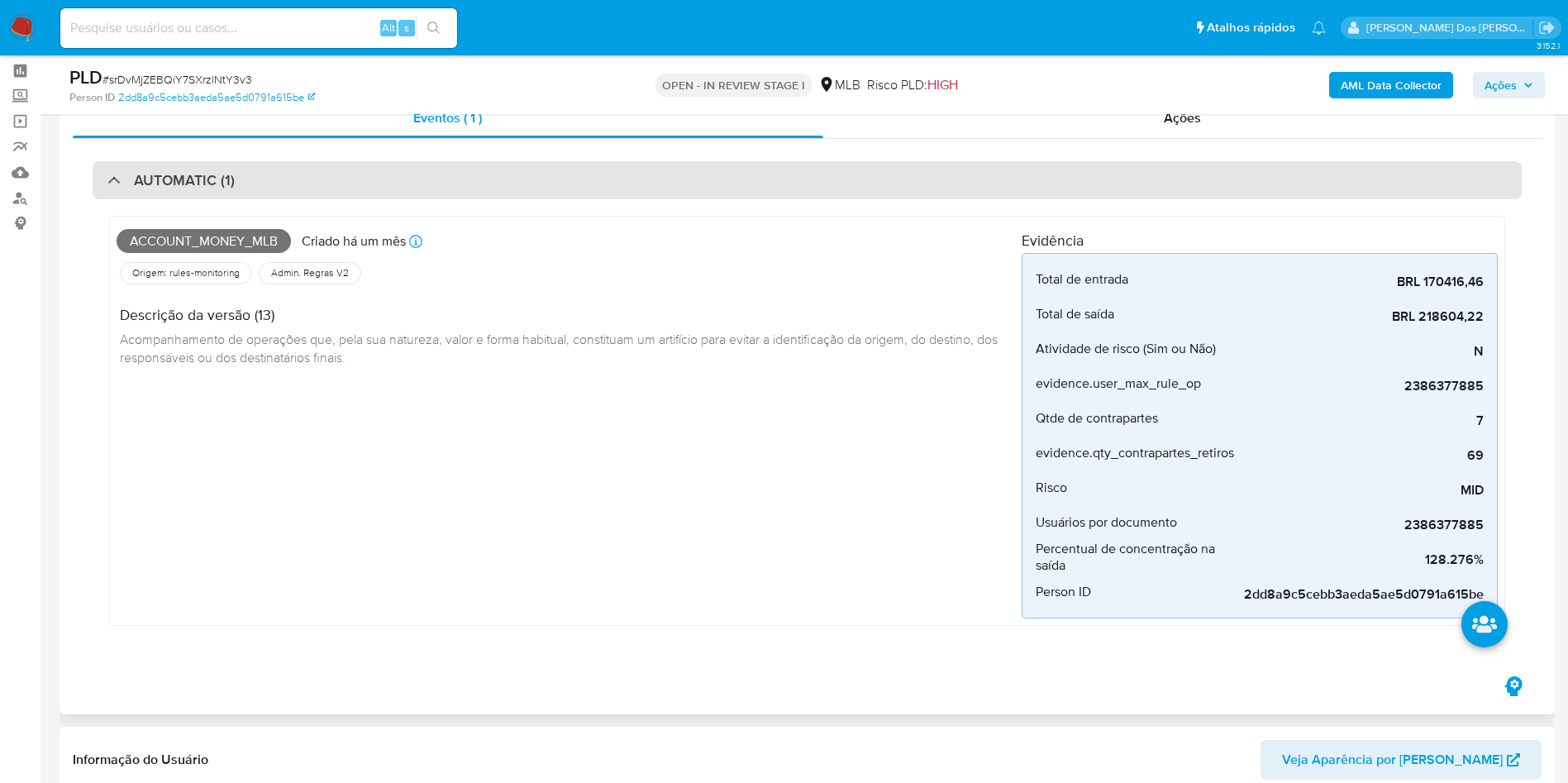
click at [718, 192] on div "AUTOMATIC (1)" at bounding box center [806, 180] width 1429 height 38
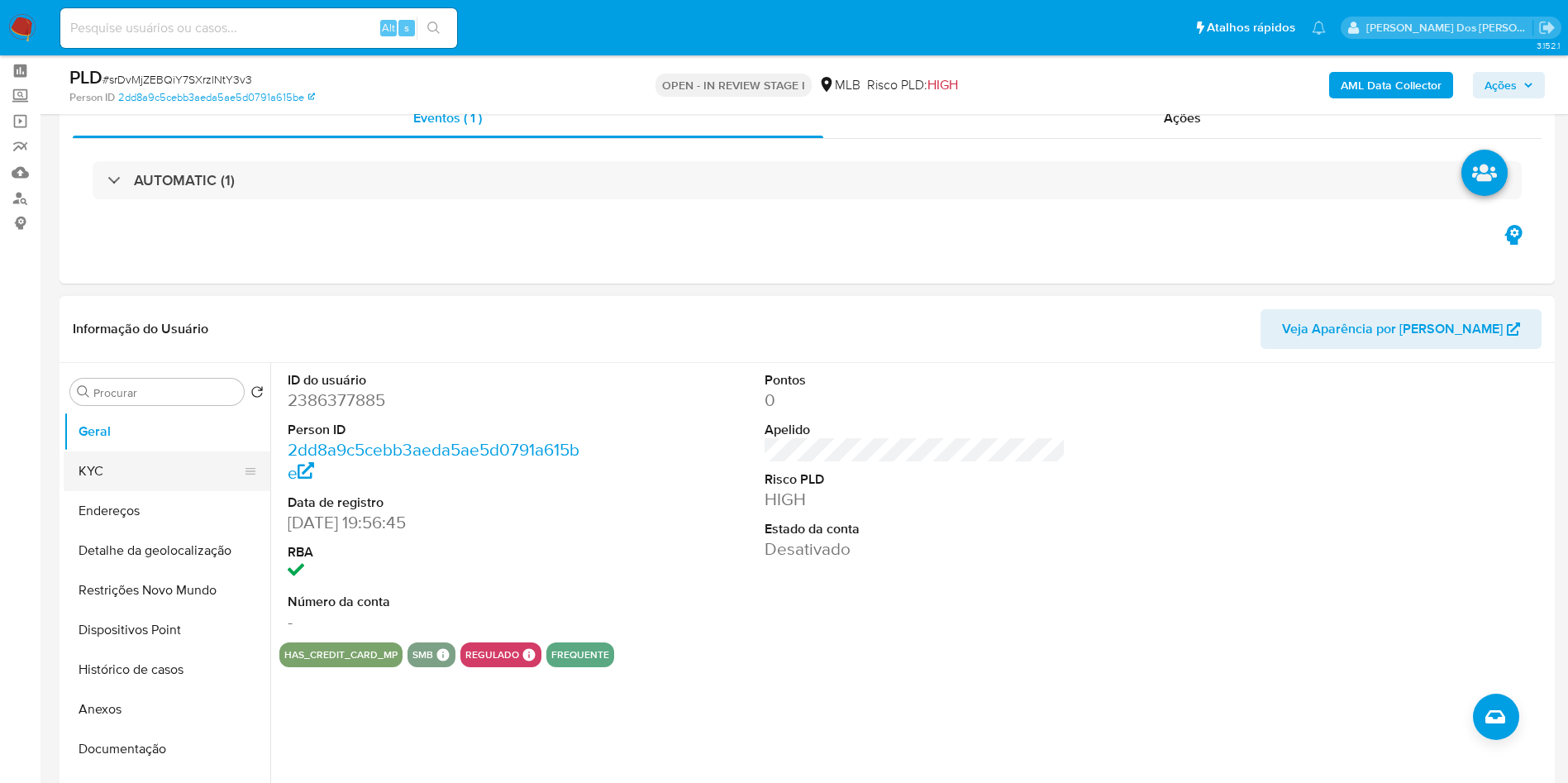
click at [153, 491] on button "KYC" at bounding box center [160, 471] width 193 height 40
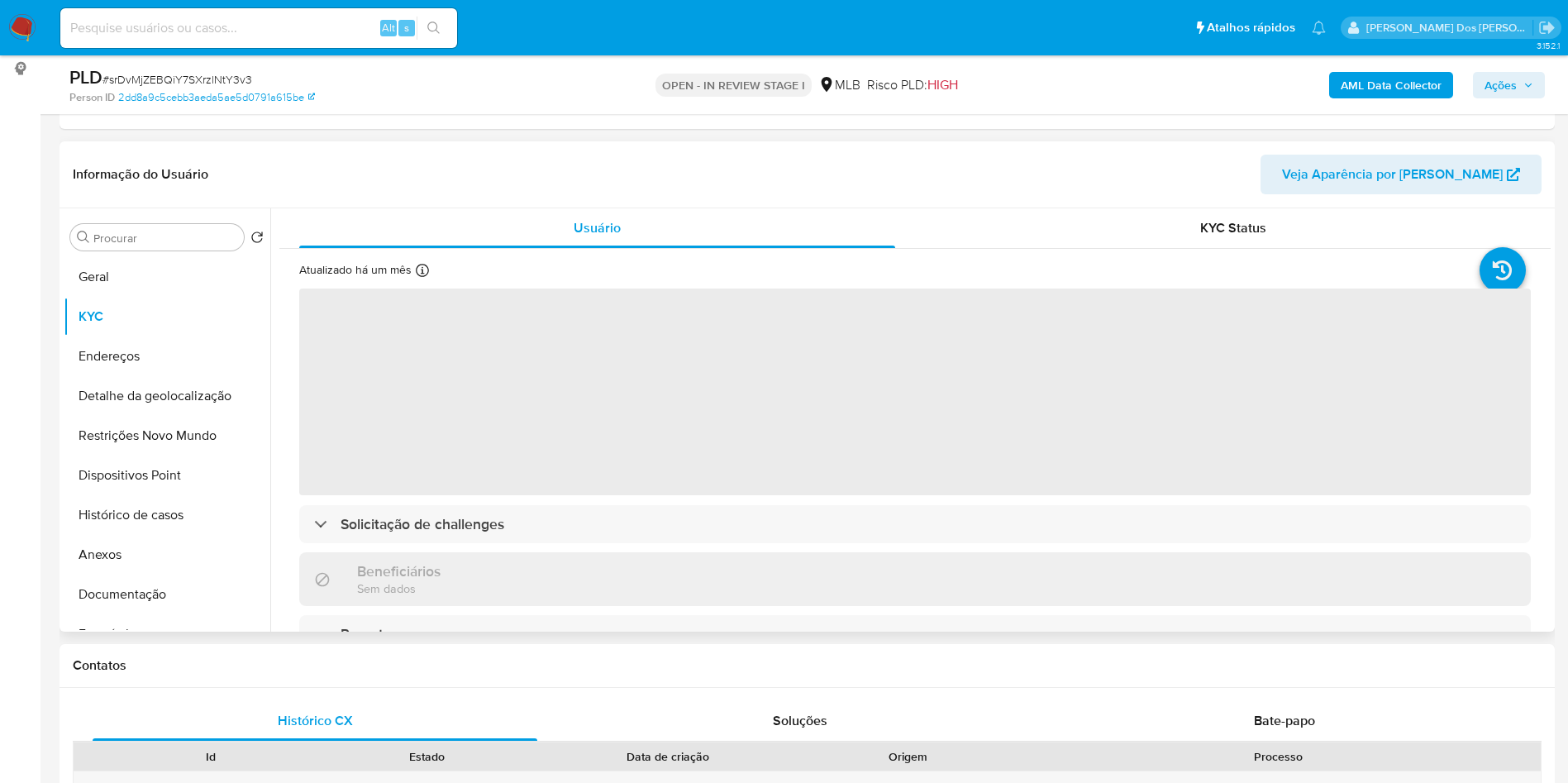
scroll to position [222, 0]
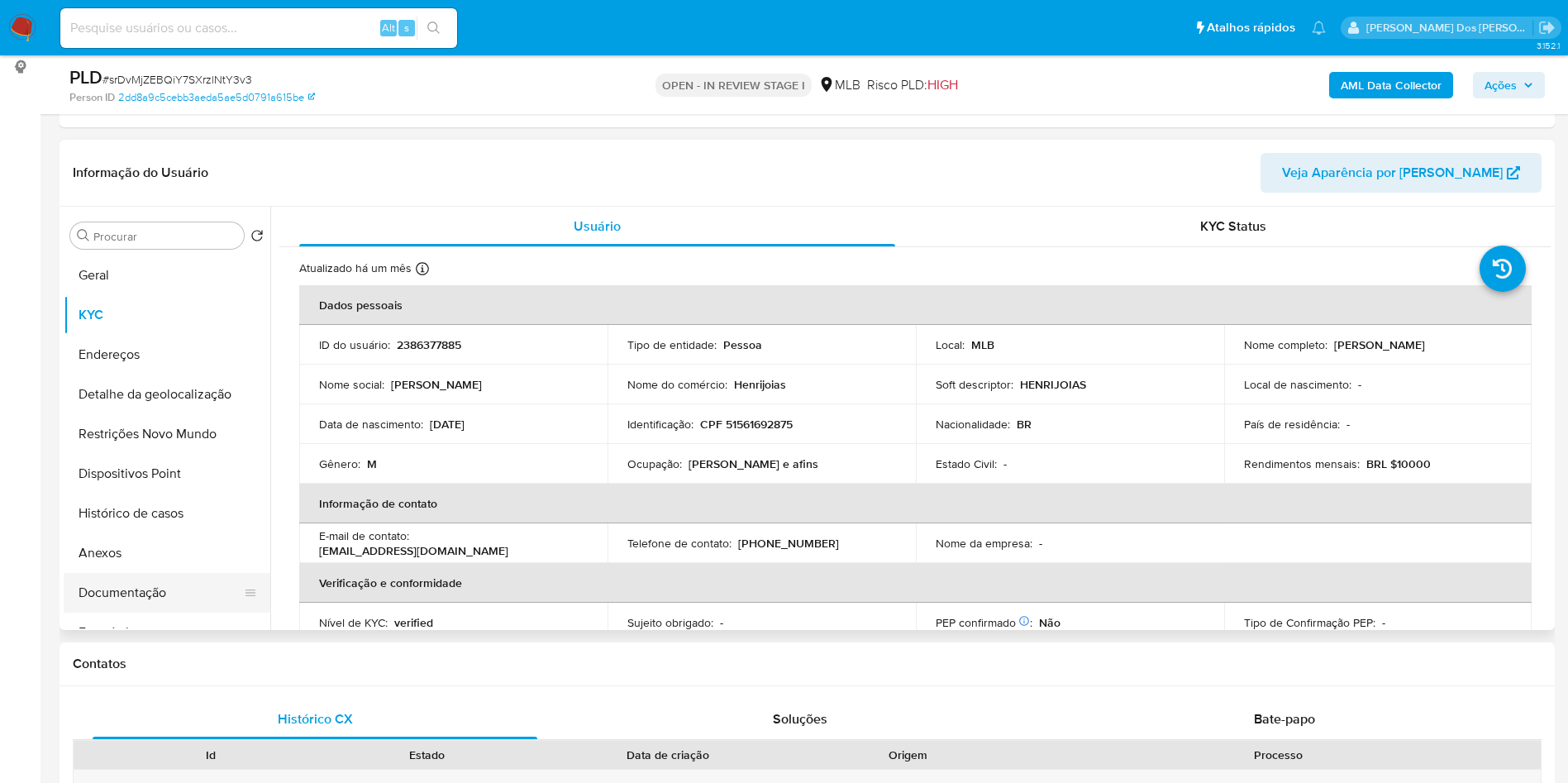
click at [142, 612] on button "Documentação" at bounding box center [160, 592] width 193 height 40
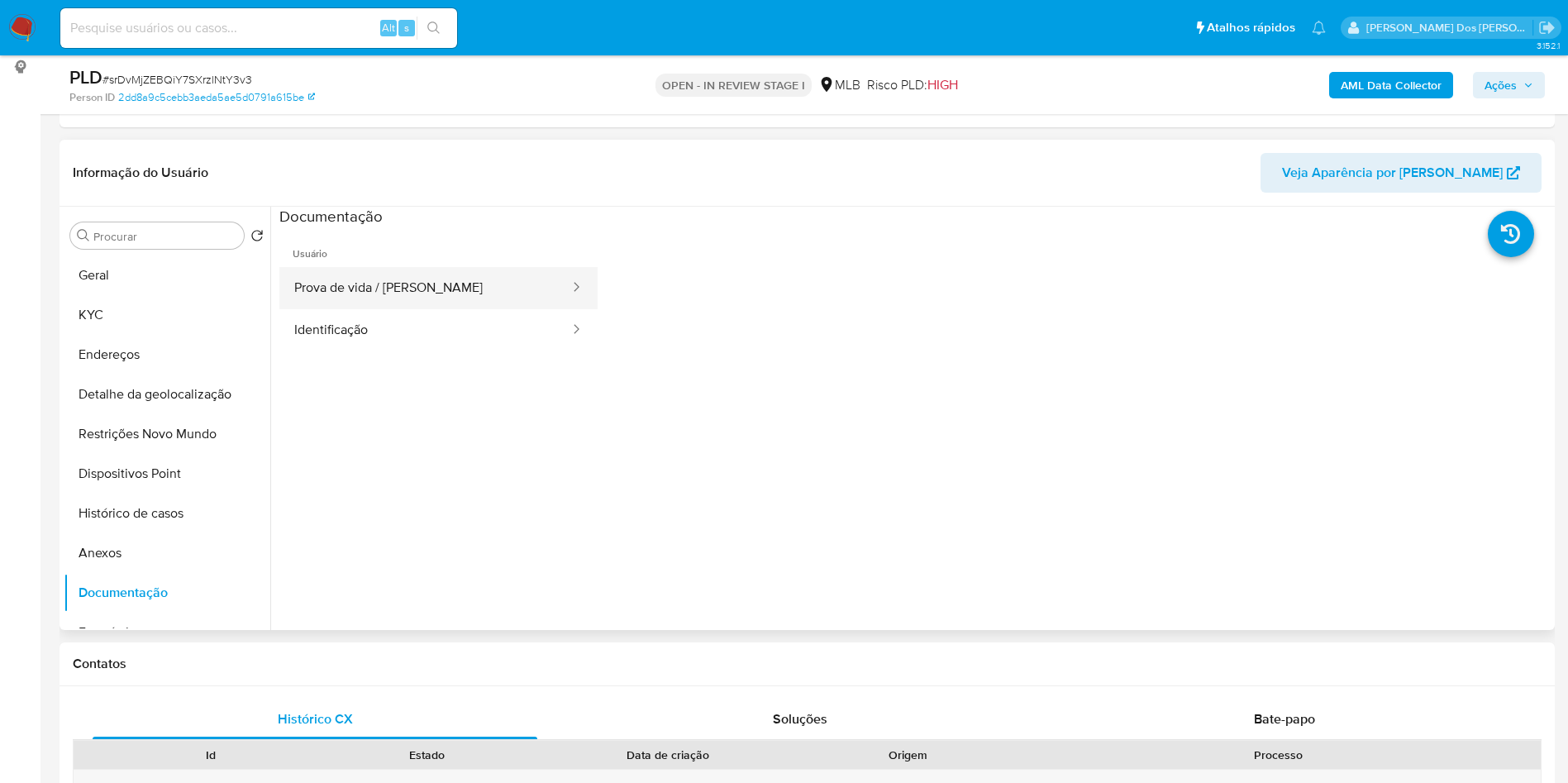
click at [420, 309] on button "Prova de vida / Selfie" at bounding box center [425, 288] width 292 height 42
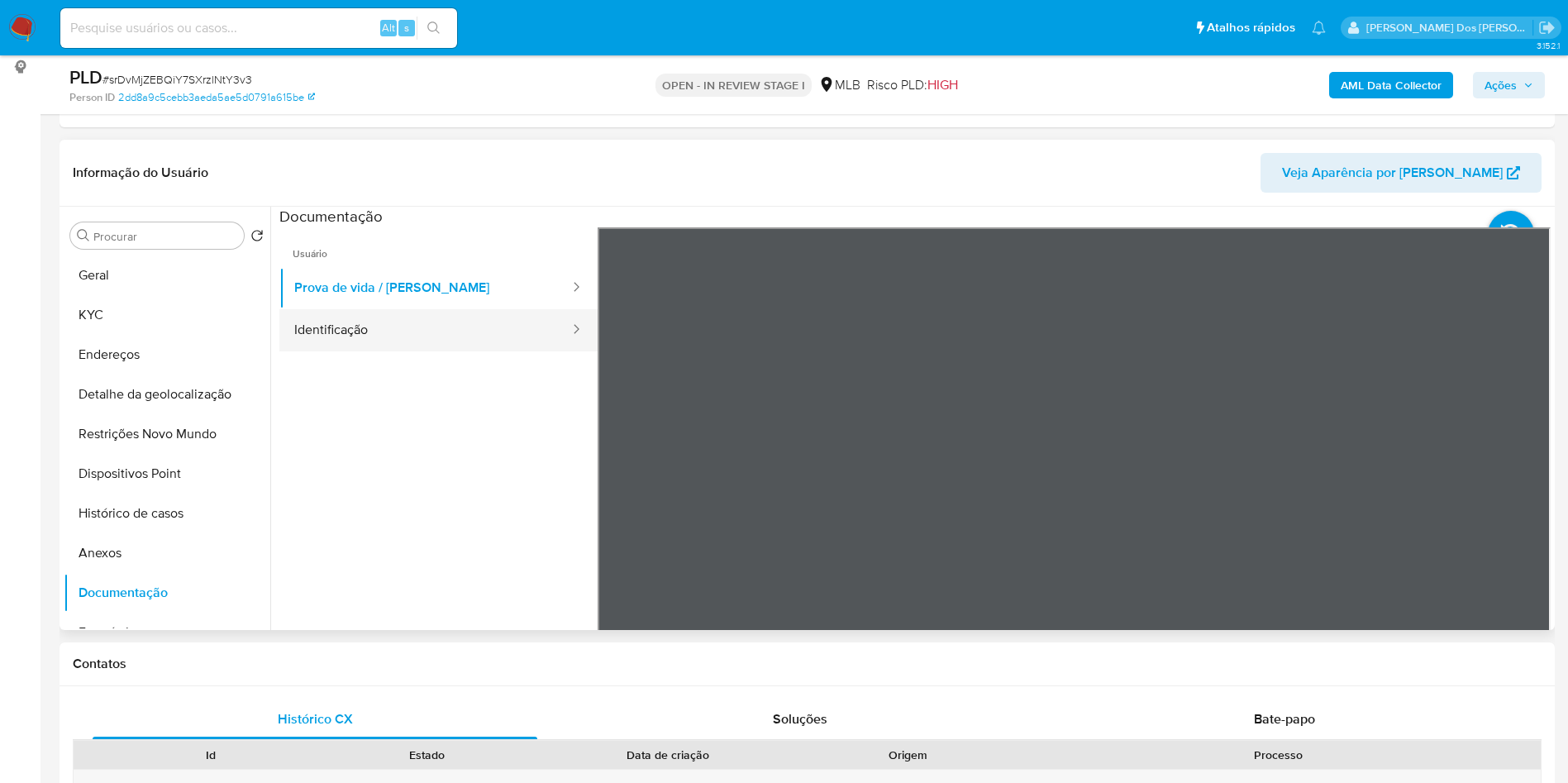
click at [382, 351] on button "Identificação" at bounding box center [425, 330] width 292 height 42
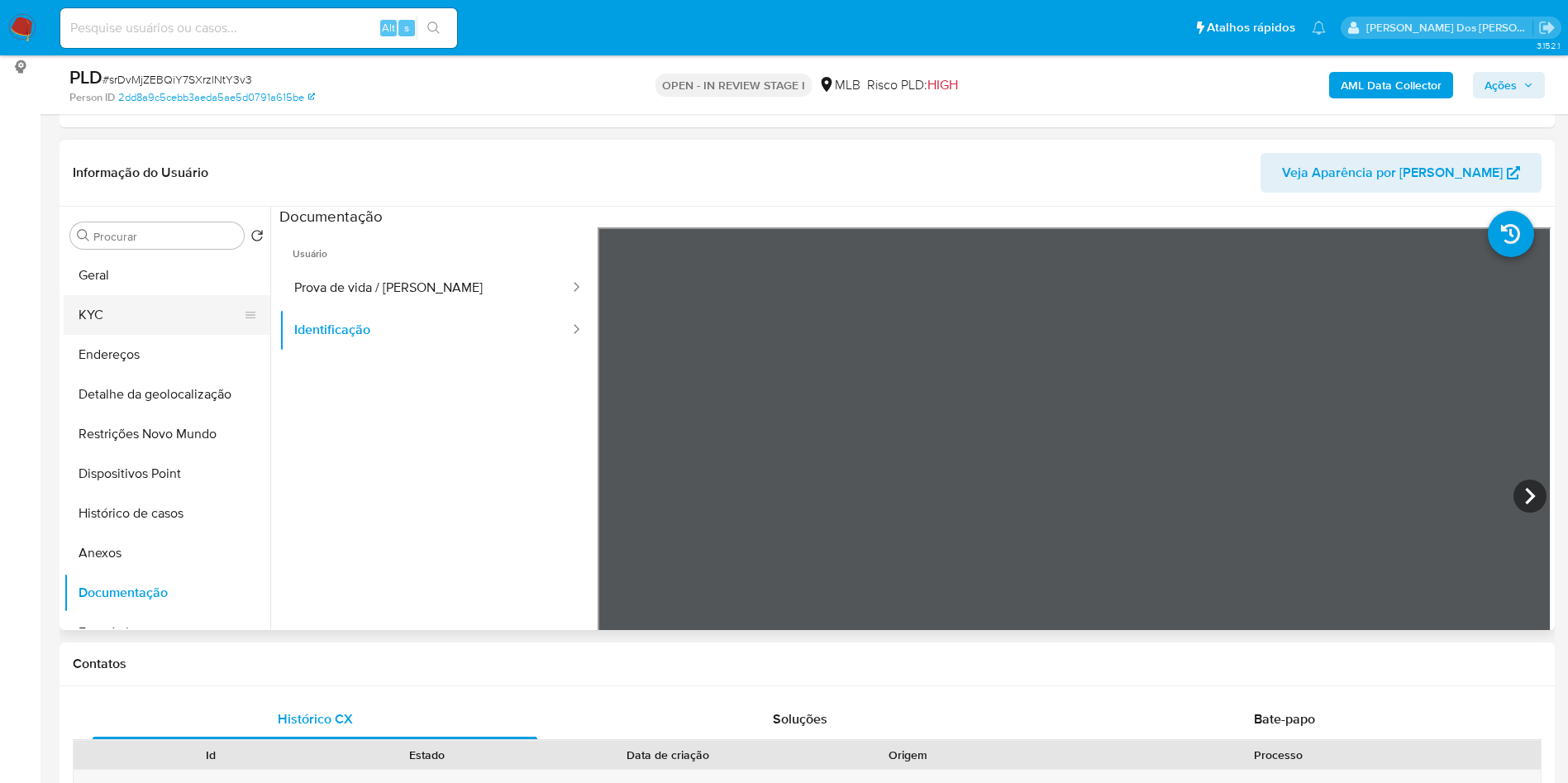
click at [140, 335] on button "KYC" at bounding box center [160, 315] width 193 height 40
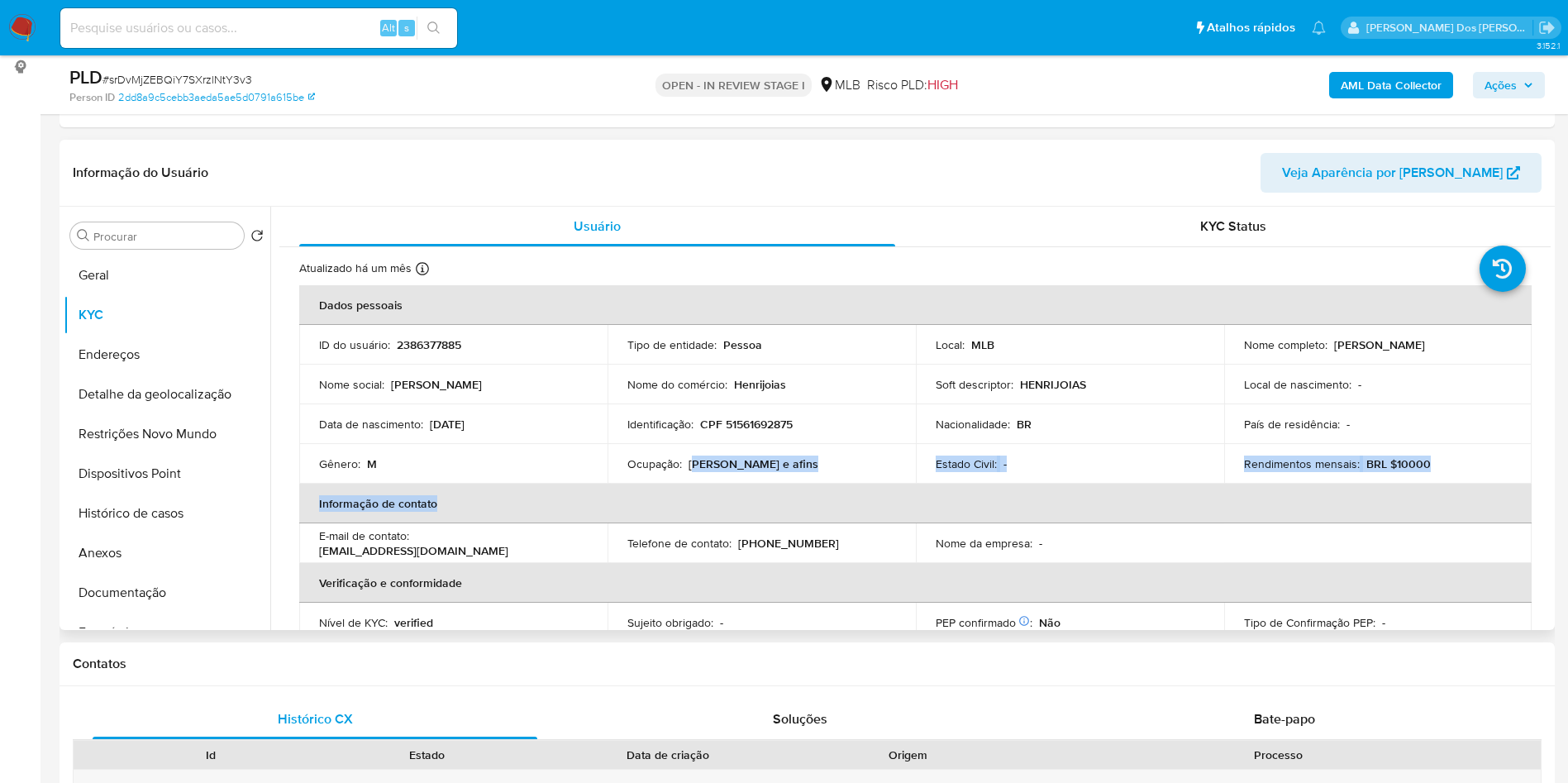
drag, startPoint x: 807, startPoint y: 508, endPoint x: 696, endPoint y: 495, distance: 111.8
click at [696, 495] on table "Dados pessoais ID do usuário : 2386377885 Tipo de entidade : Pessoa Local : MLB…" at bounding box center [915, 523] width 1232 height 476
click at [696, 471] on p "Marceneiro e afins" at bounding box center [753, 464] width 130 height 15
drag, startPoint x: 691, startPoint y: 494, endPoint x: 788, endPoint y: 495, distance: 97.0
click at [788, 471] on div "Ocupação : Marceneiro e afins" at bounding box center [762, 464] width 269 height 15
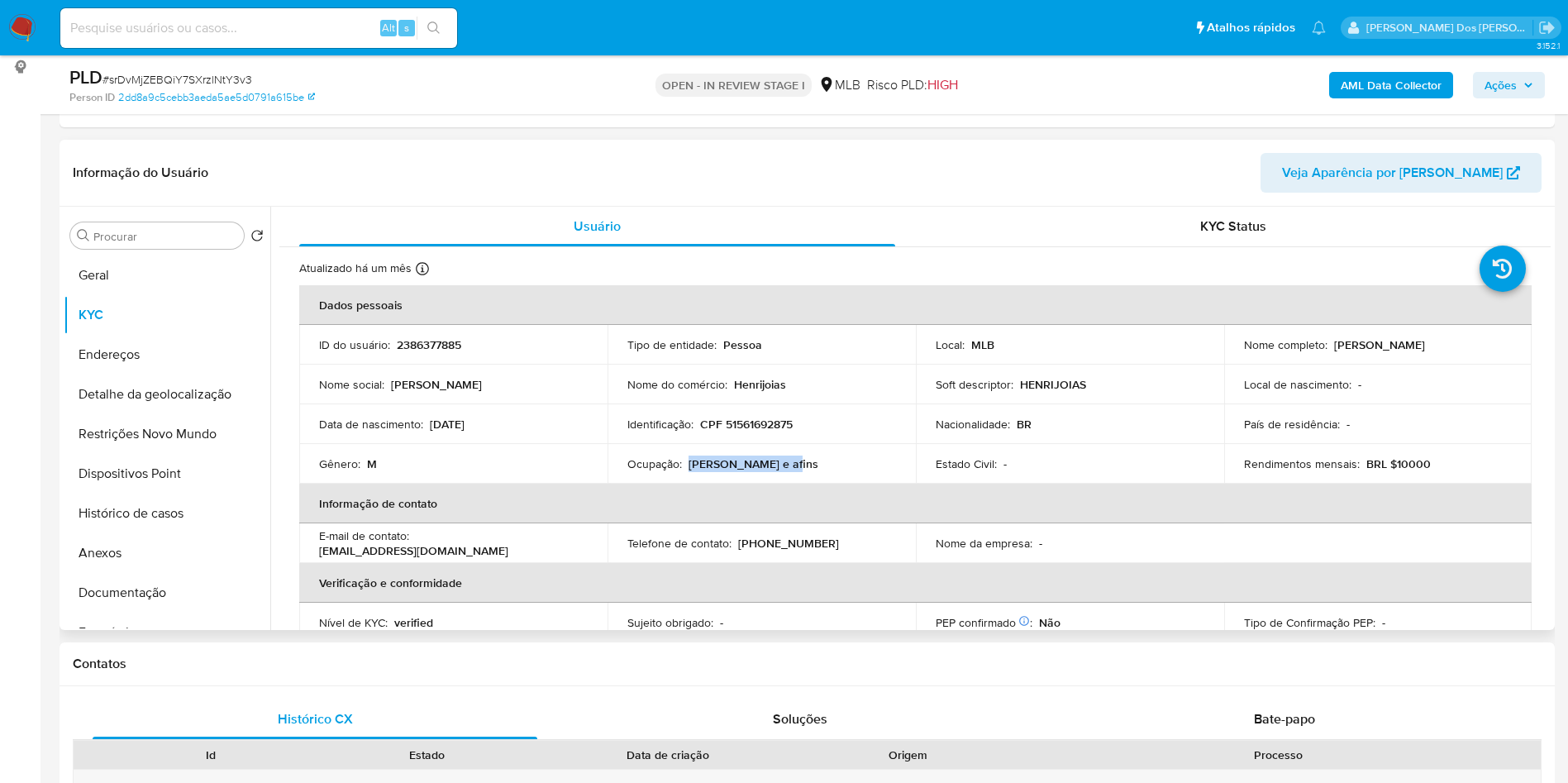
copy p "Marceneiro e afins"
click at [1387, 88] on b "AML Data Collector" at bounding box center [1391, 85] width 101 height 26
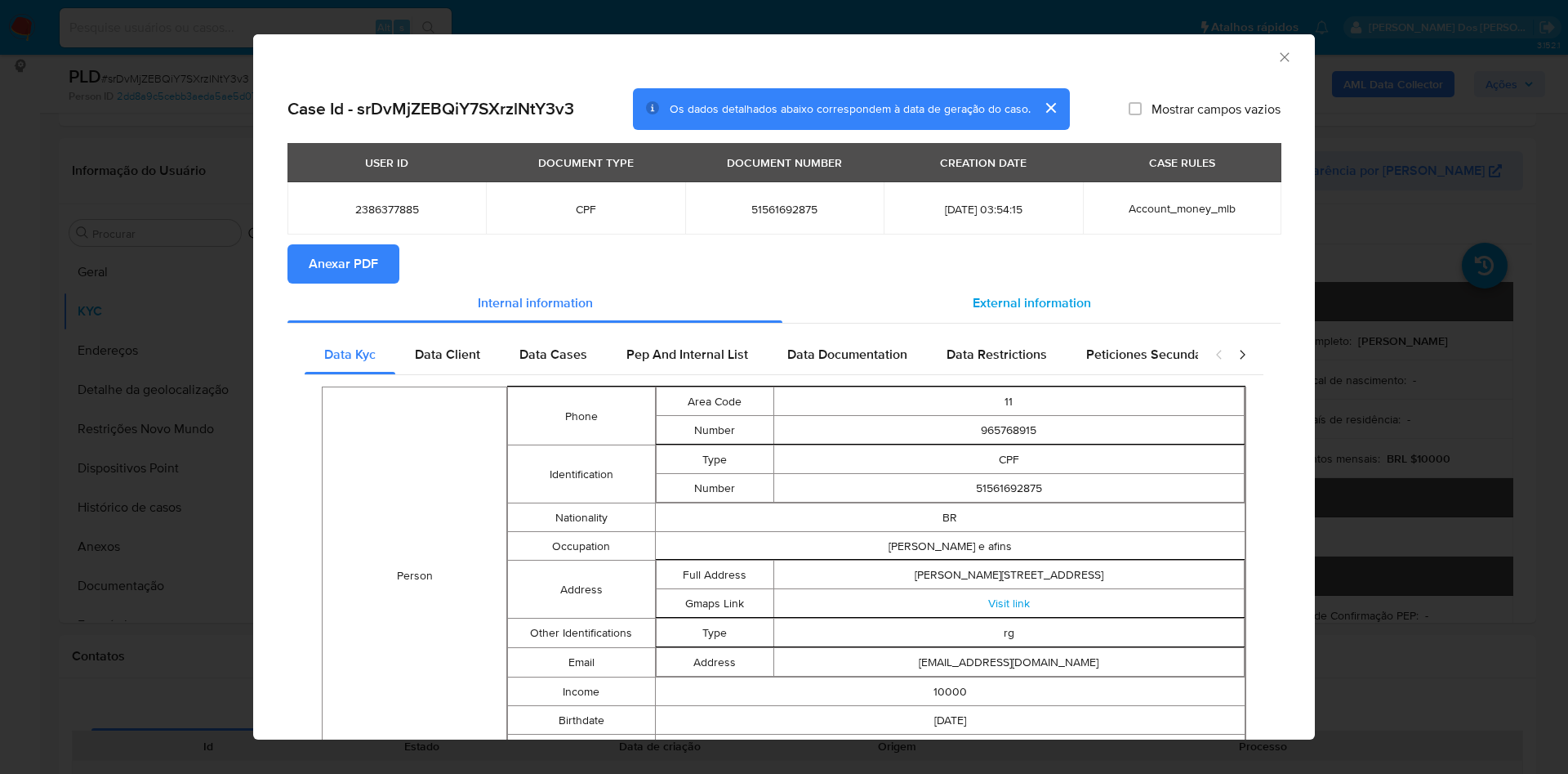
click at [996, 309] on span "External information" at bounding box center [1032, 303] width 118 height 18
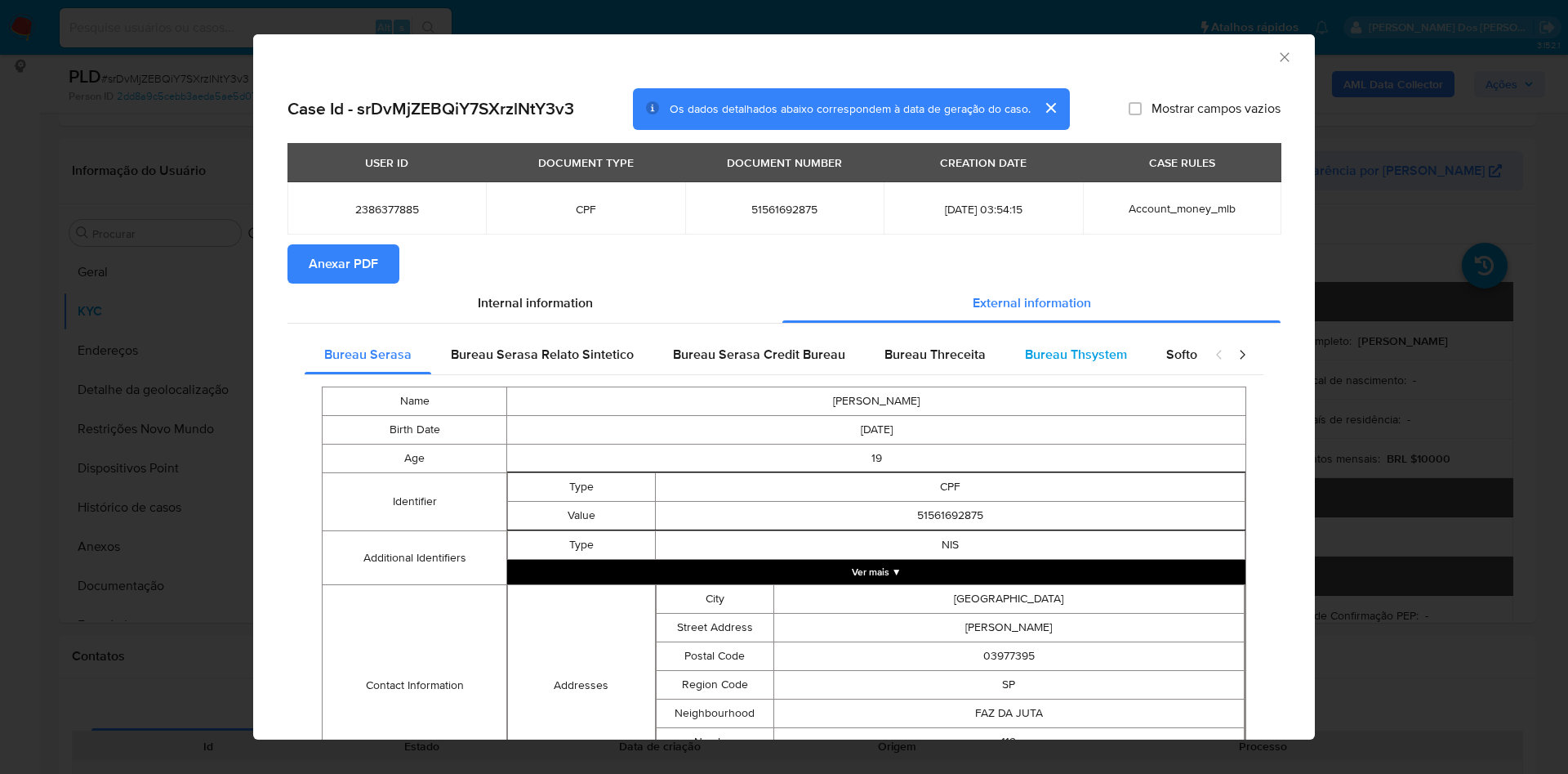
click at [1089, 341] on div "Bureau Thsystem" at bounding box center [1076, 355] width 142 height 39
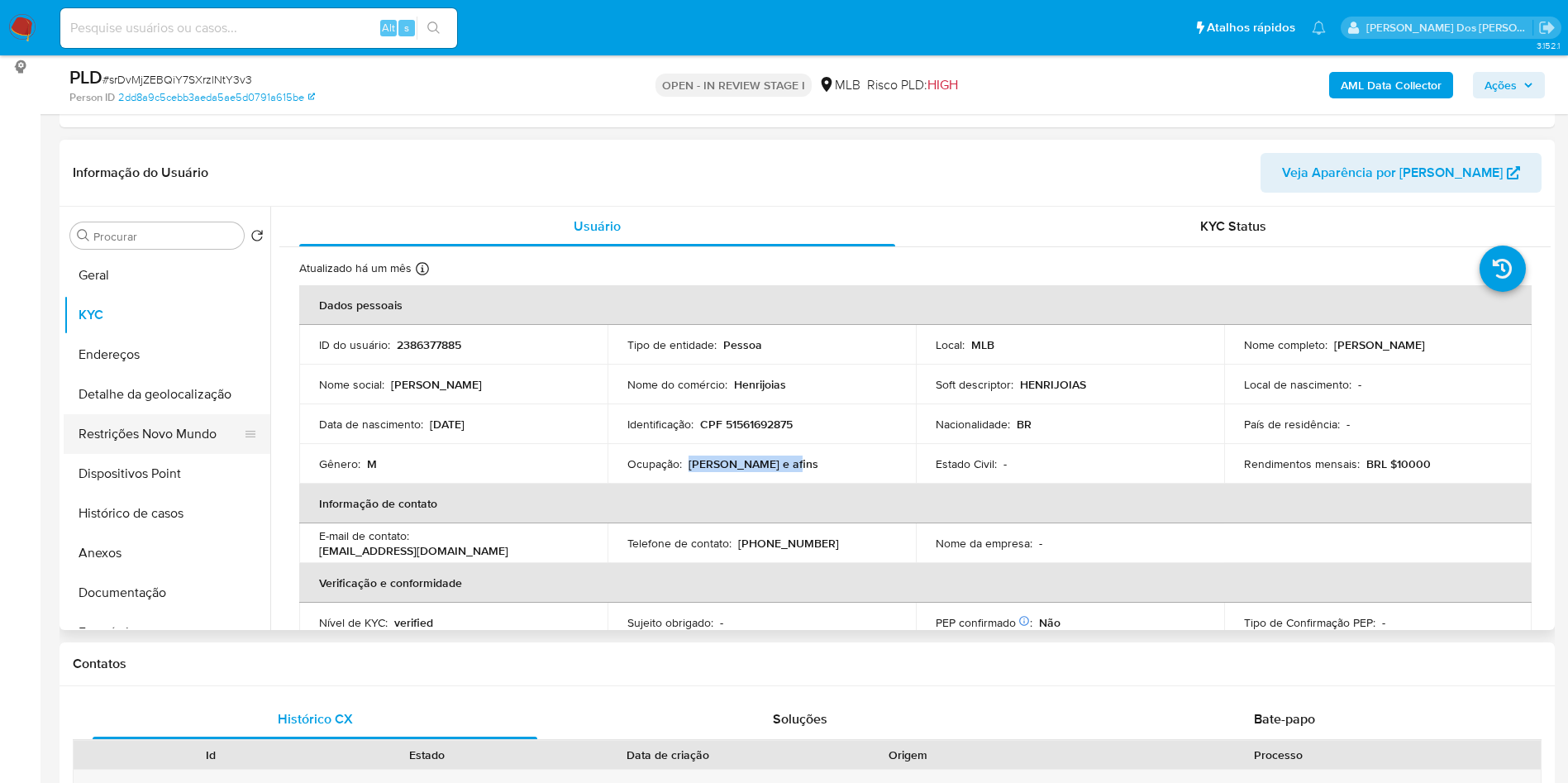
click at [175, 454] on button "Restrições Novo Mundo" at bounding box center [160, 433] width 193 height 40
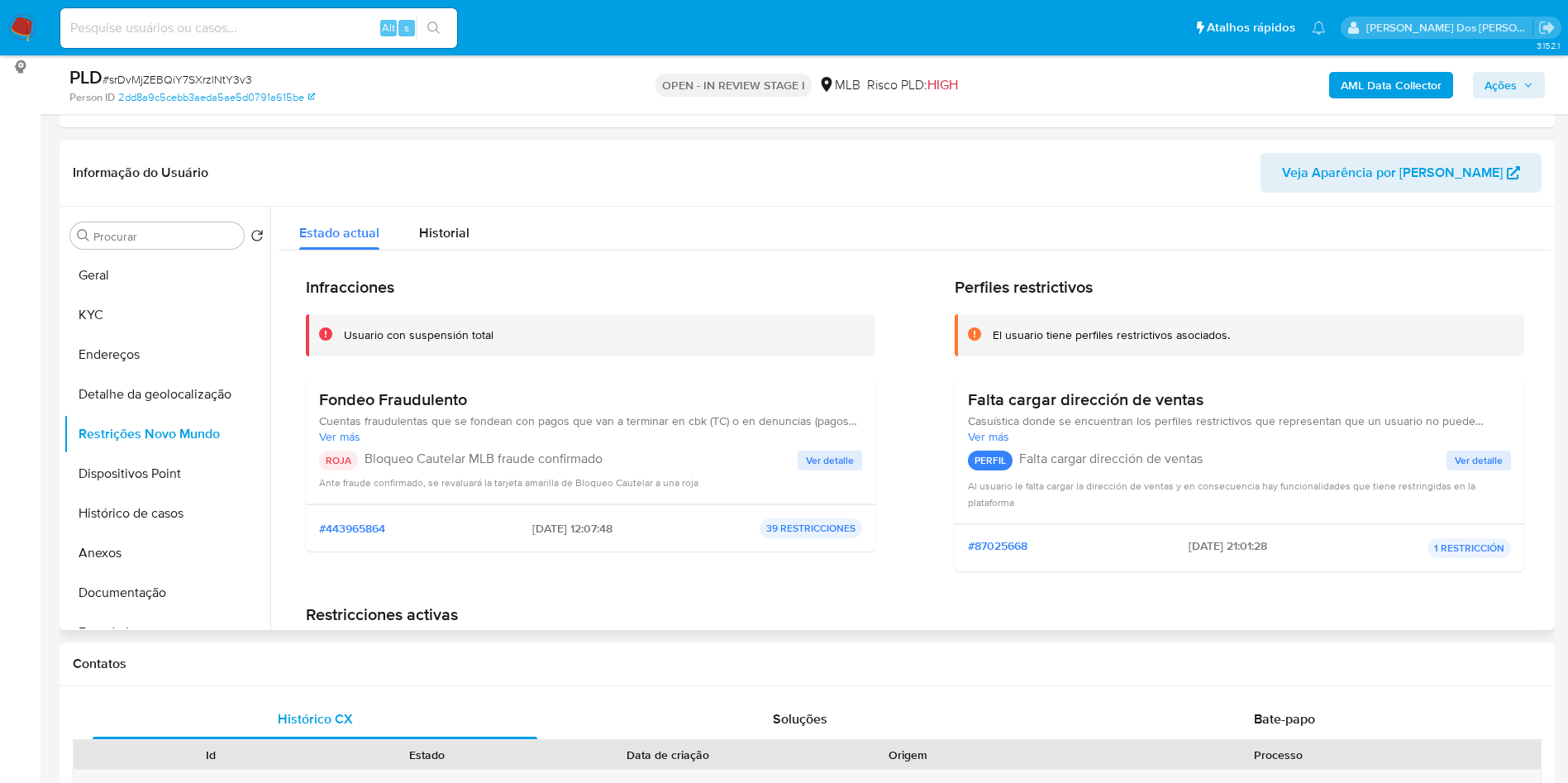
click at [842, 469] on span "Ver detalle" at bounding box center [829, 460] width 48 height 16
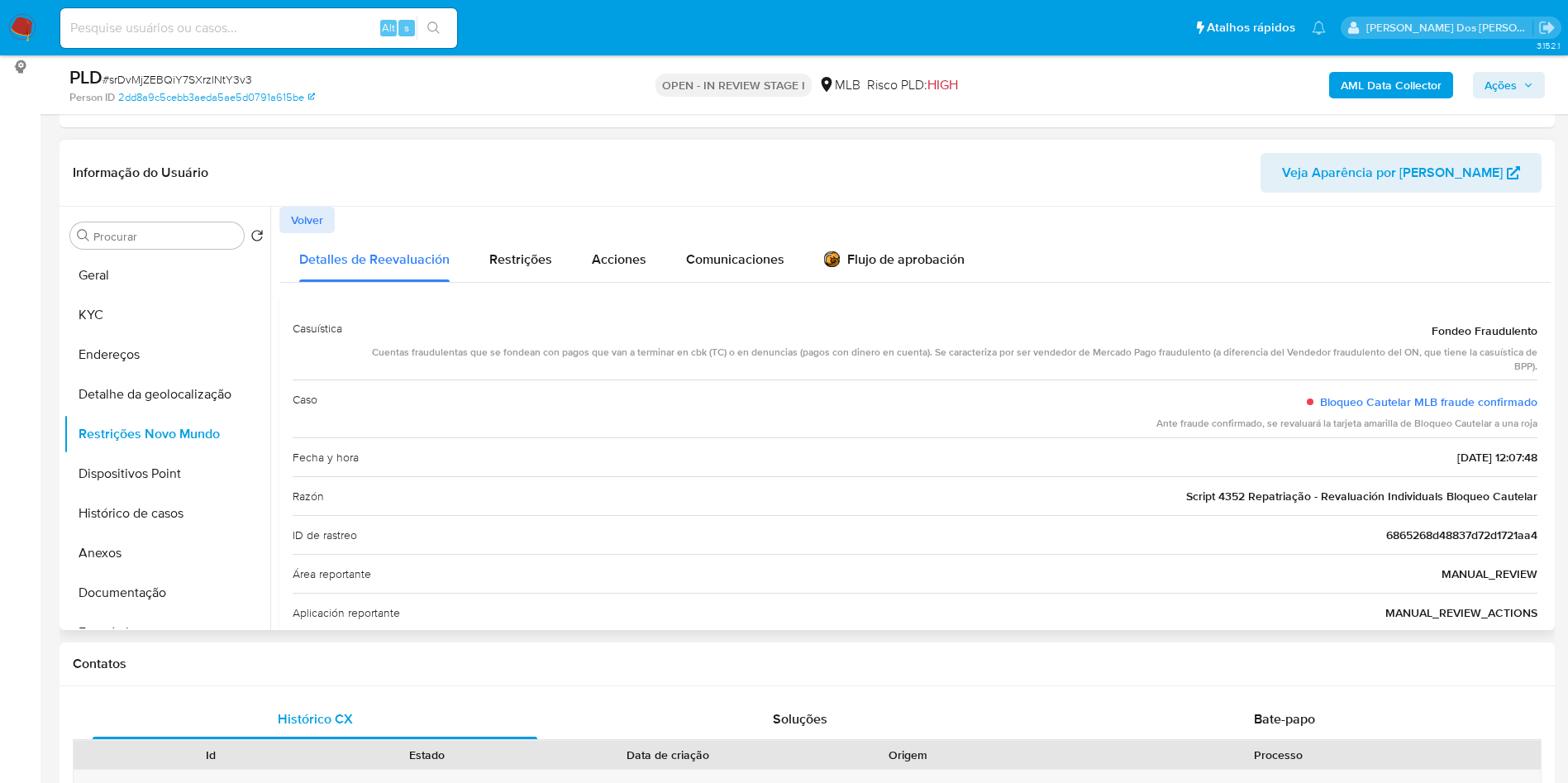
drag, startPoint x: 1526, startPoint y: 350, endPoint x: 1491, endPoint y: 354, distance: 35.2
click at [1491, 339] on span "Fondeo Fraudulento" at bounding box center [1484, 330] width 106 height 16
drag, startPoint x: 1424, startPoint y: 357, endPoint x: 1542, endPoint y: 357, distance: 118.0
click at [1542, 357] on div "Casuística Fondeo Fraudulento Cuentas fraudulentas que se fondean con pagos que…" at bounding box center [914, 607] width 1271 height 621
click at [171, 295] on button "Geral" at bounding box center [160, 275] width 193 height 40
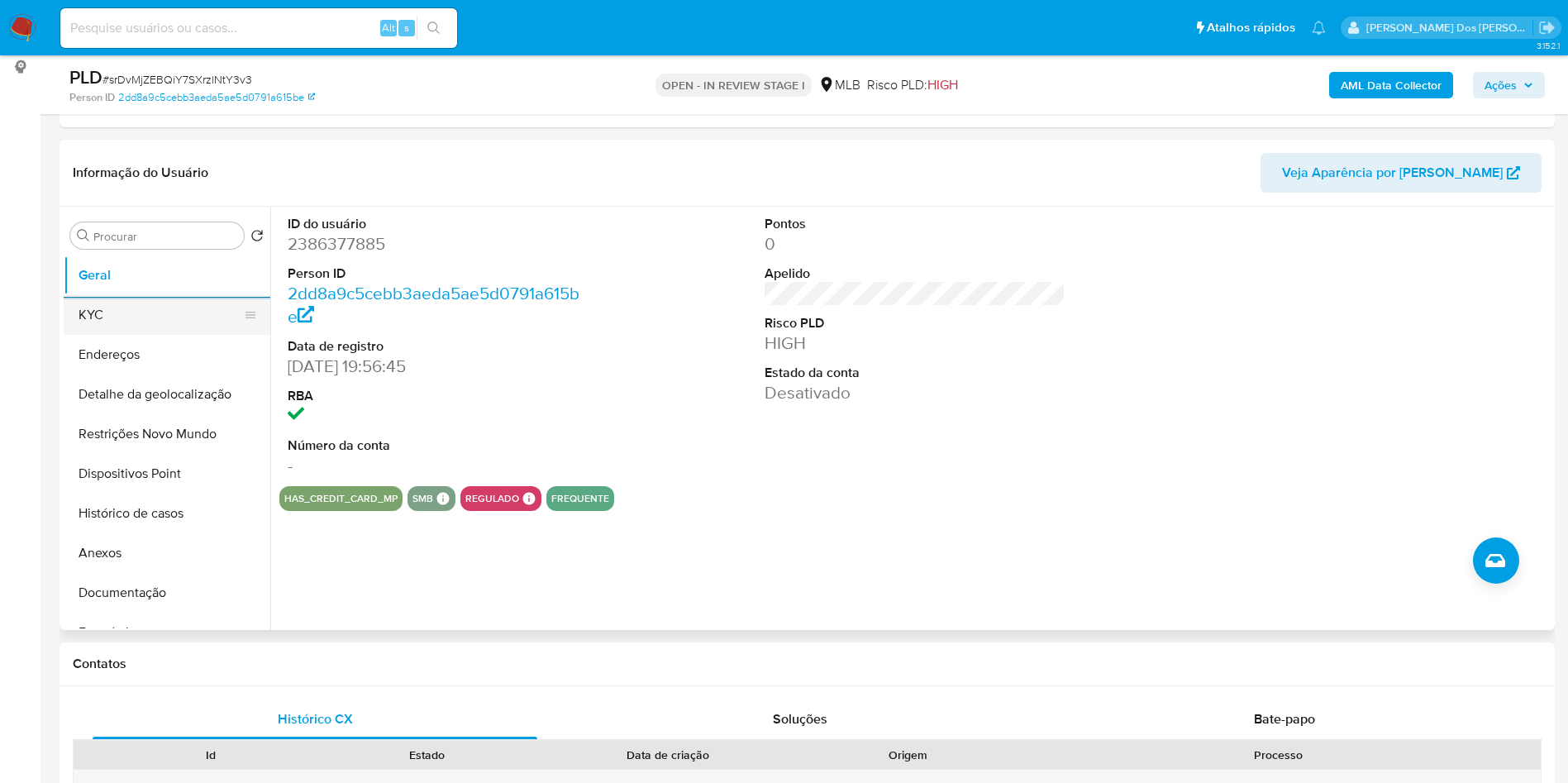
click at [106, 335] on button "KYC" at bounding box center [160, 315] width 193 height 40
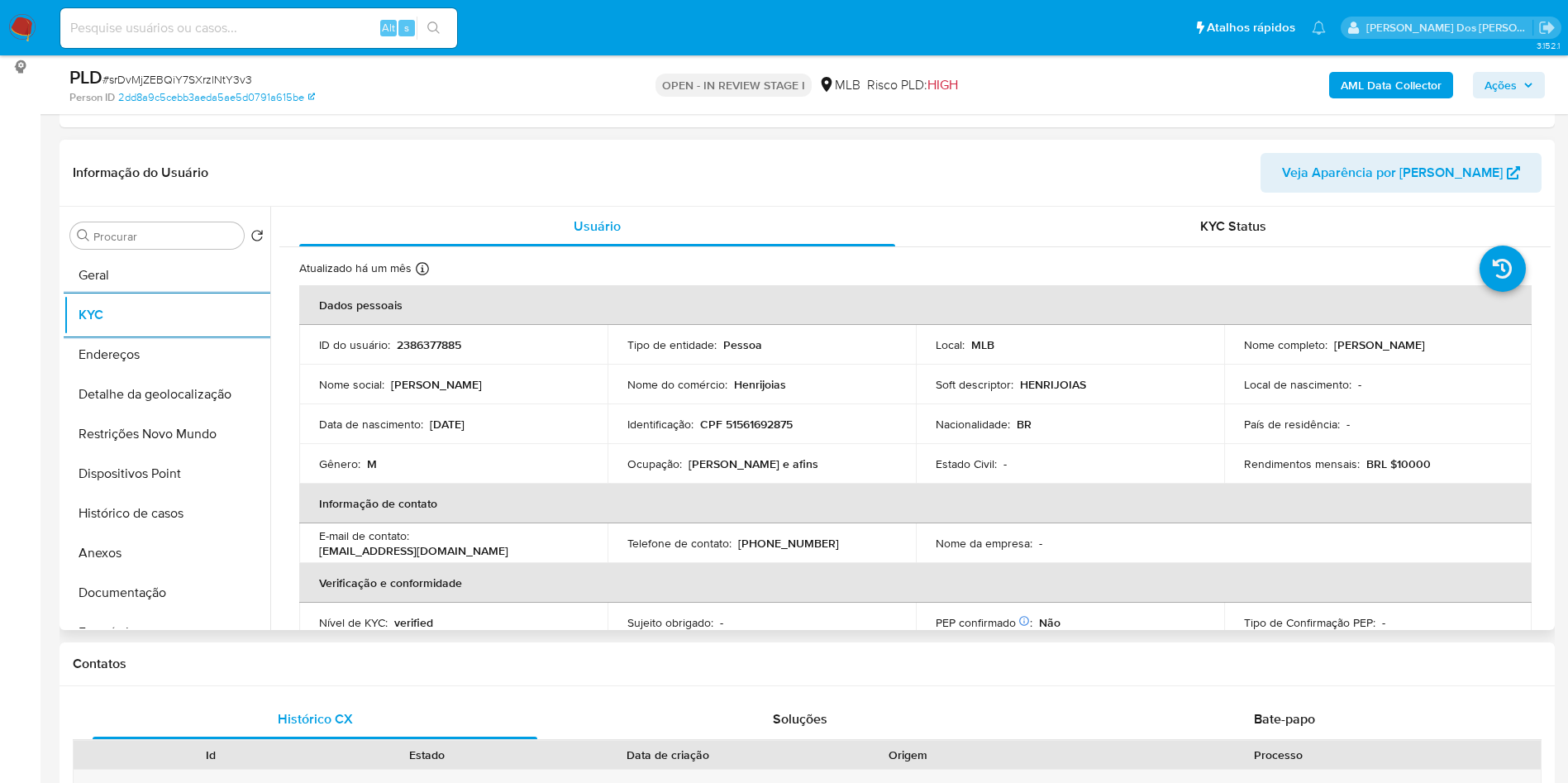
scroll to position [689, 0]
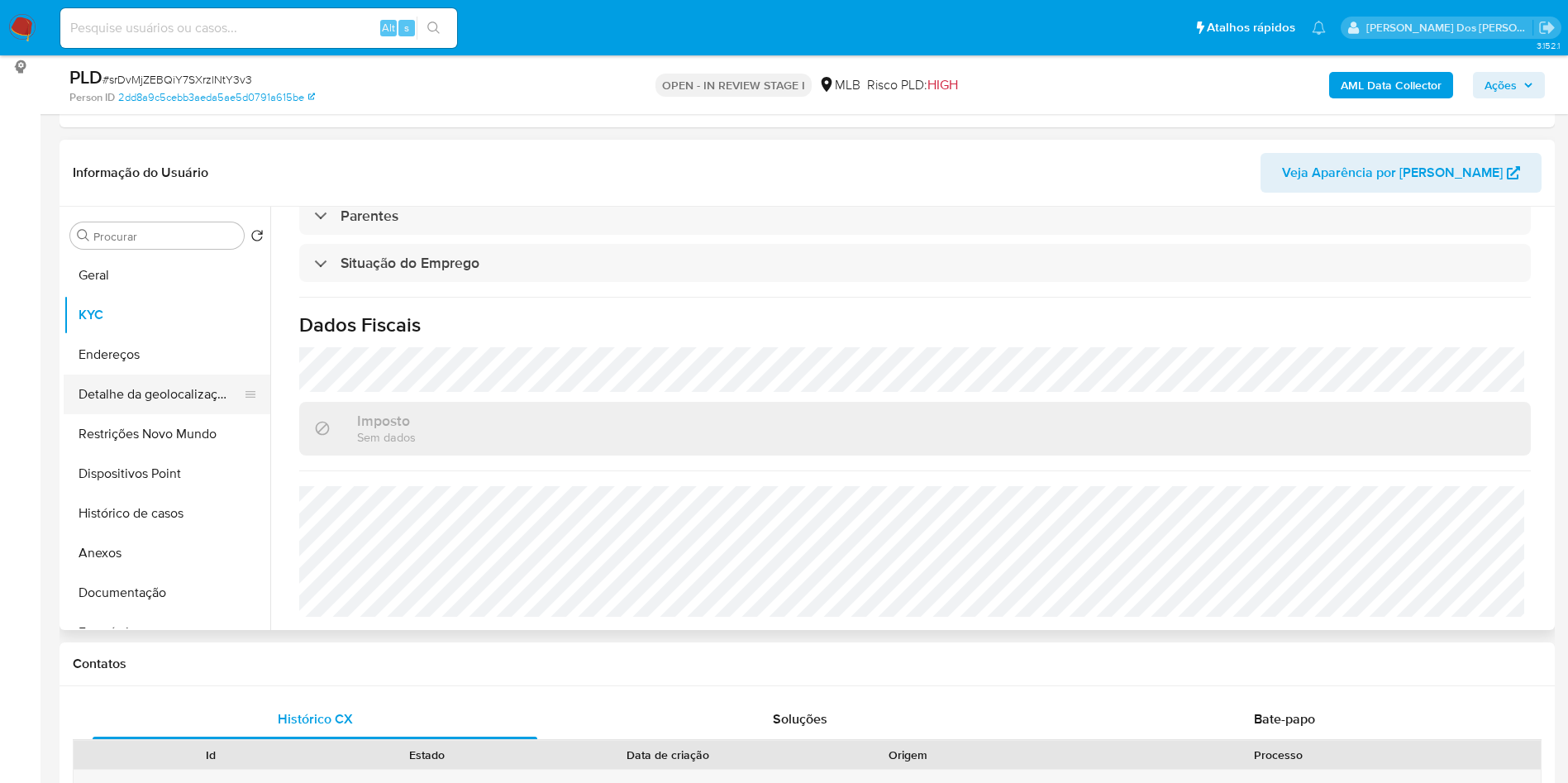
click at [164, 414] on button "Detalhe da geolocalização" at bounding box center [160, 394] width 193 height 40
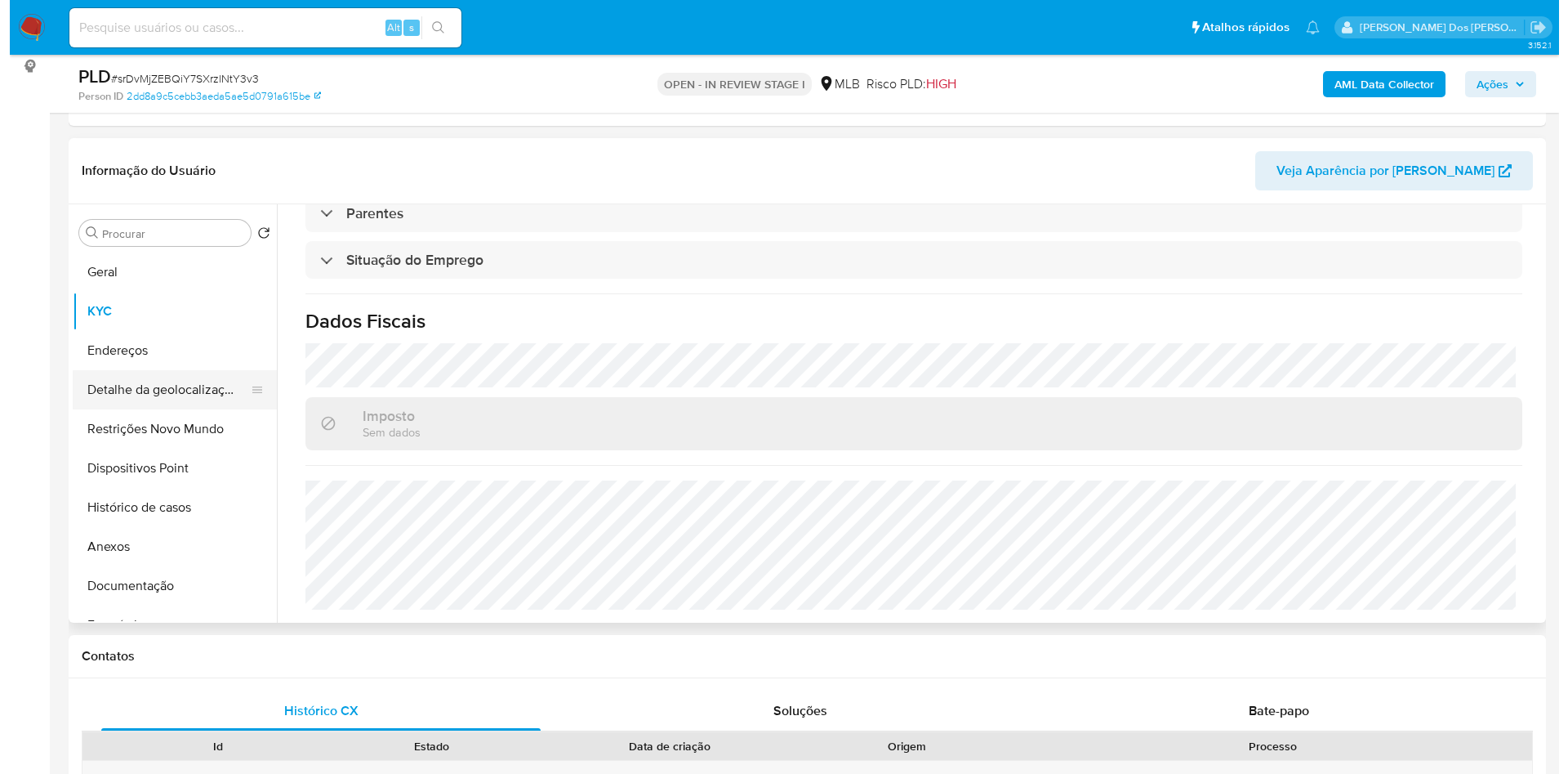
scroll to position [0, 0]
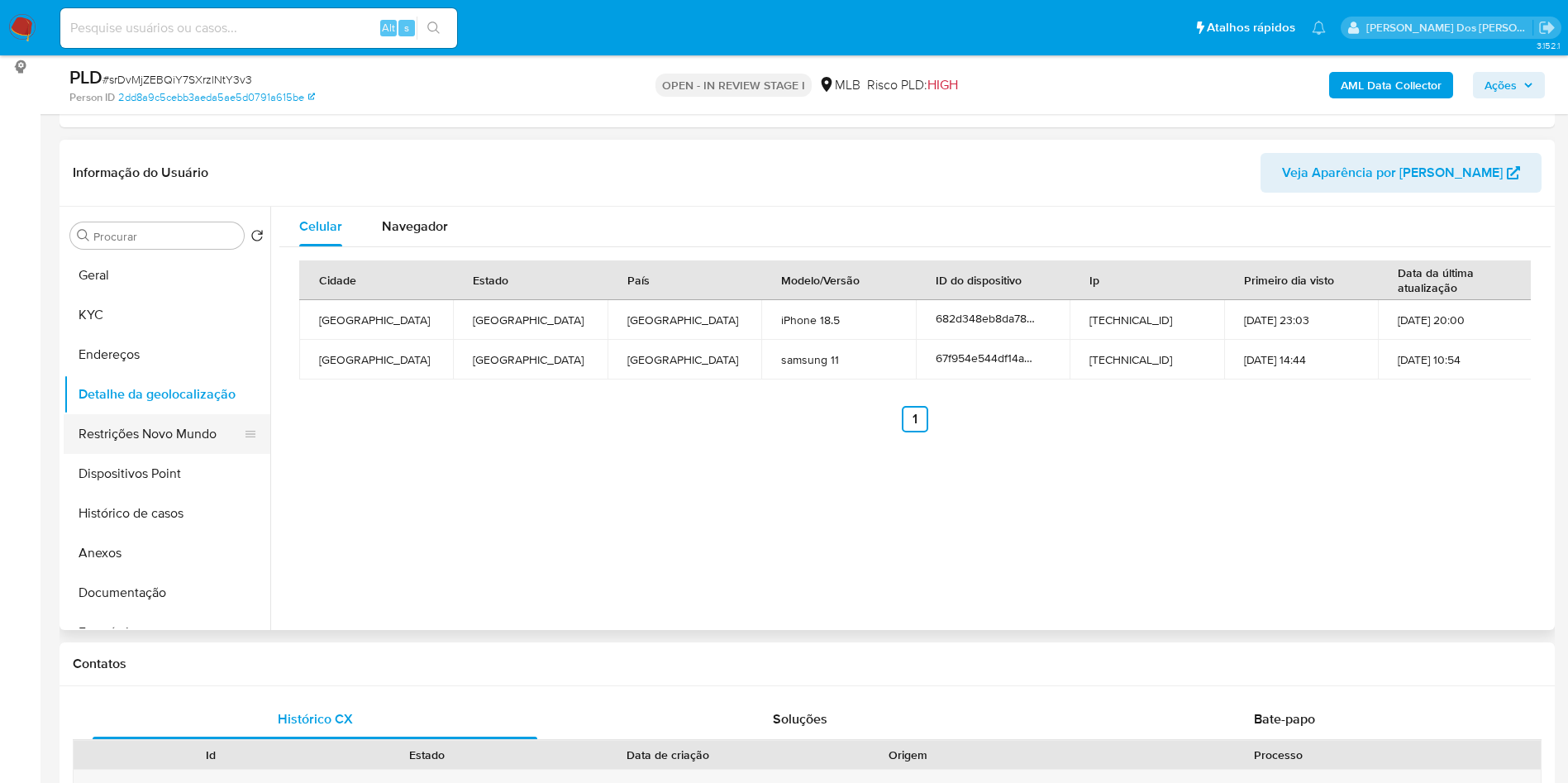
drag, startPoint x: 189, startPoint y: 458, endPoint x: 203, endPoint y: 448, distance: 17.2
click at [203, 448] on button "Restrições Novo Mundo" at bounding box center [160, 433] width 193 height 40
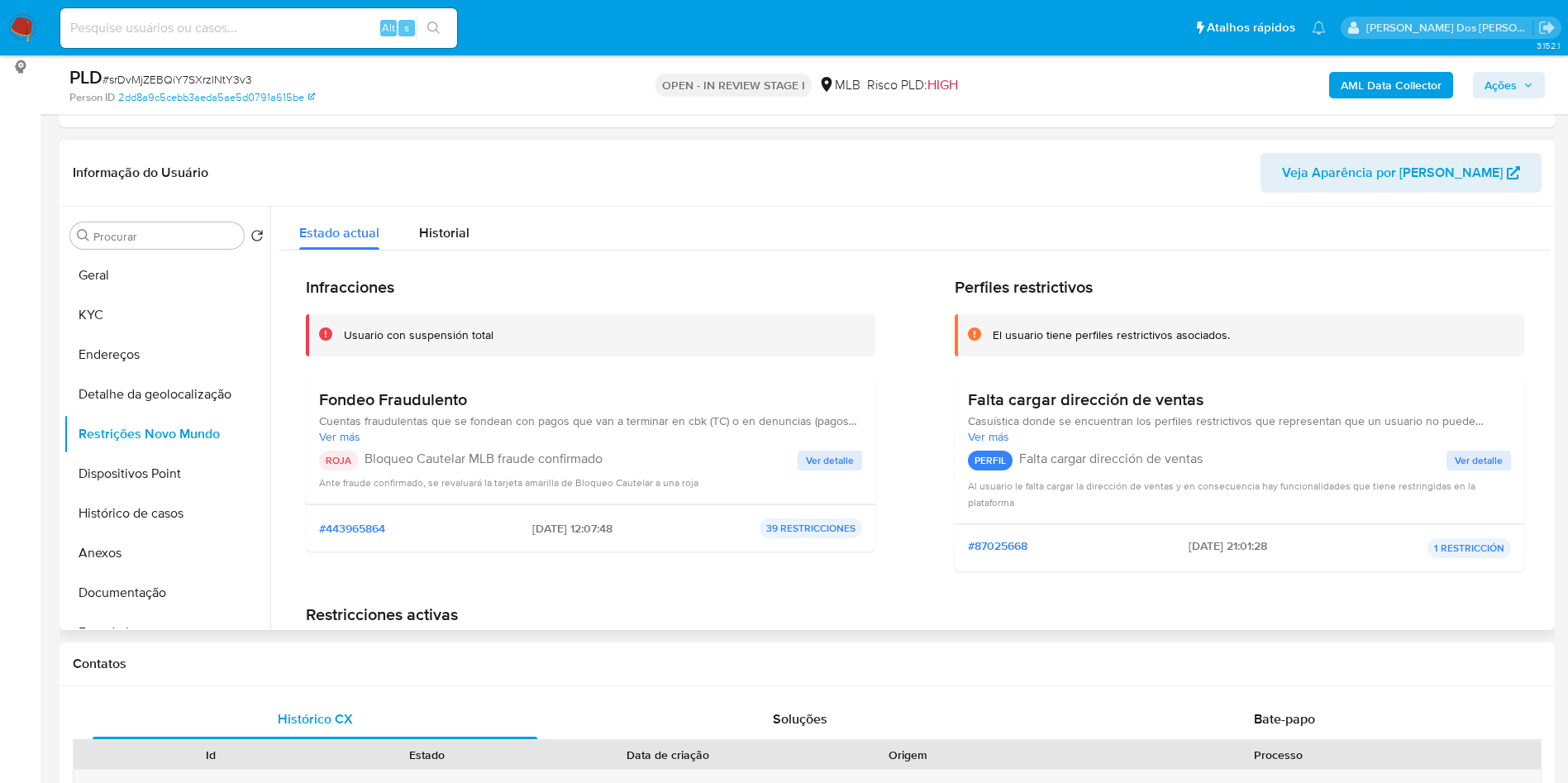
click at [817, 469] on span "Ver detalle" at bounding box center [829, 460] width 48 height 16
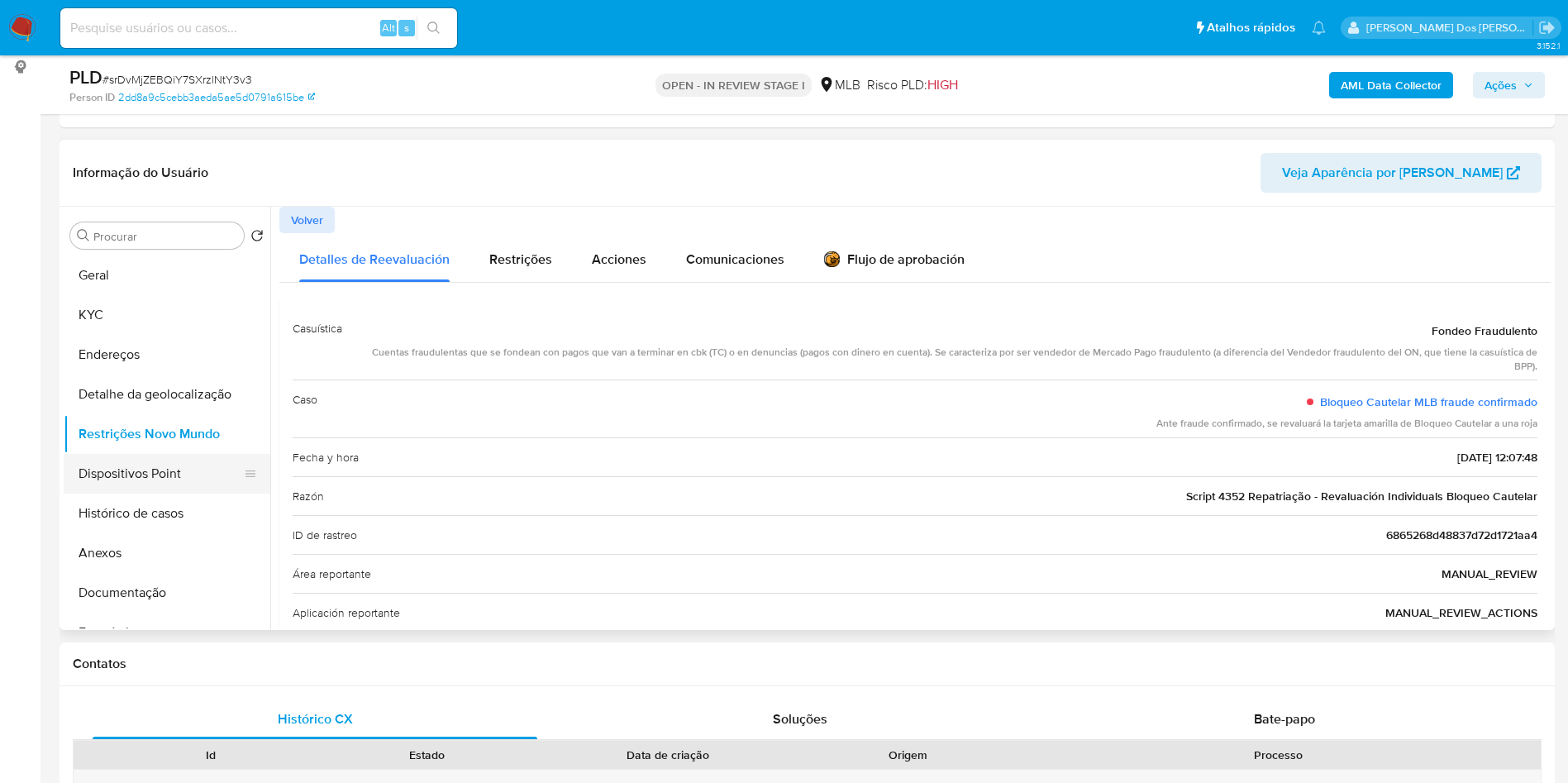
click at [169, 494] on button "Dispositivos Point" at bounding box center [160, 473] width 193 height 40
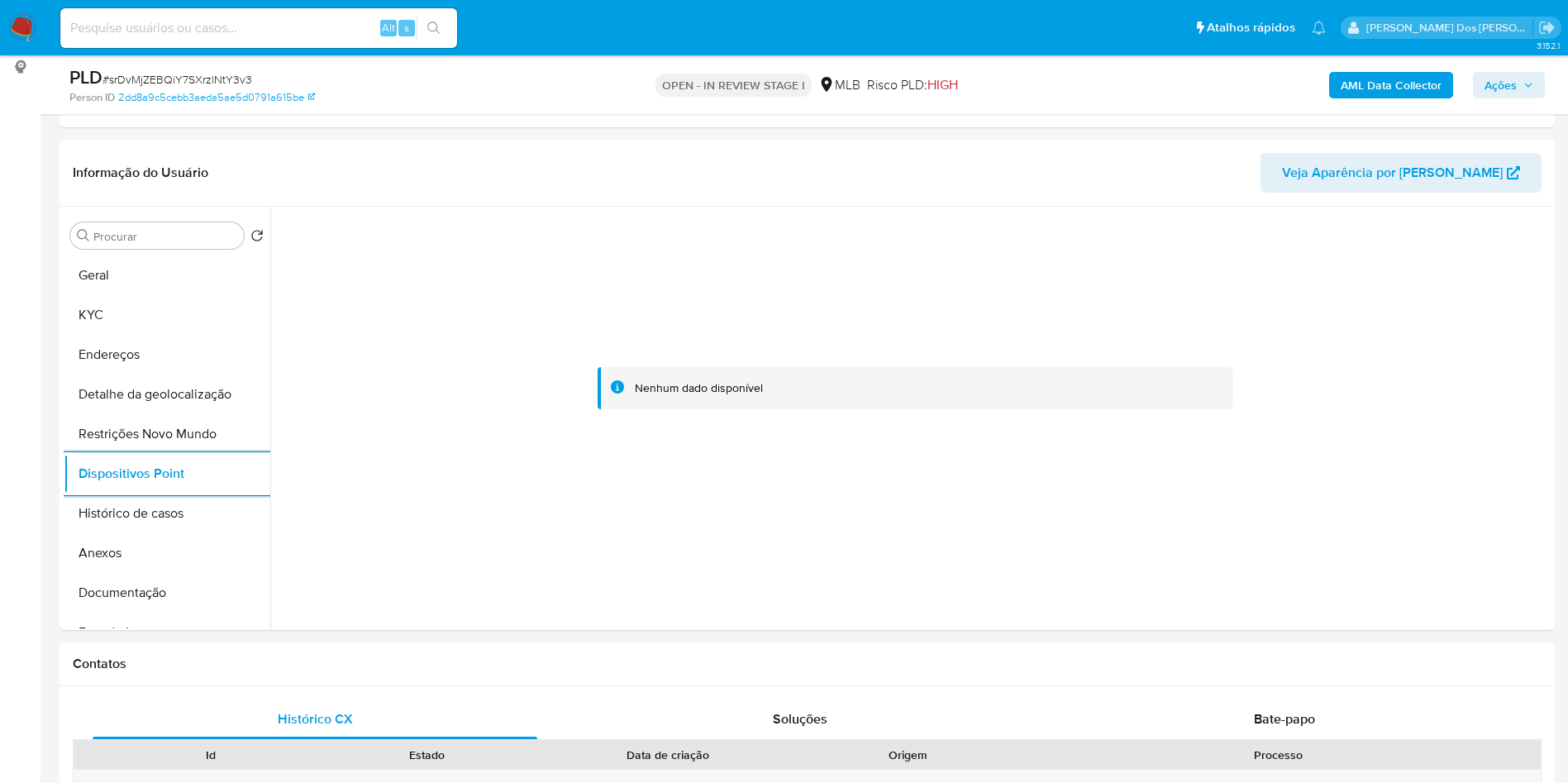
click at [1496, 76] on span "Ações" at bounding box center [1500, 85] width 32 height 26
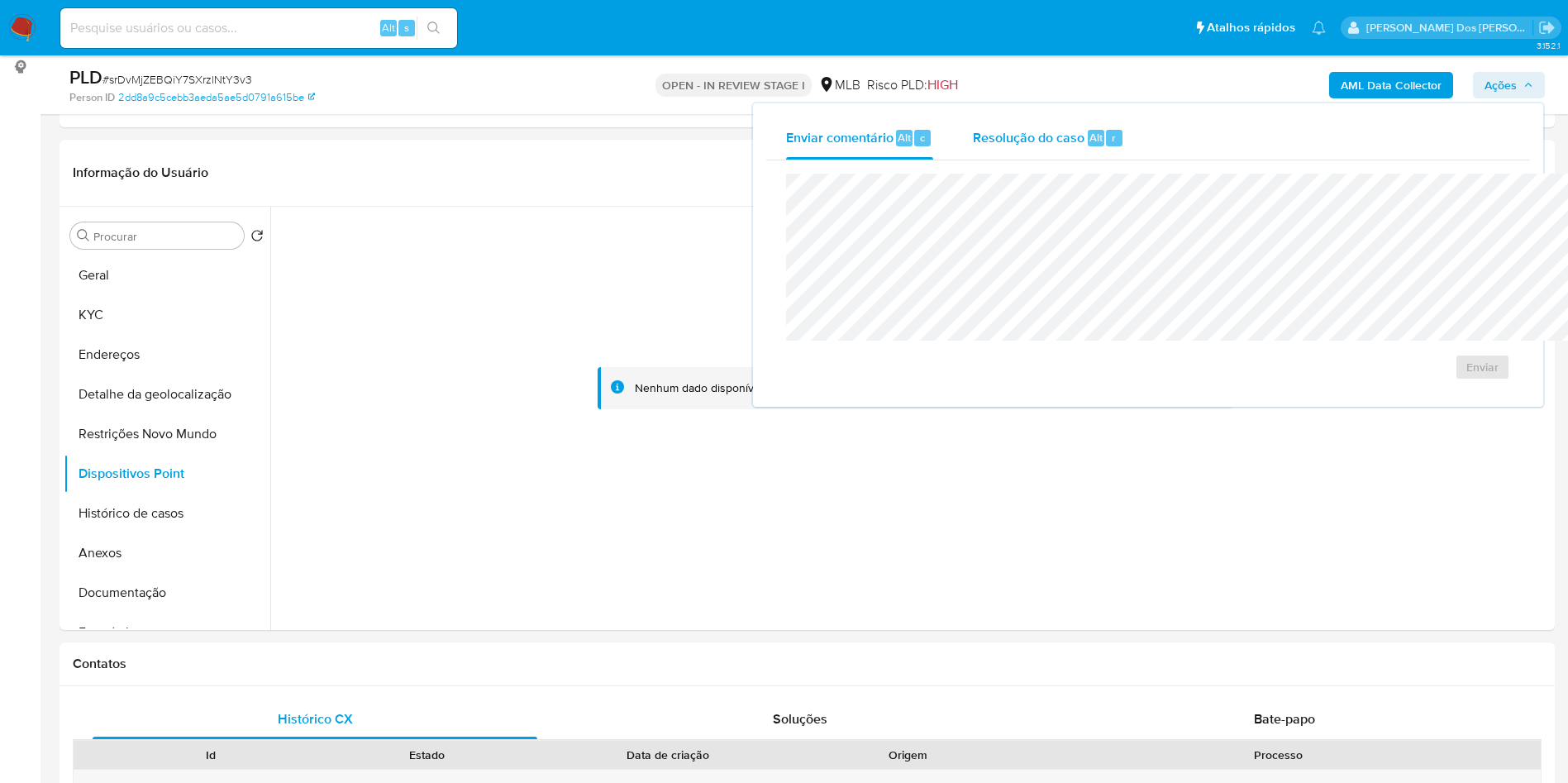
click at [973, 137] on span "Resolução do caso" at bounding box center [1029, 137] width 112 height 19
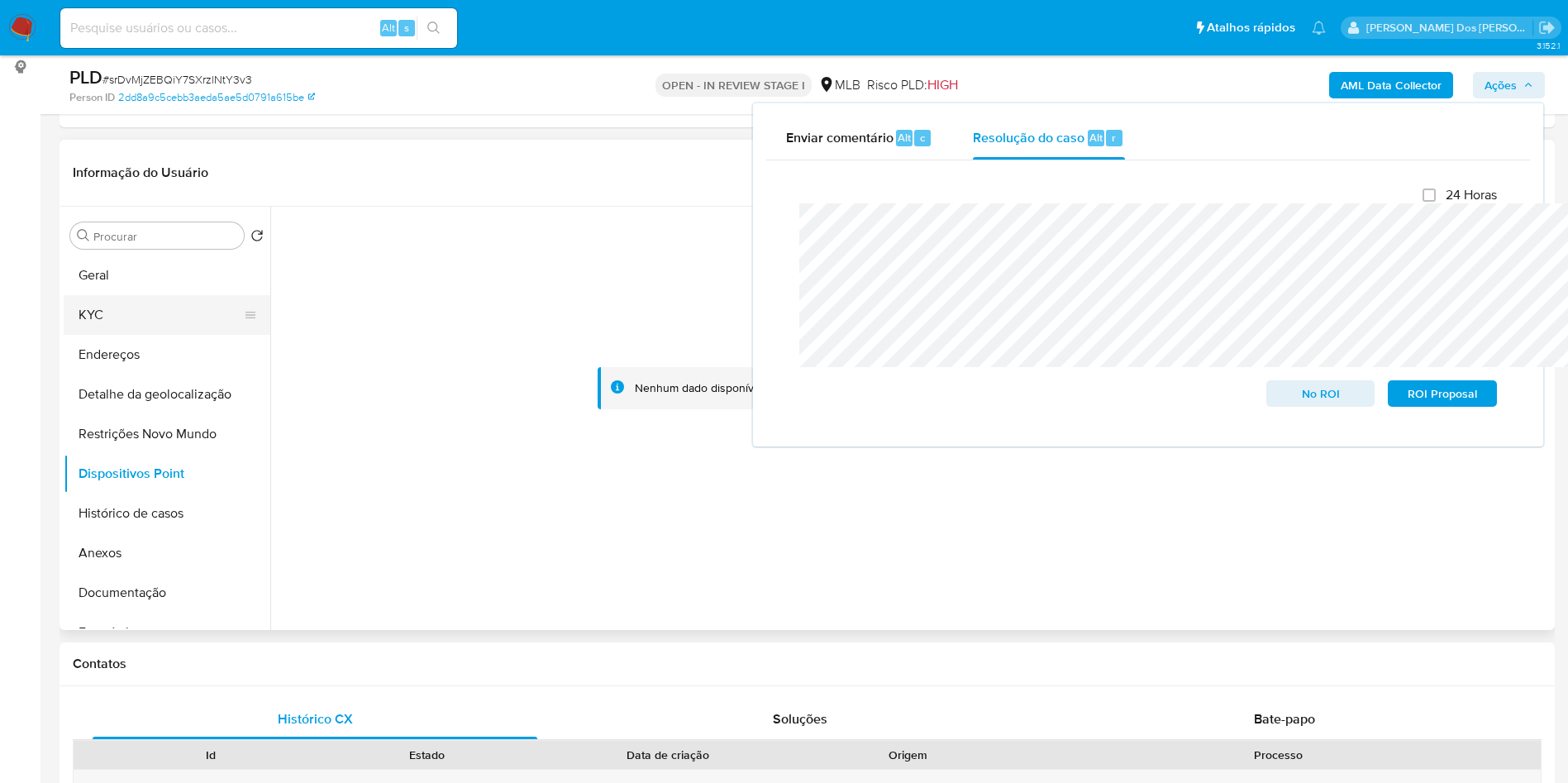
click at [129, 335] on button "KYC" at bounding box center [160, 315] width 193 height 40
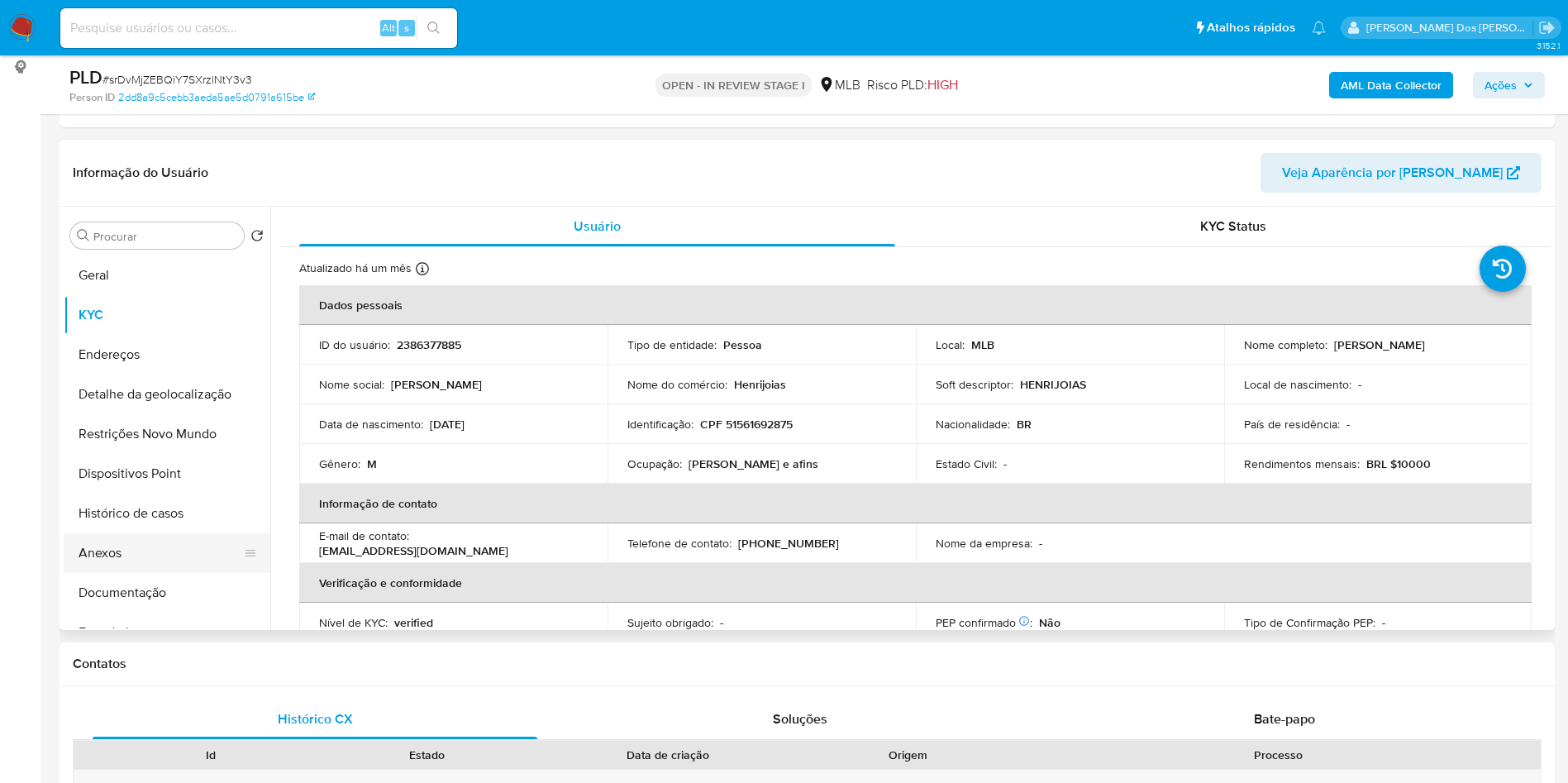
click at [131, 573] on button "Anexos" at bounding box center [160, 553] width 193 height 40
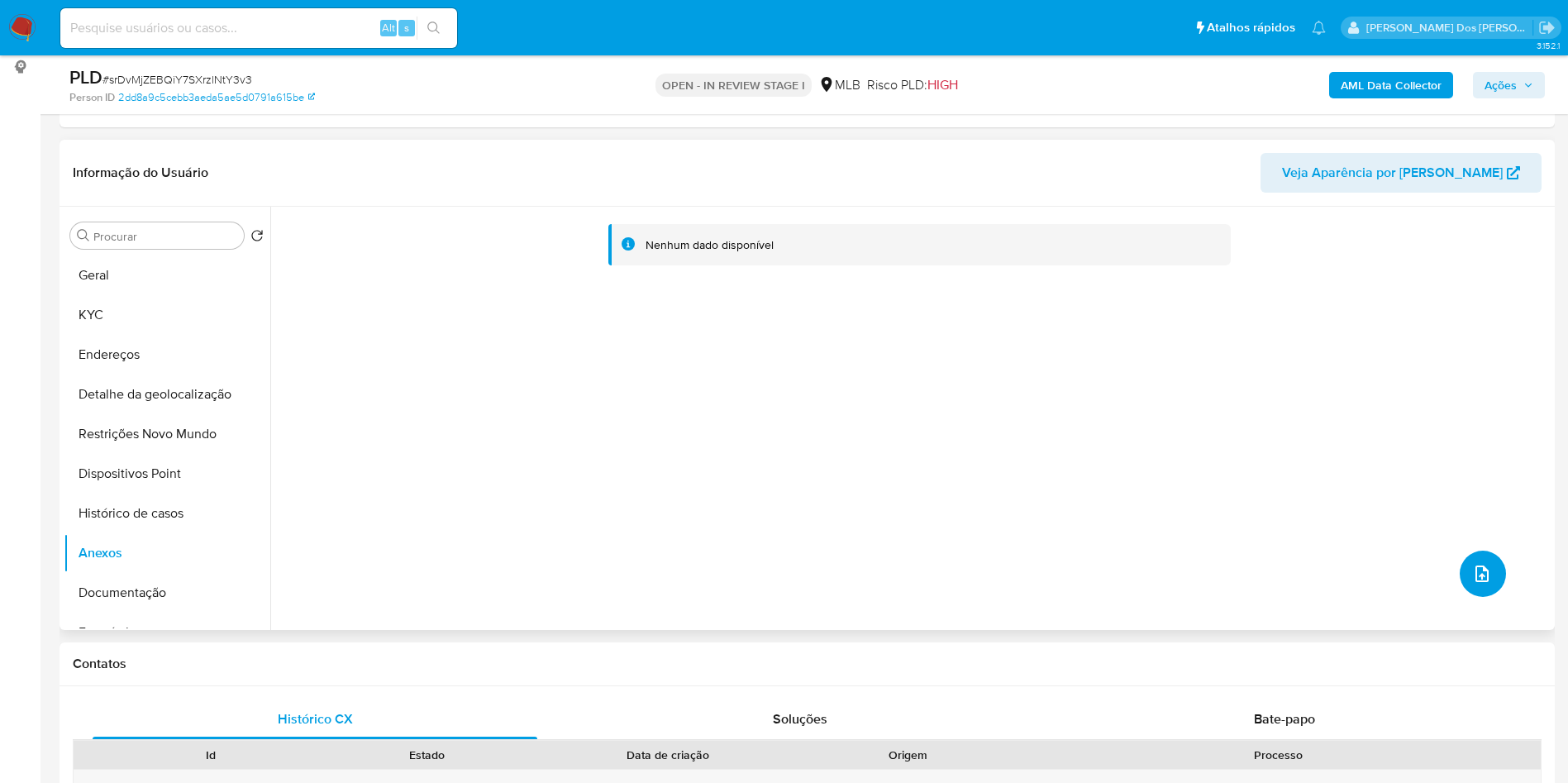
click at [1474, 597] on button "upload-file" at bounding box center [1482, 573] width 47 height 47
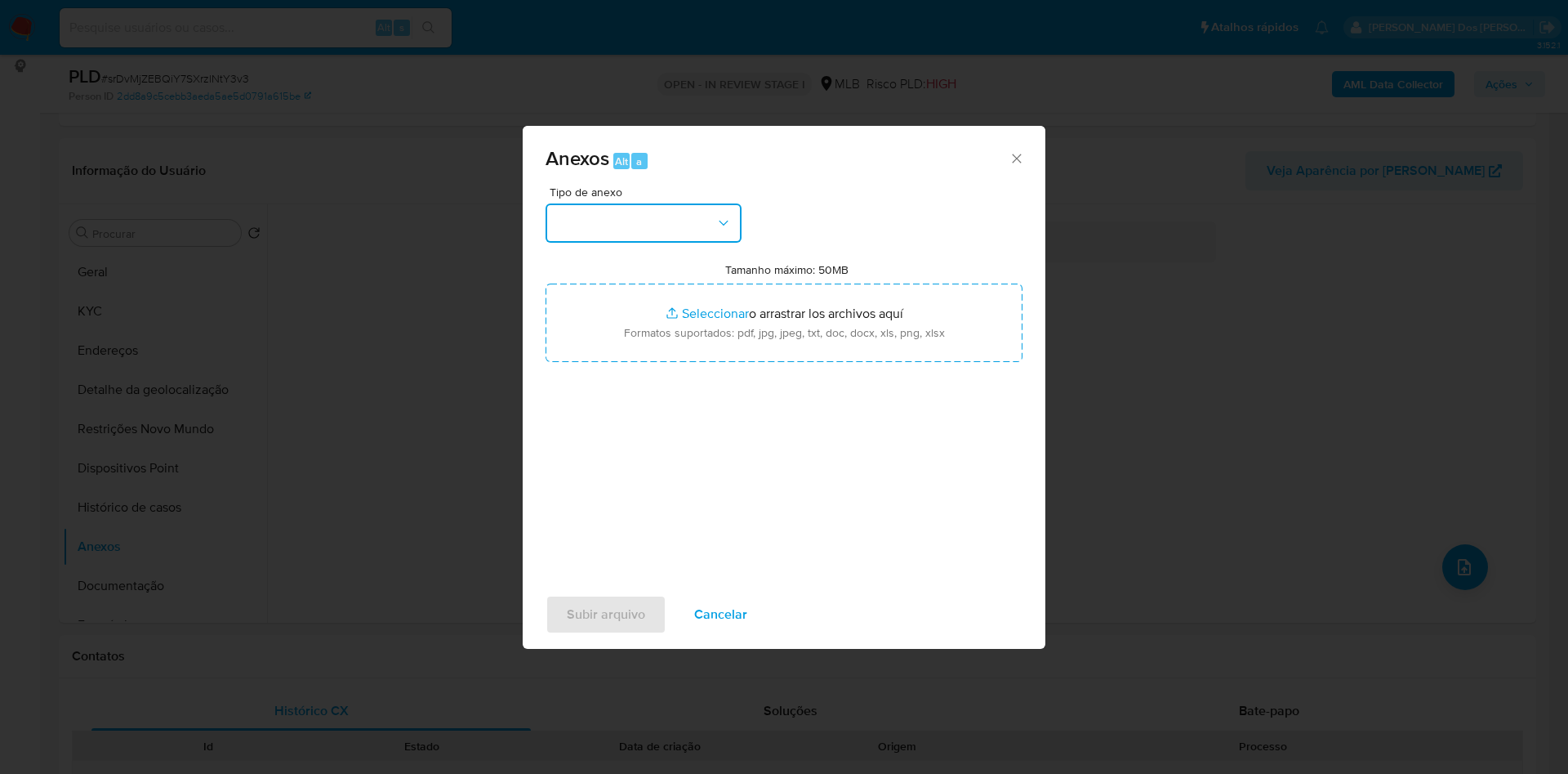
click at [676, 204] on button "button" at bounding box center [644, 223] width 196 height 39
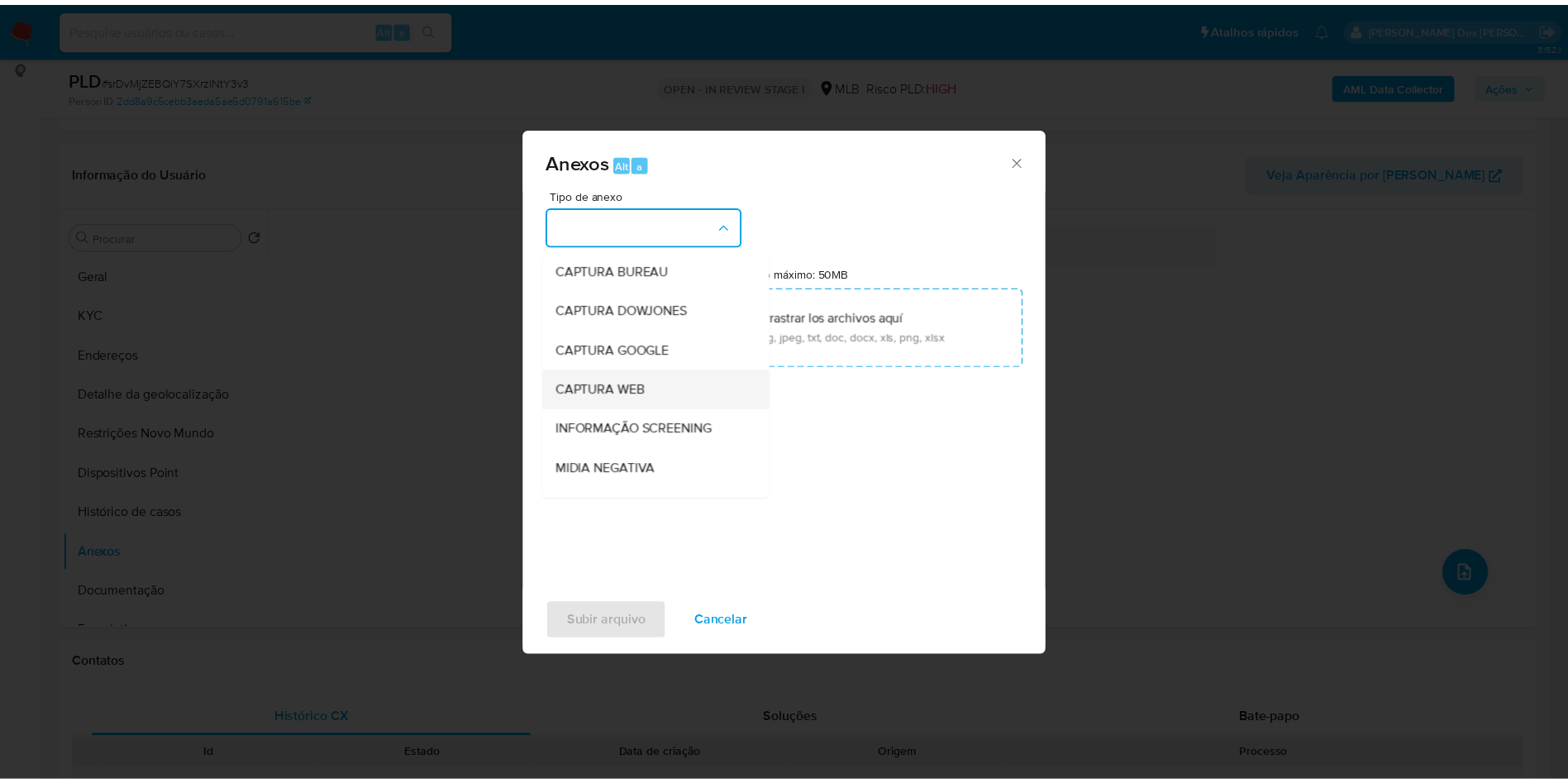
scroll to position [221, 0]
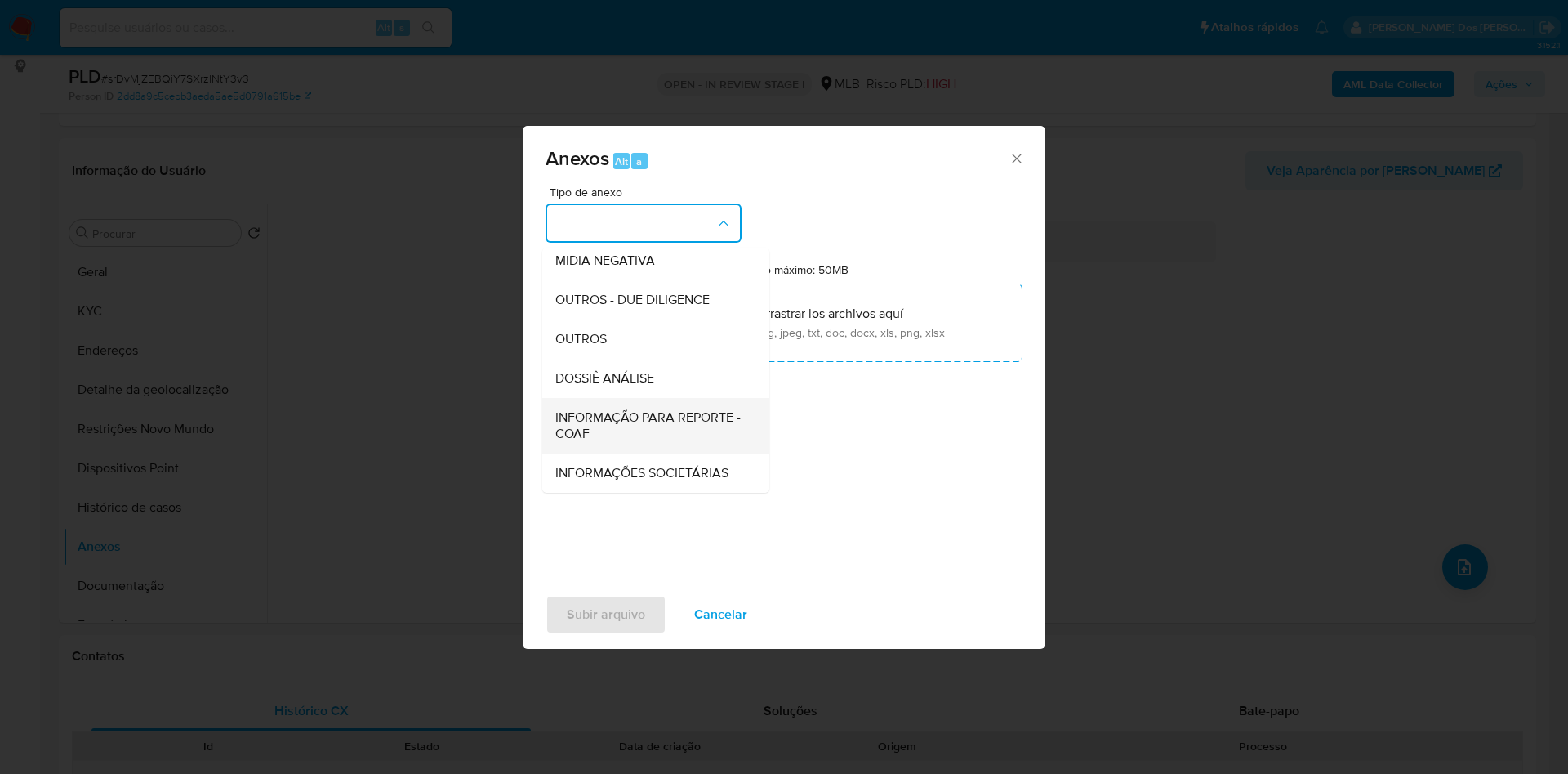
click at [619, 409] on span "INFORMAÇÃO PARA REPORTE - COAF" at bounding box center [651, 425] width 191 height 33
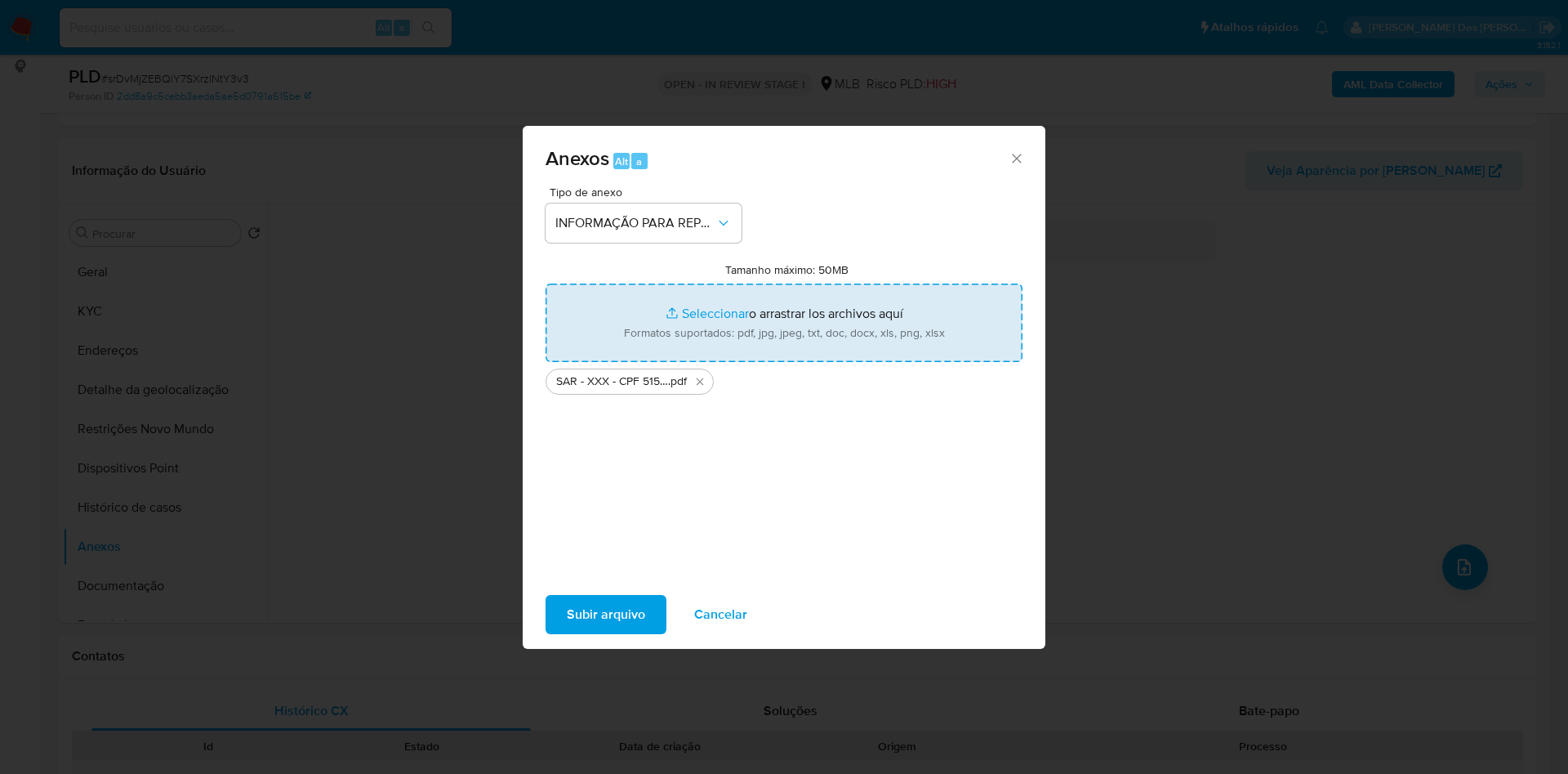
type input "C:\fakepath\Mulan 2386377885_2025_08_12_13_46_40.xlsx"
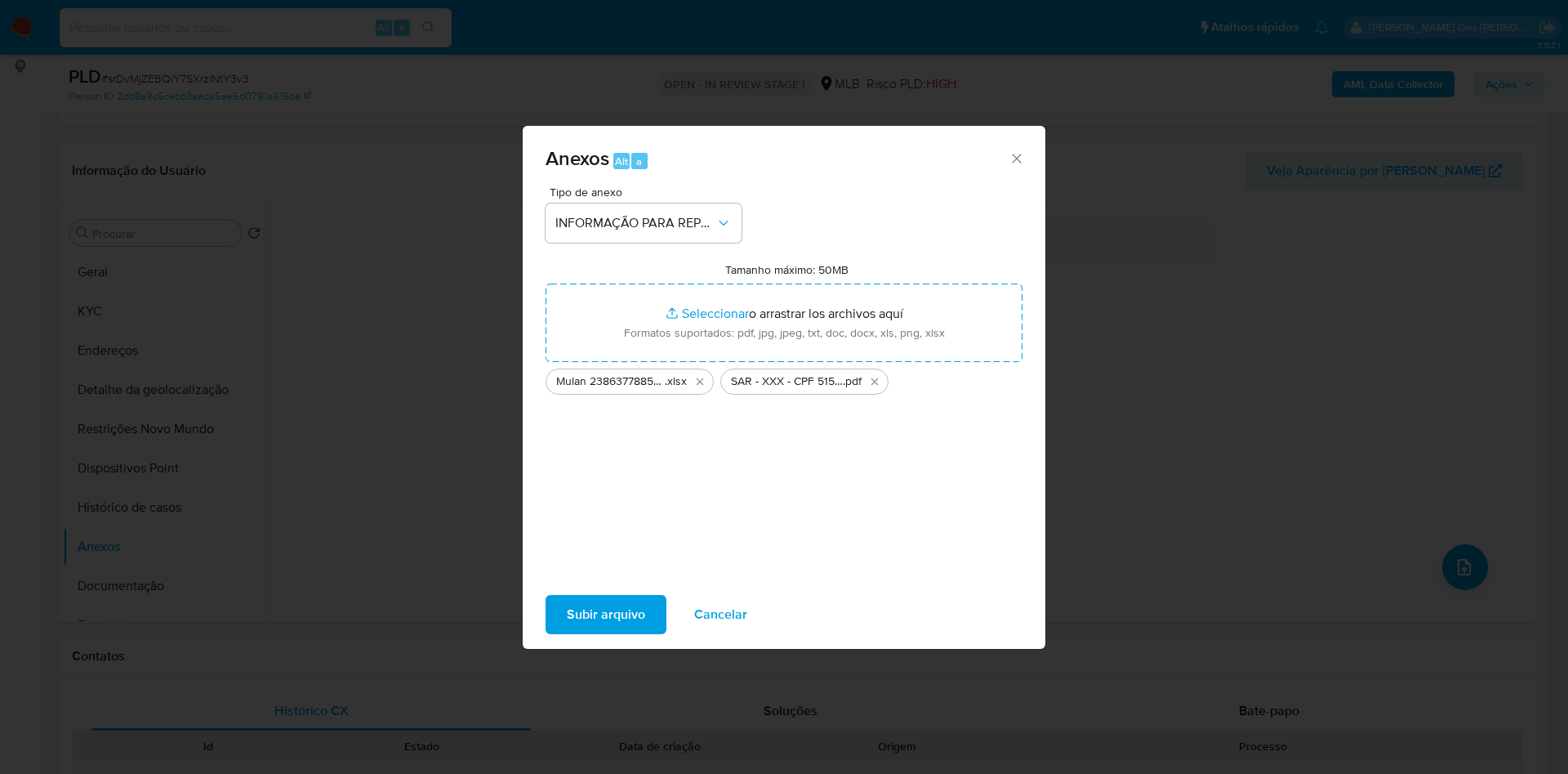
click at [567, 621] on span "Subir arquivo" at bounding box center [606, 614] width 79 height 36
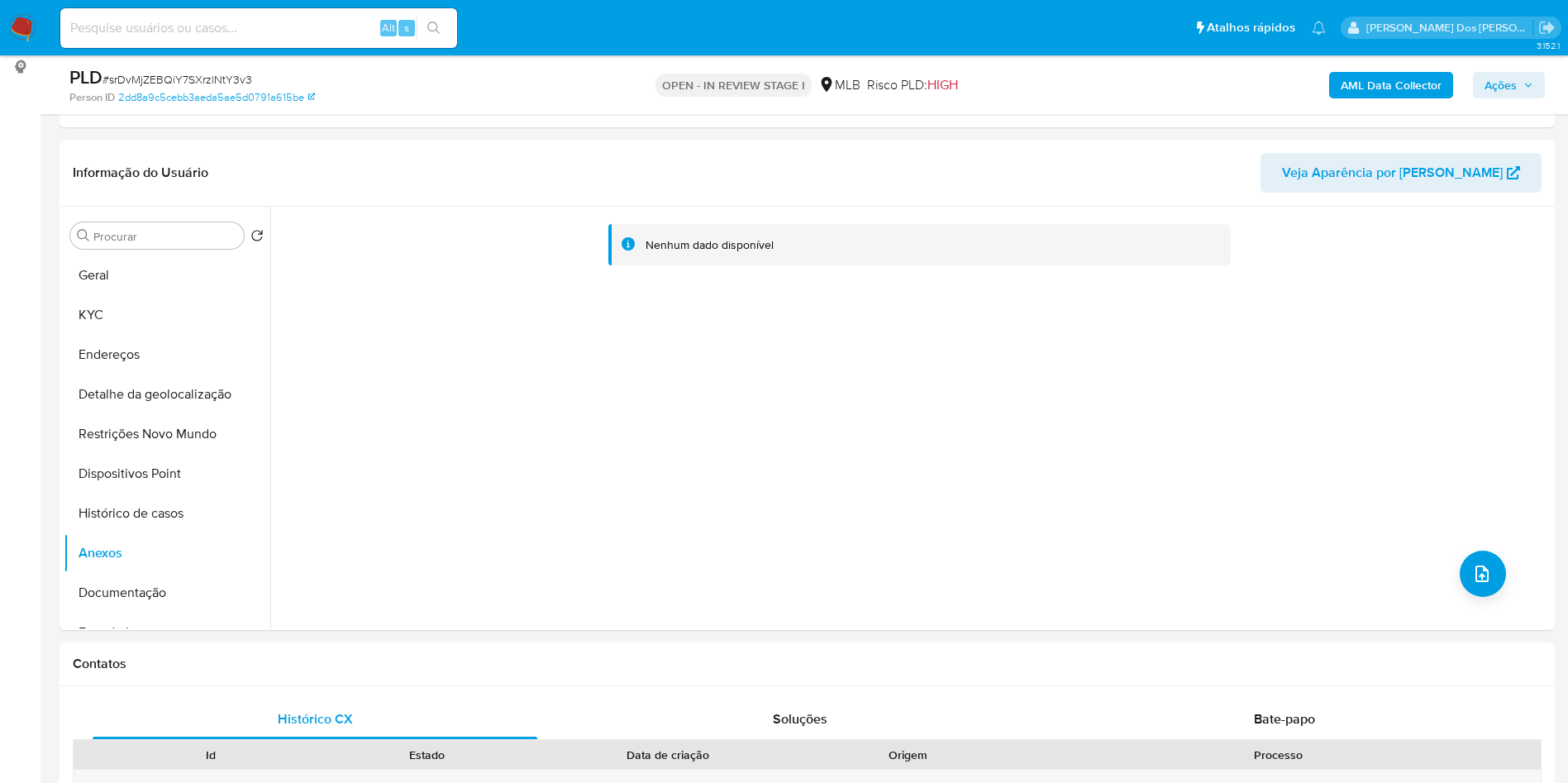
click at [1516, 92] on span "Ações" at bounding box center [1508, 85] width 48 height 23
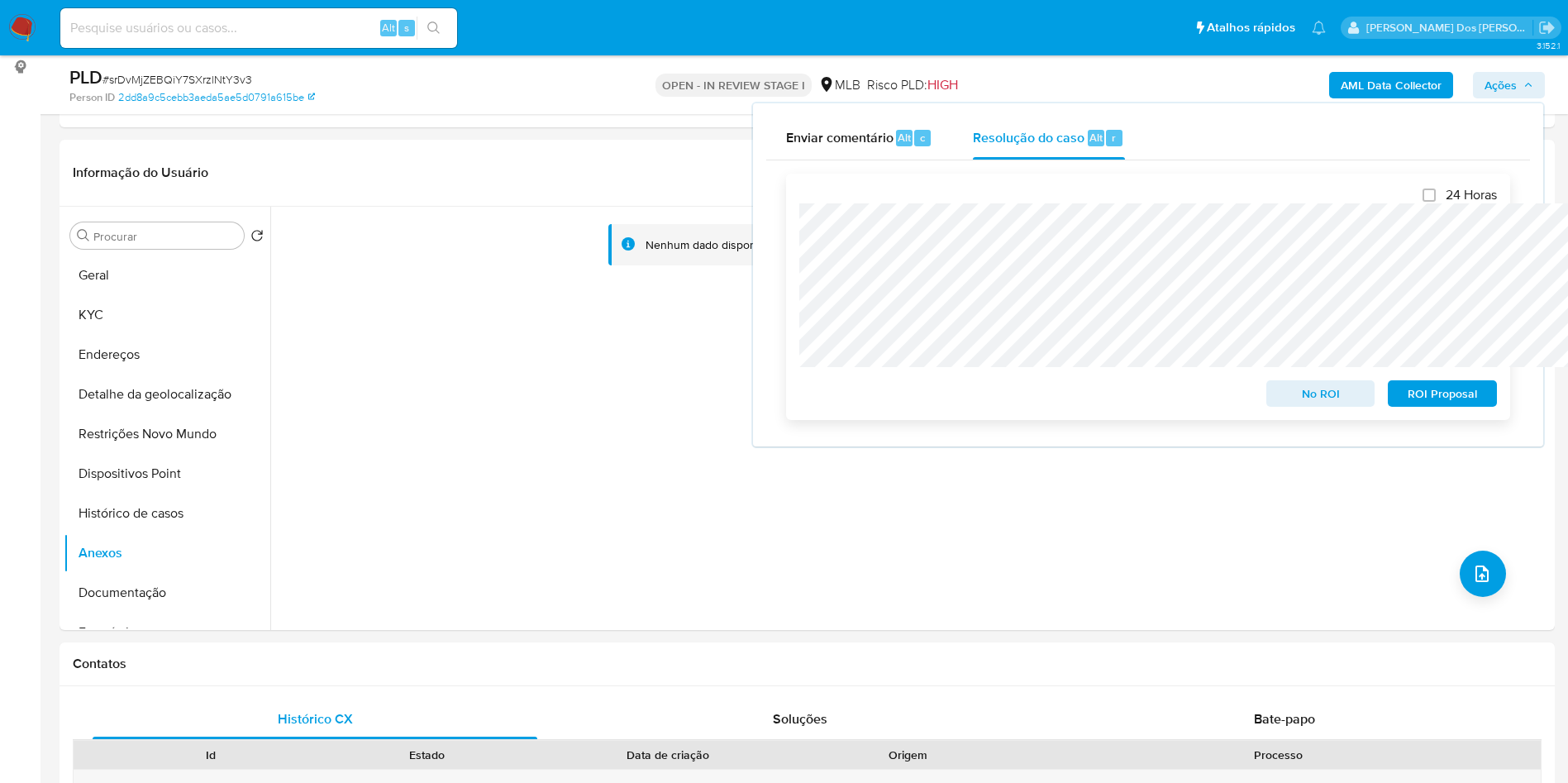
click at [1410, 402] on span "ROI Proposal" at bounding box center [1442, 393] width 86 height 23
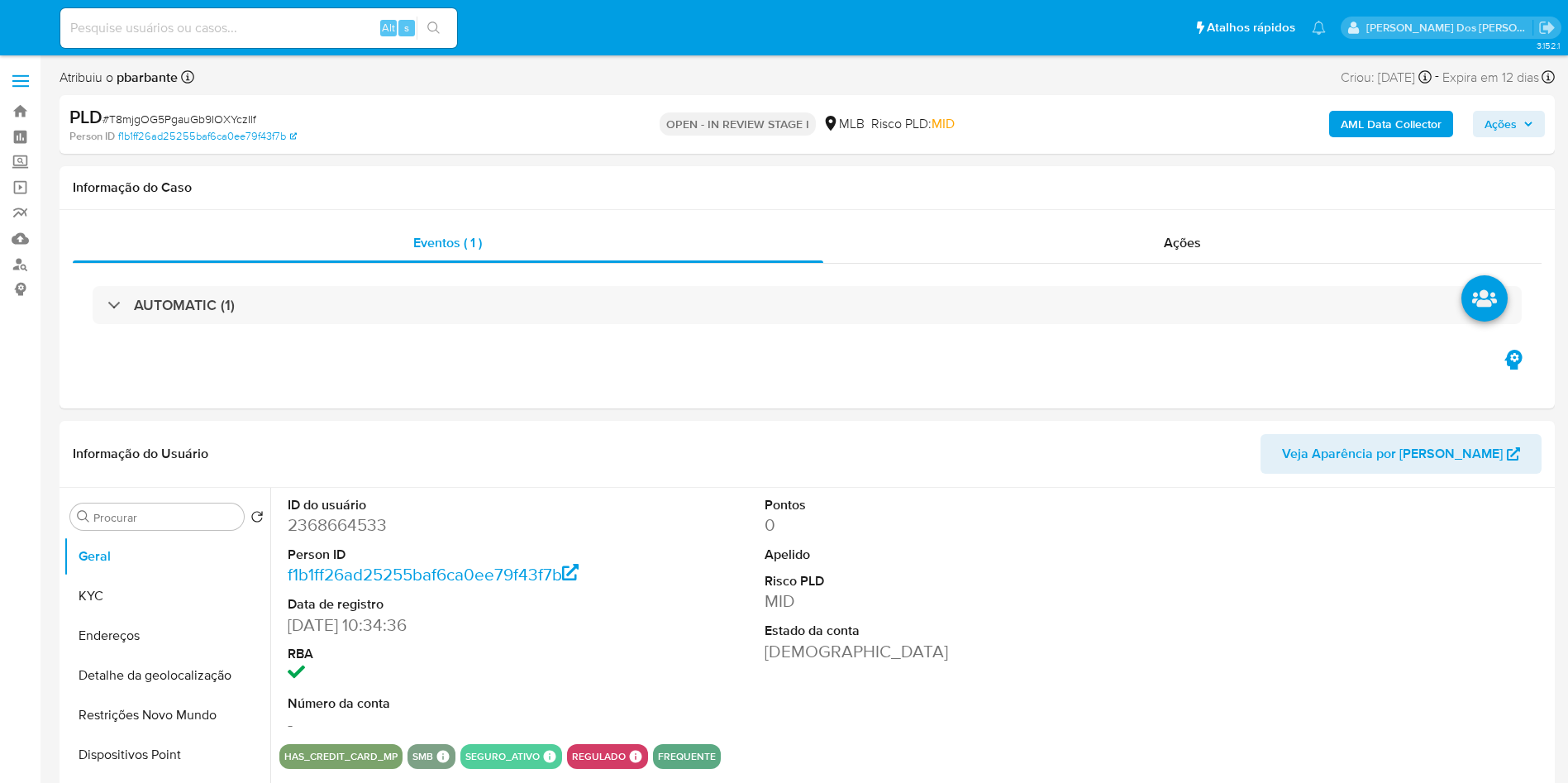
select select "10"
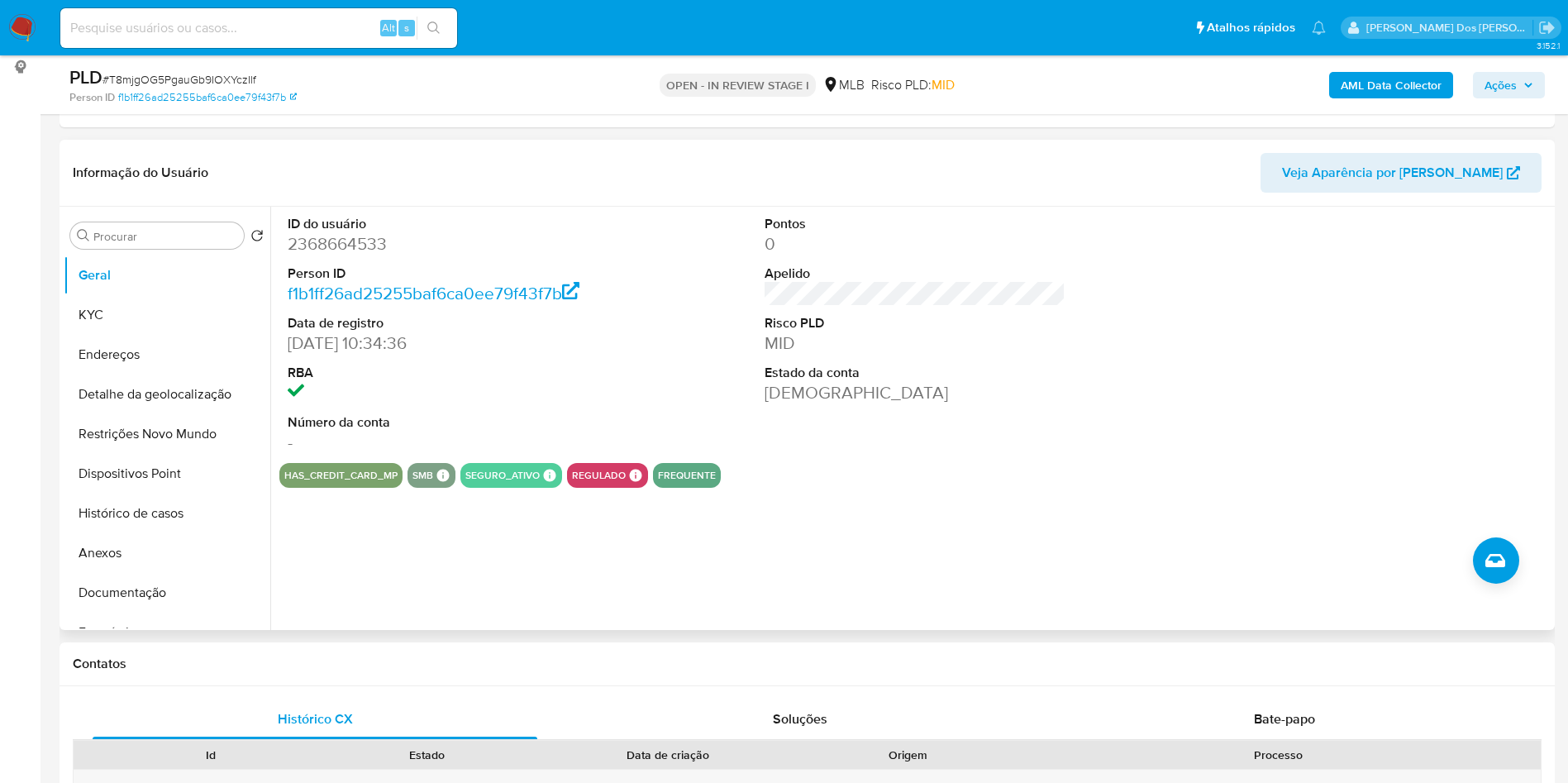
scroll to position [183, 0]
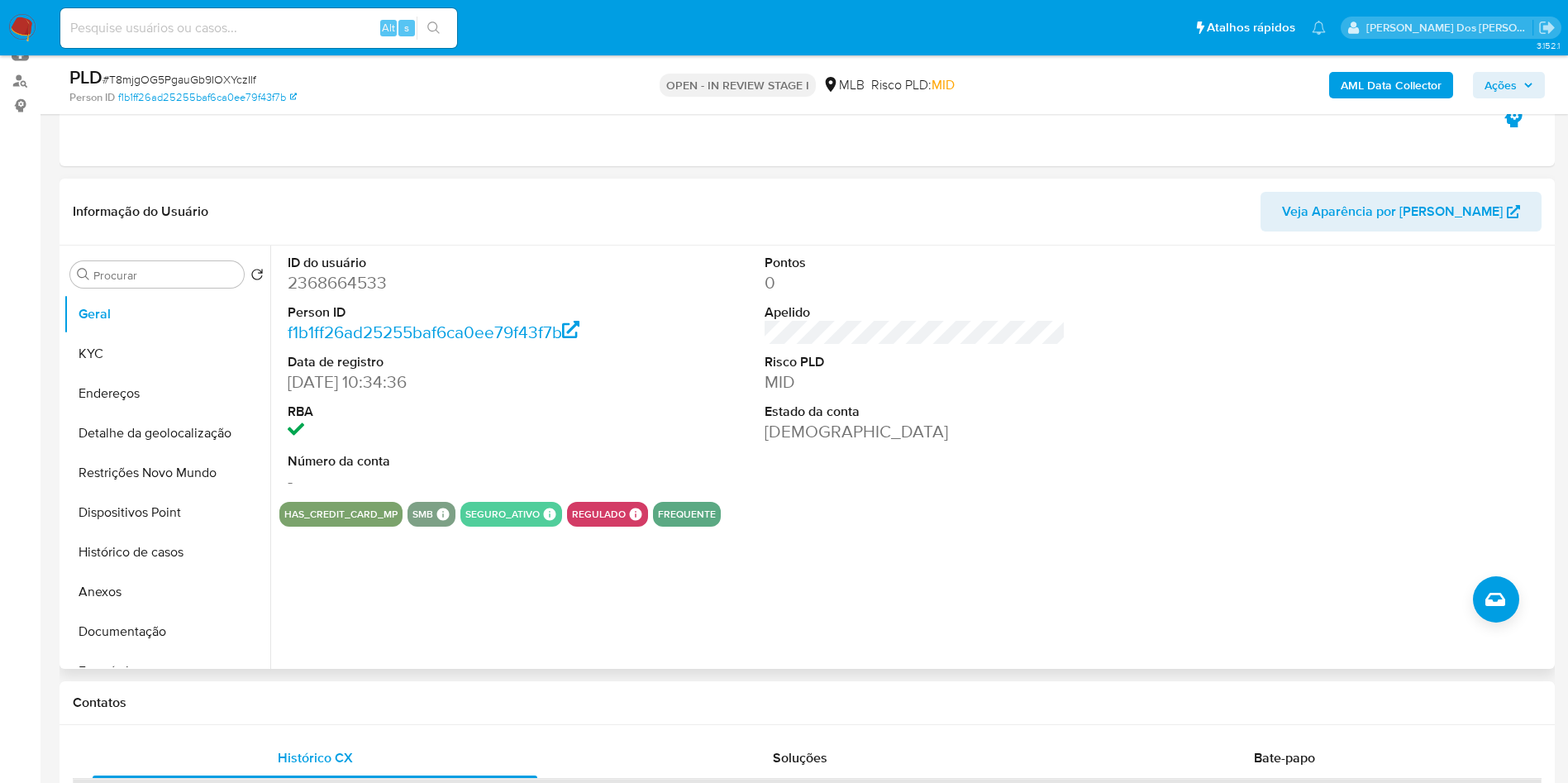
click at [322, 294] on dd "2368664533" at bounding box center [438, 282] width 302 height 23
copy dd "2368664533"
